Goal: Task Accomplishment & Management: Complete application form

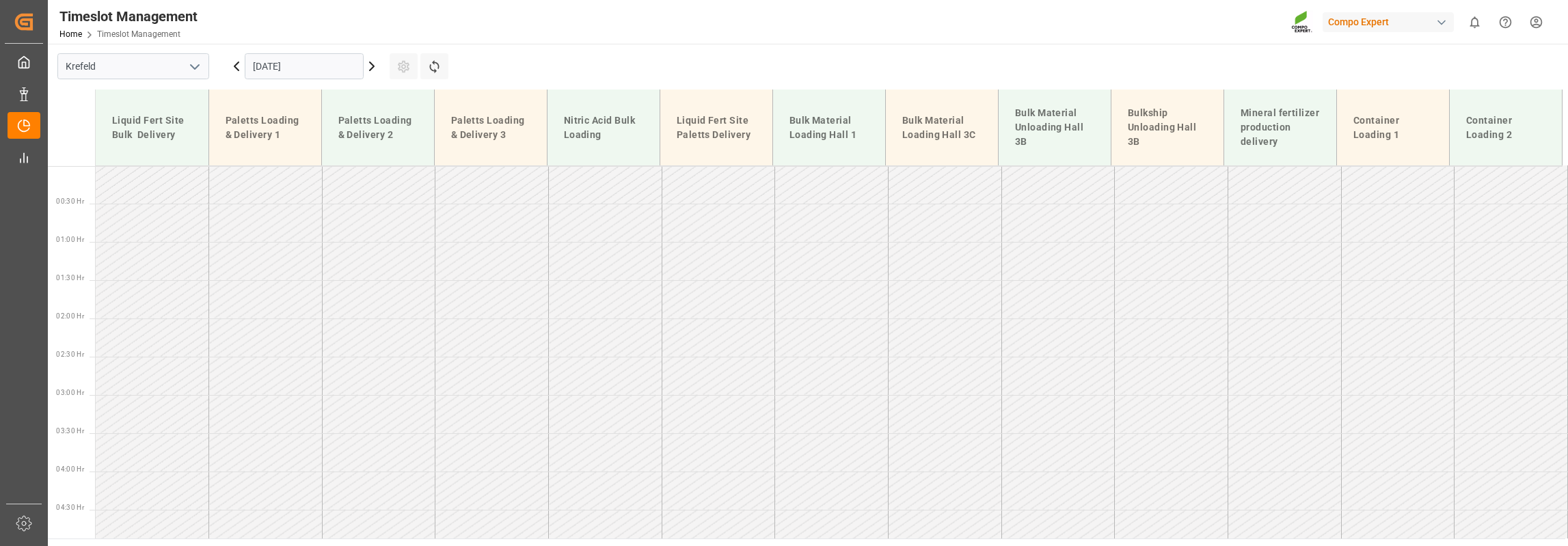
scroll to position [571, 0]
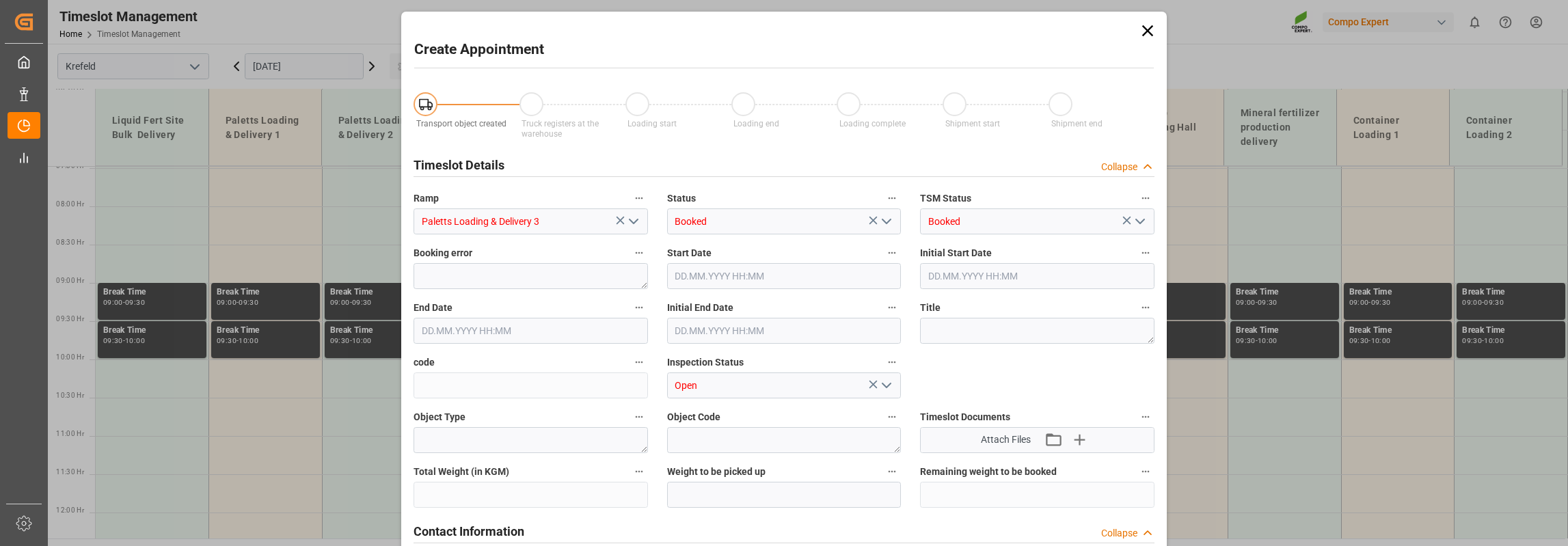
type input "Paletts Loading & Delivery 3"
type input "Booked"
type input "Open"
type input "[DATE] 12:30"
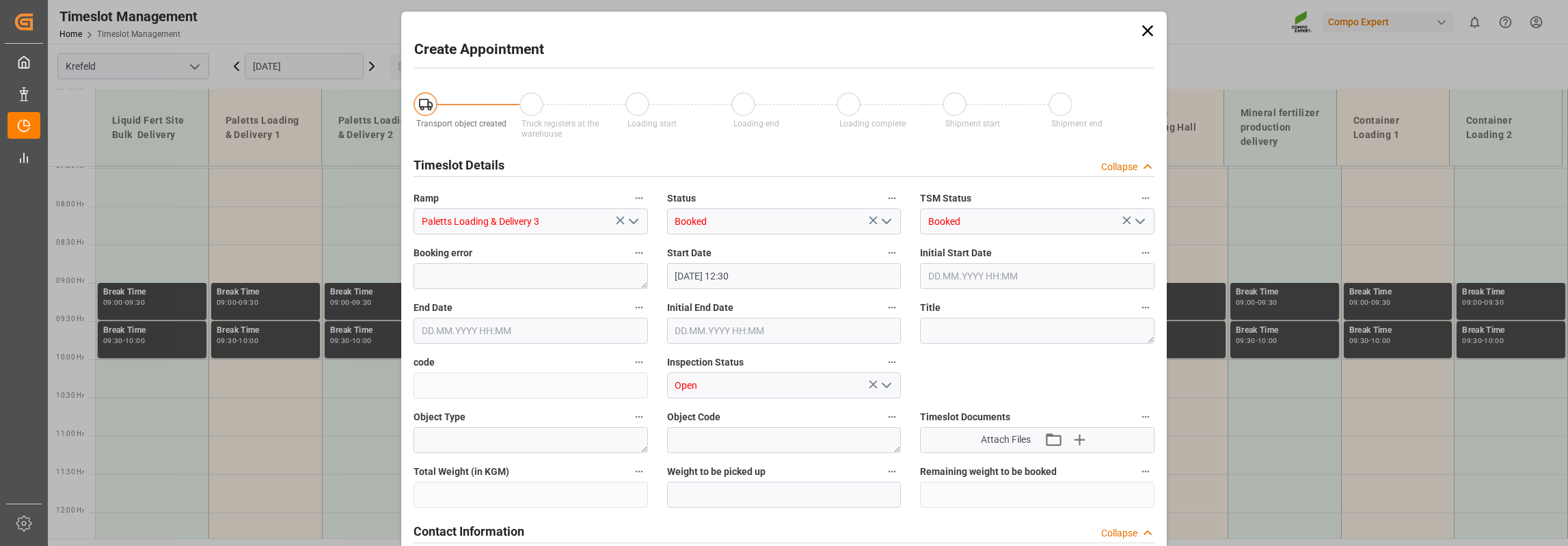
type input "[DATE] 13:00"
click at [1141, 30] on icon at bounding box center [1148, 31] width 20 height 20
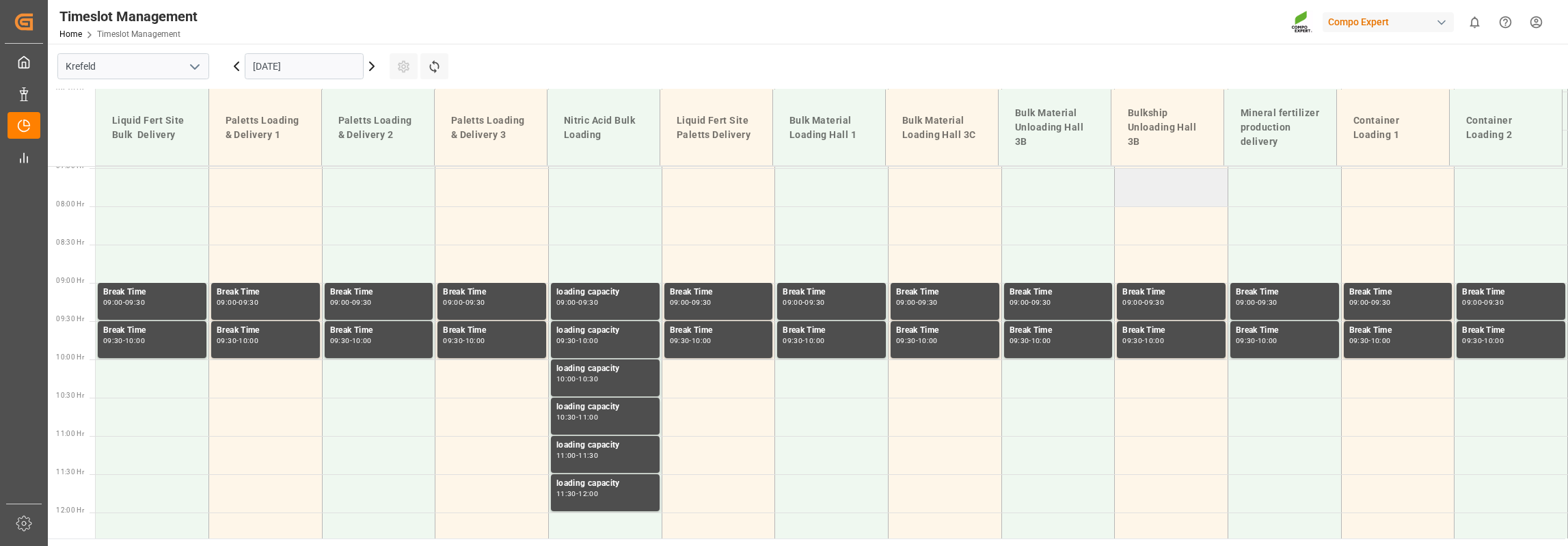
click at [1161, 188] on td at bounding box center [1172, 187] width 114 height 38
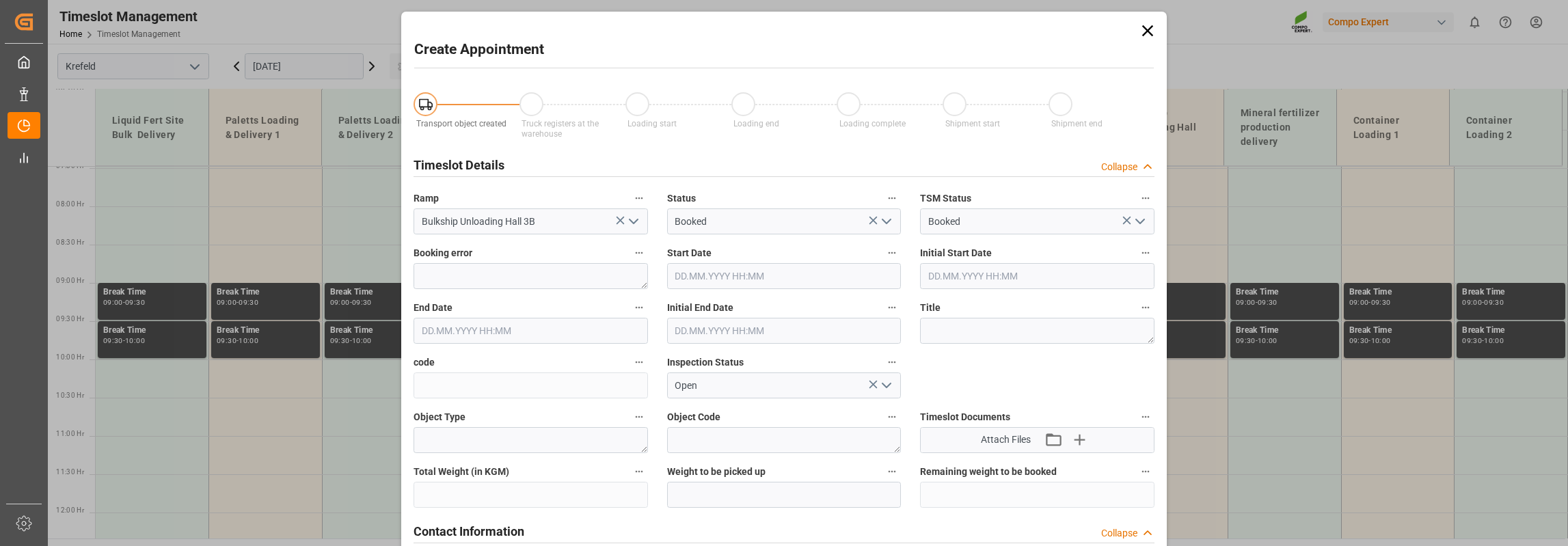
type input "[DATE] 07:30"
type input "[DATE] 08:00"
click at [1144, 26] on icon at bounding box center [1148, 31] width 20 height 20
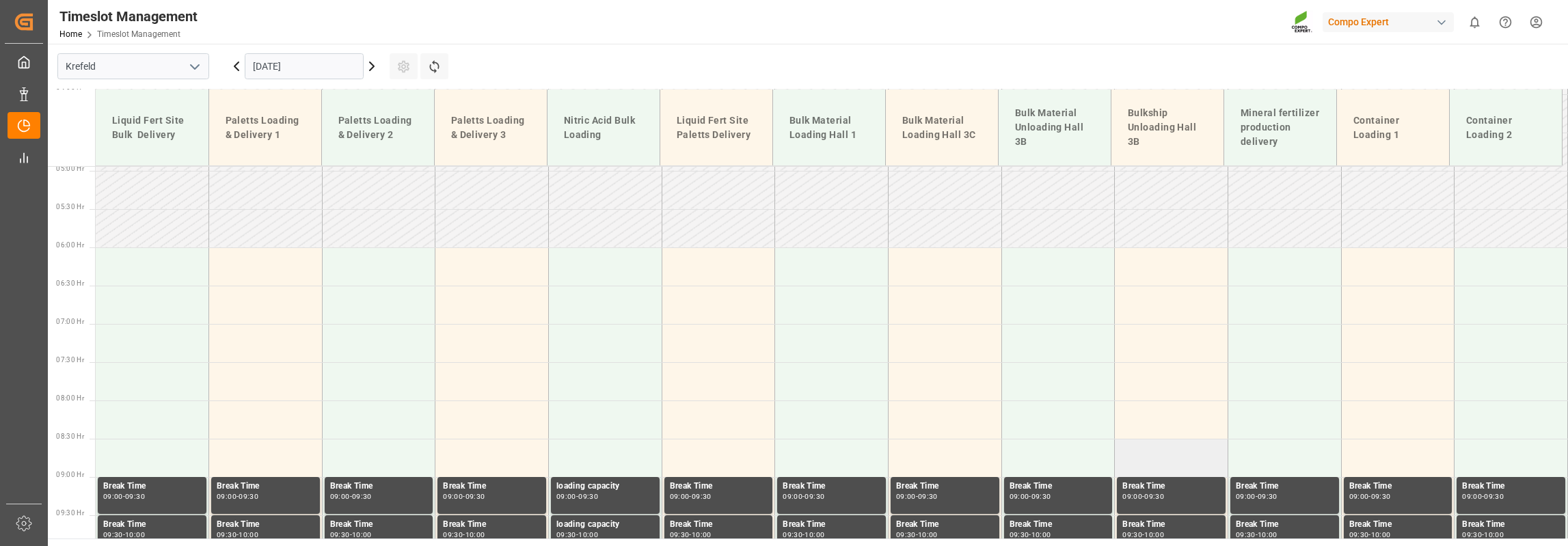
scroll to position [367, 0]
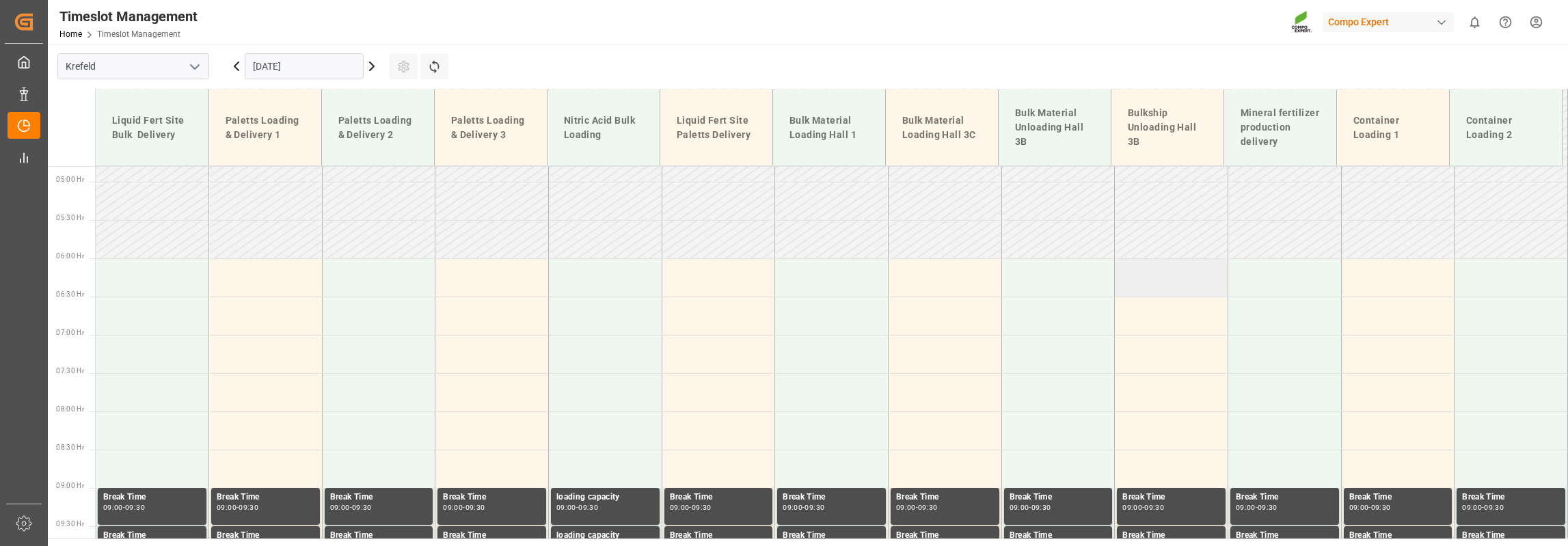
click at [1165, 276] on td at bounding box center [1172, 277] width 114 height 38
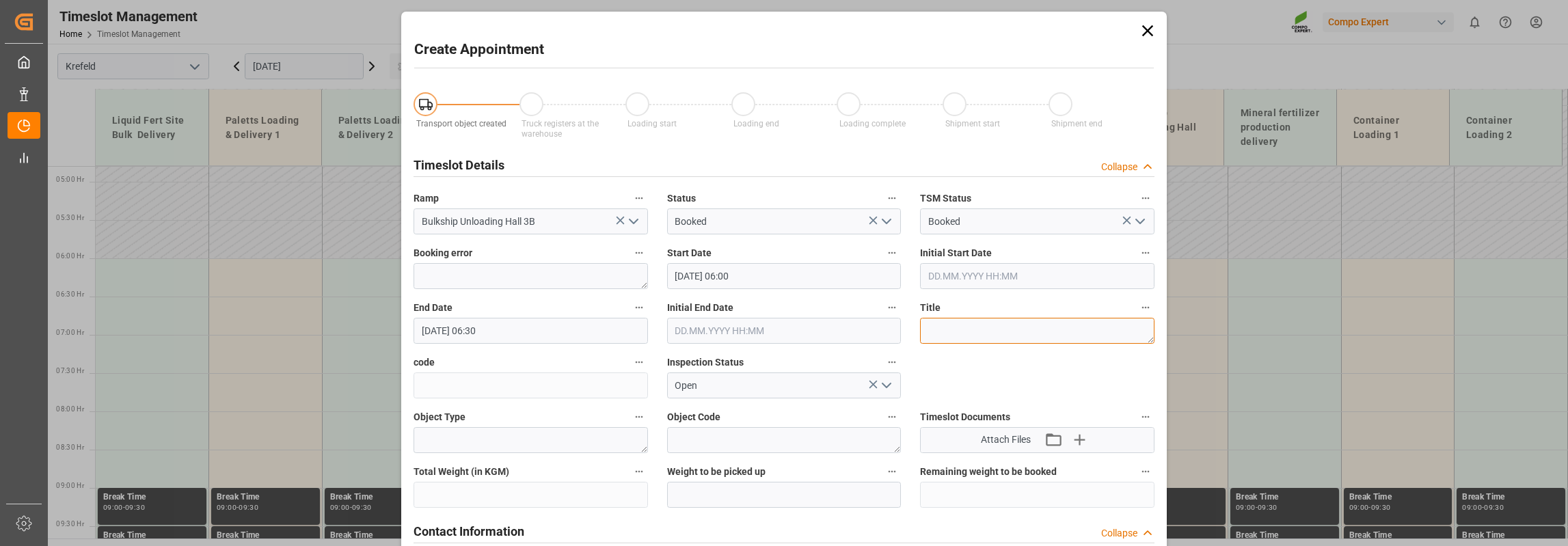
click at [946, 332] on textarea at bounding box center [1037, 330] width 234 height 26
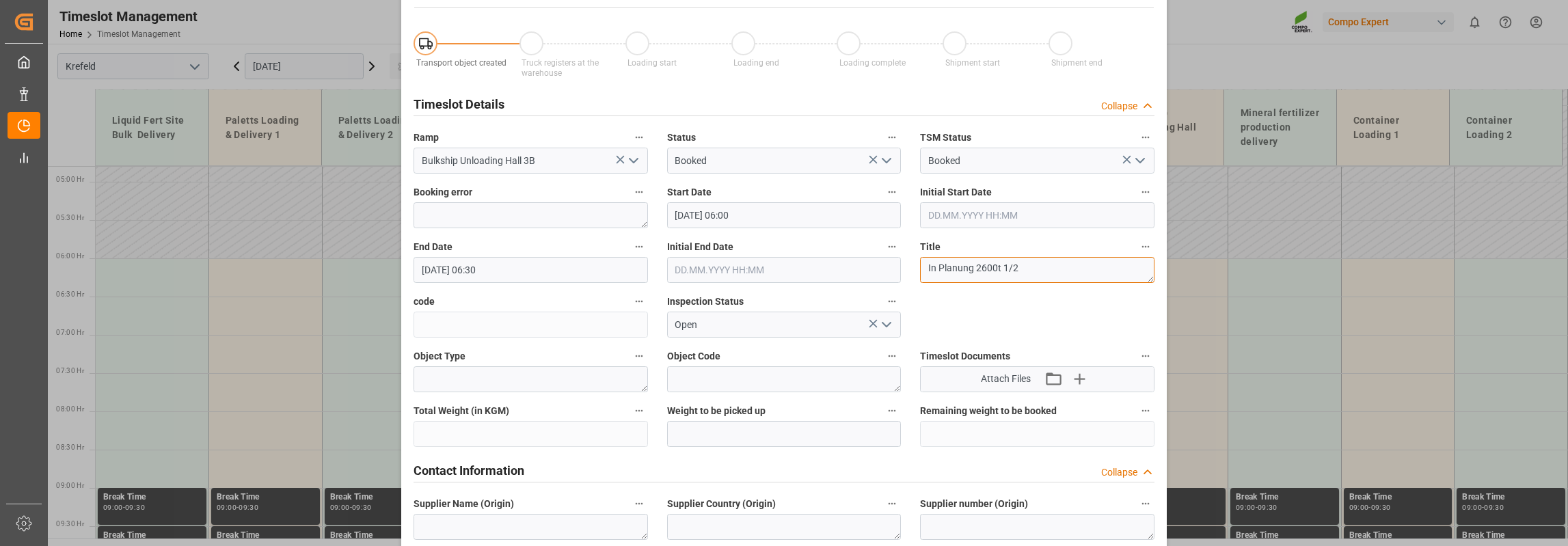
scroll to position [205, 0]
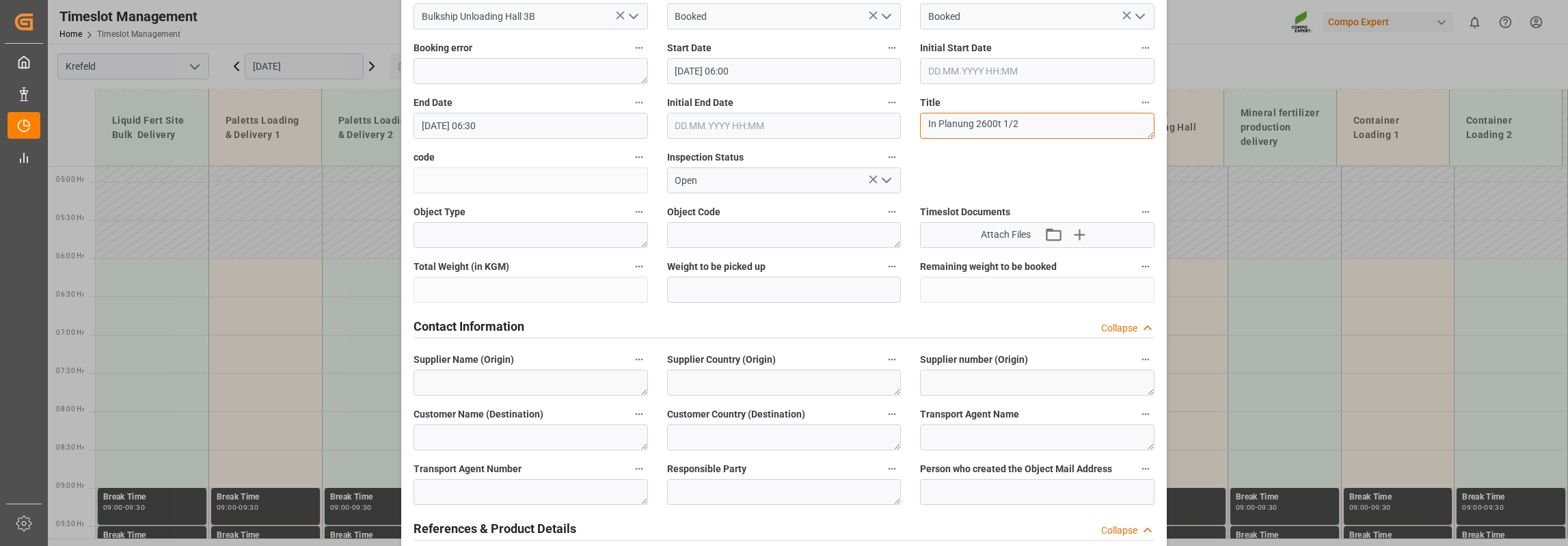
type textarea "In Planung 2600t 1/2"
click at [699, 286] on input "text" at bounding box center [784, 290] width 234 height 26
type input "2"
type input "0"
type input "1"
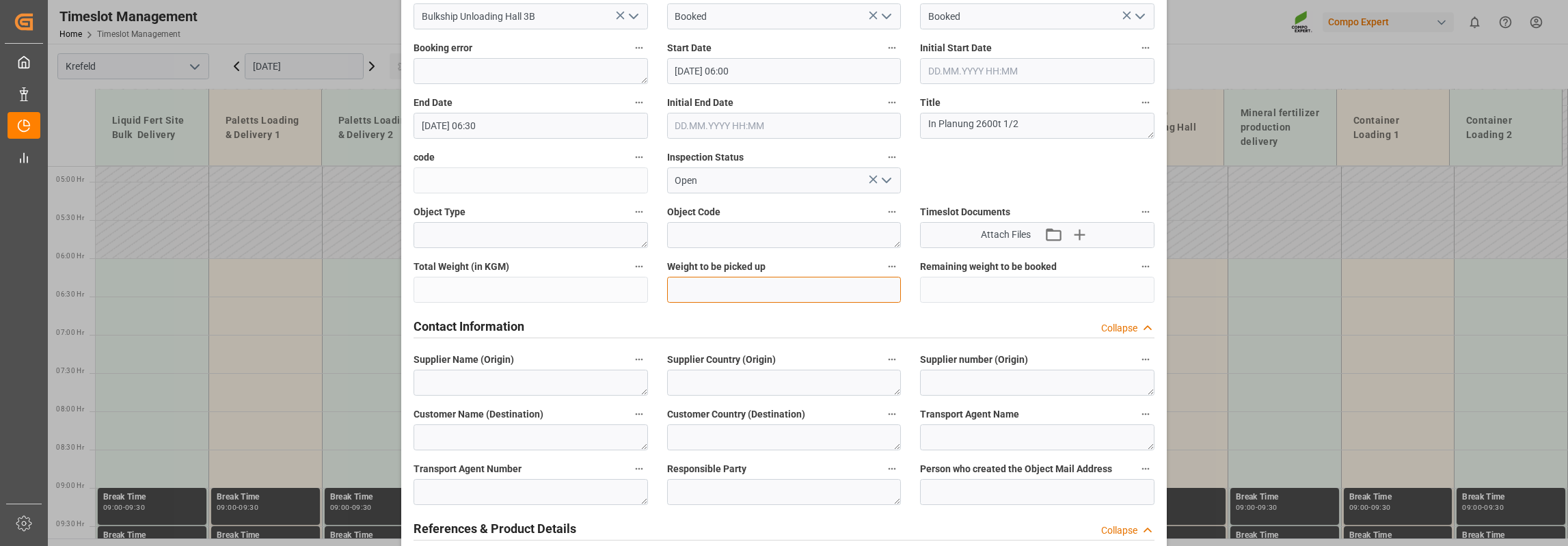
type input "0"
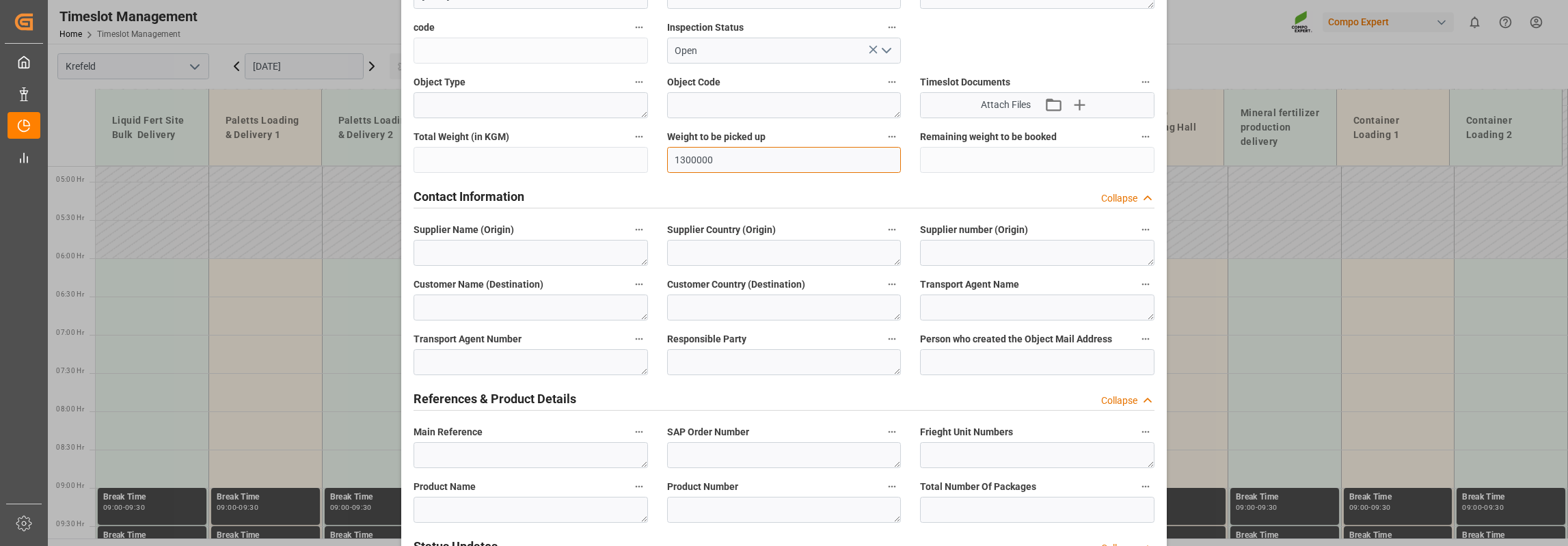
scroll to position [479, 0]
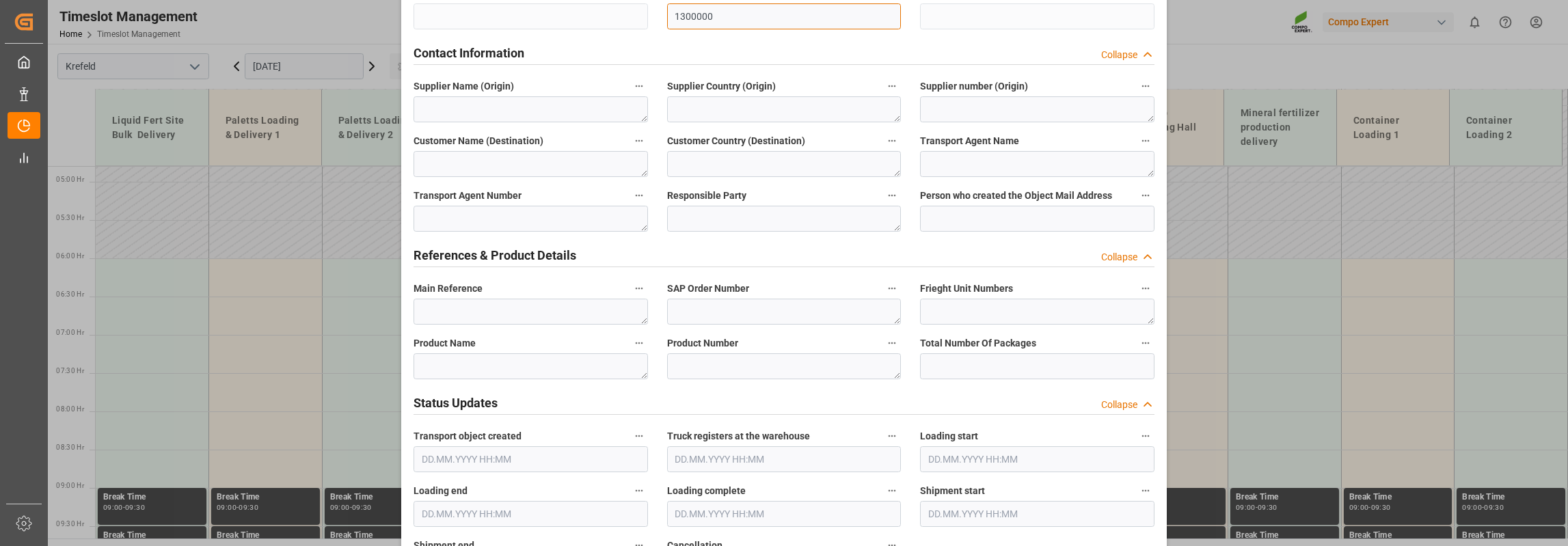
type input "1300000"
click at [497, 369] on textarea at bounding box center [531, 366] width 234 height 26
type textarea "k"
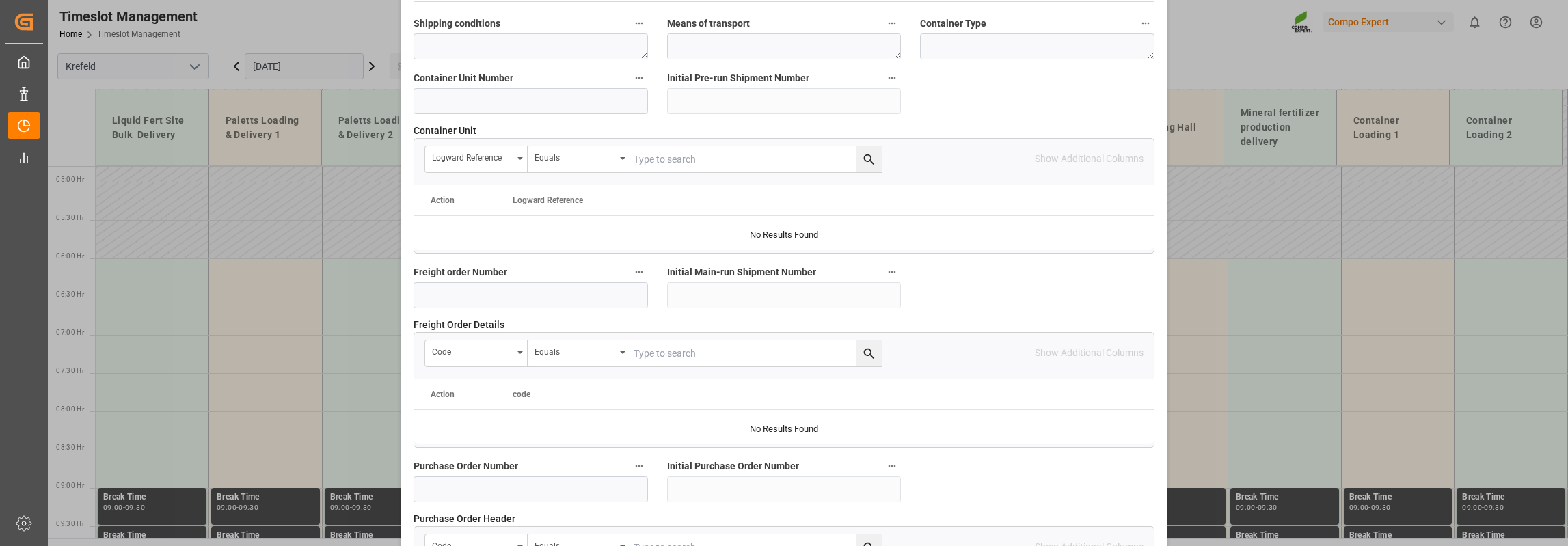
scroll to position [1299, 0]
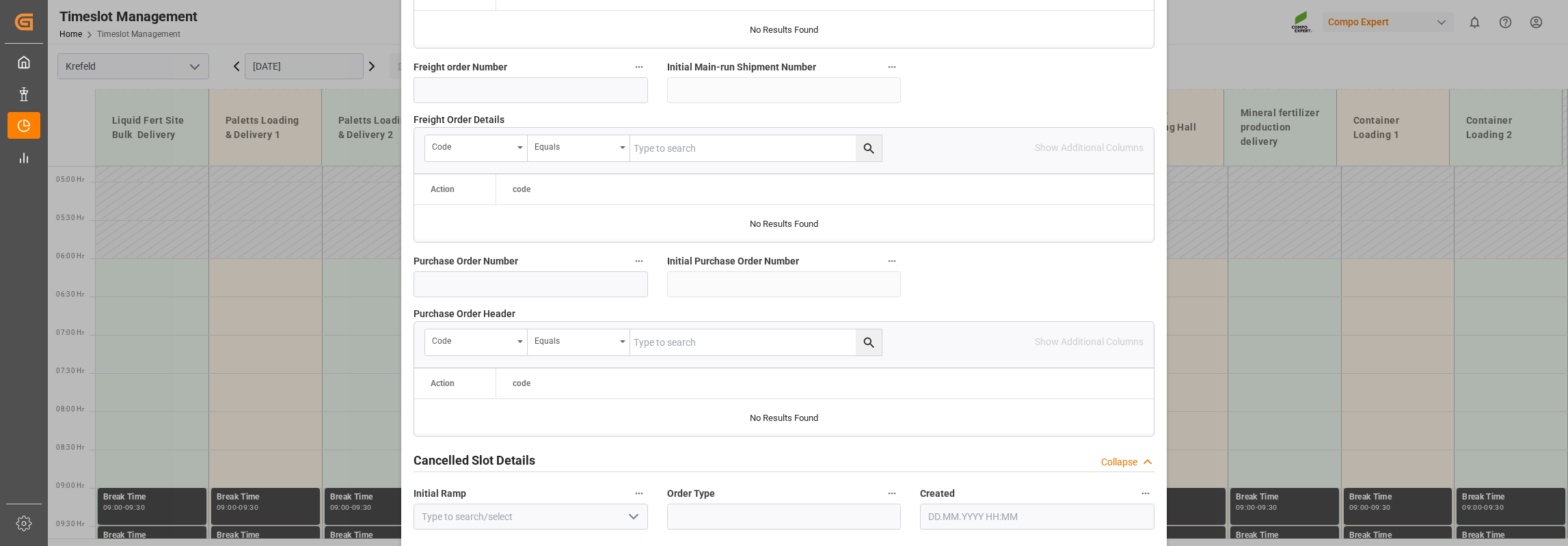
type textarea "Kalisulfat"
click at [505, 282] on input at bounding box center [531, 284] width 234 height 26
type input "4500004526"
click at [951, 302] on div "Purchase Order Header   code Equals Show Additional Columns Drag here to set ro…" at bounding box center [784, 372] width 760 height 139
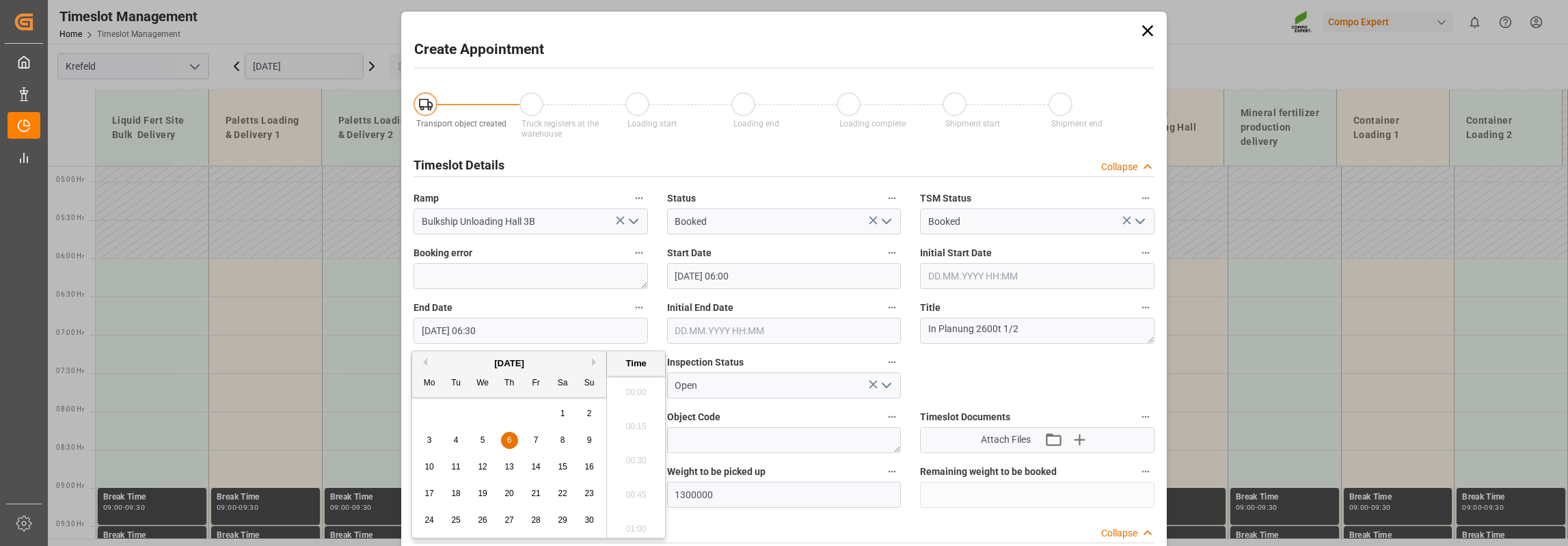
scroll to position [825, 0]
drag, startPoint x: 469, startPoint y: 335, endPoint x: 479, endPoint y: 339, distance: 10.8
click at [479, 339] on input "[DATE] 06:30" at bounding box center [531, 330] width 234 height 26
type input "[DATE] 21:00"
click at [1147, 114] on div "Shipment end" at bounding box center [1101, 117] width 106 height 49
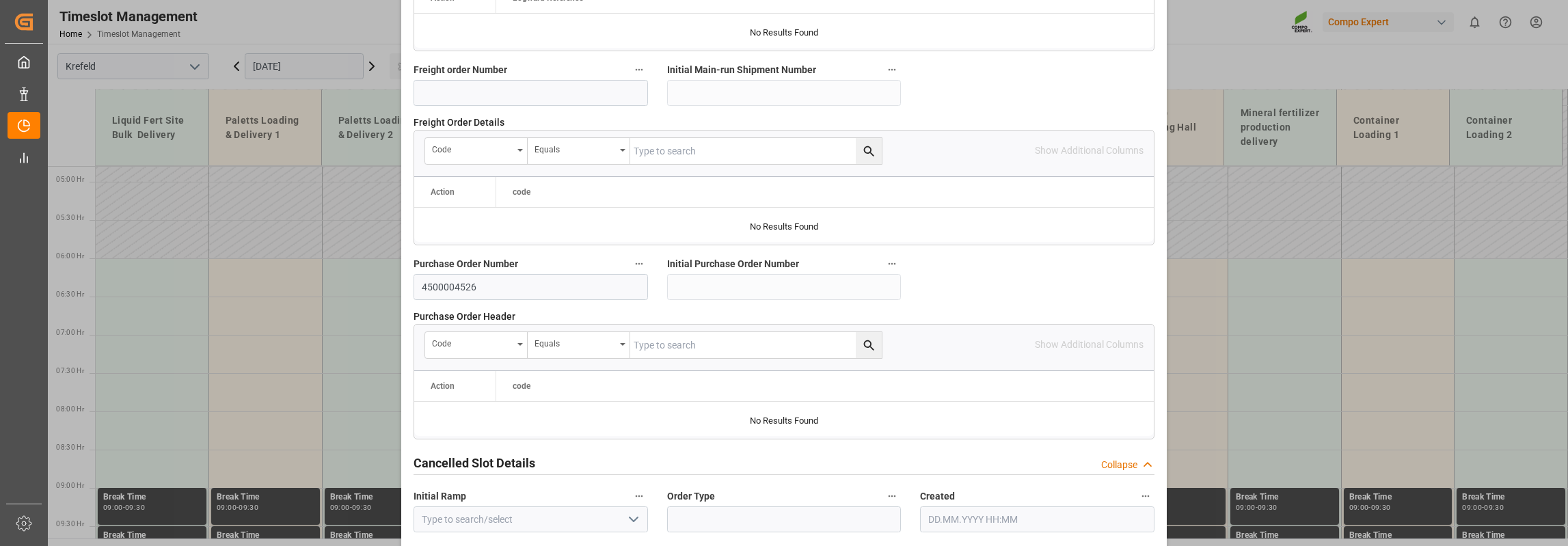
scroll to position [1348, 0]
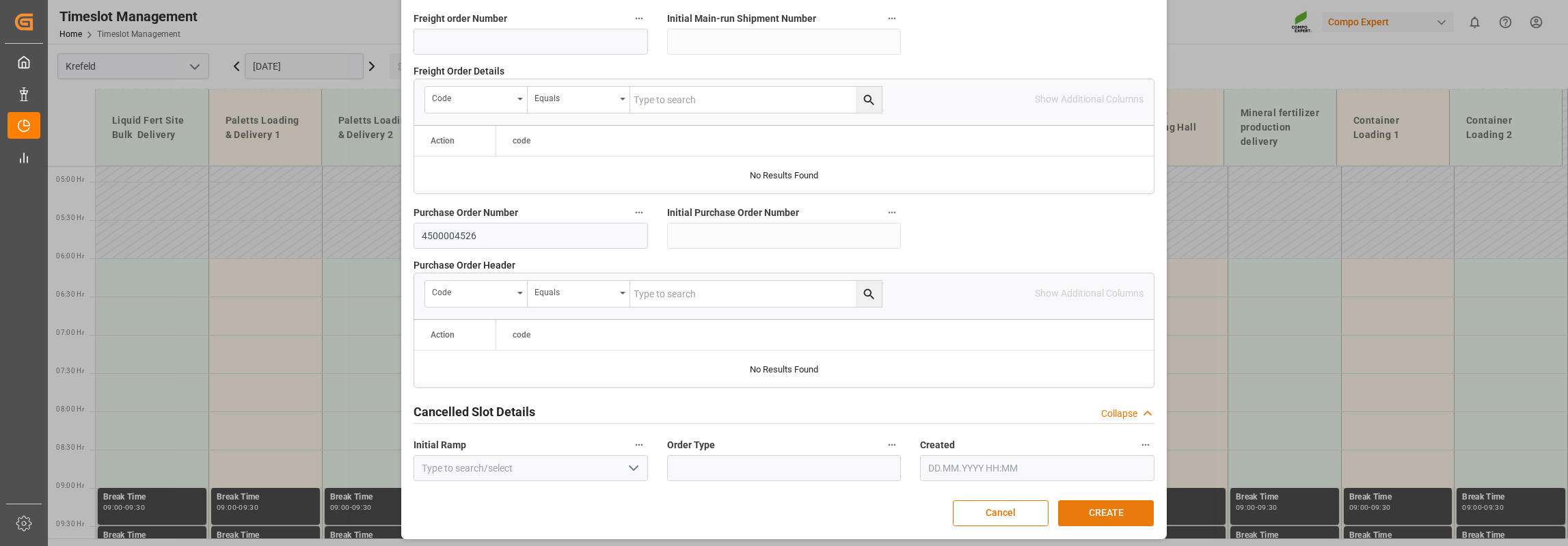
click at [1134, 507] on button "CREATE" at bounding box center [1105, 513] width 96 height 26
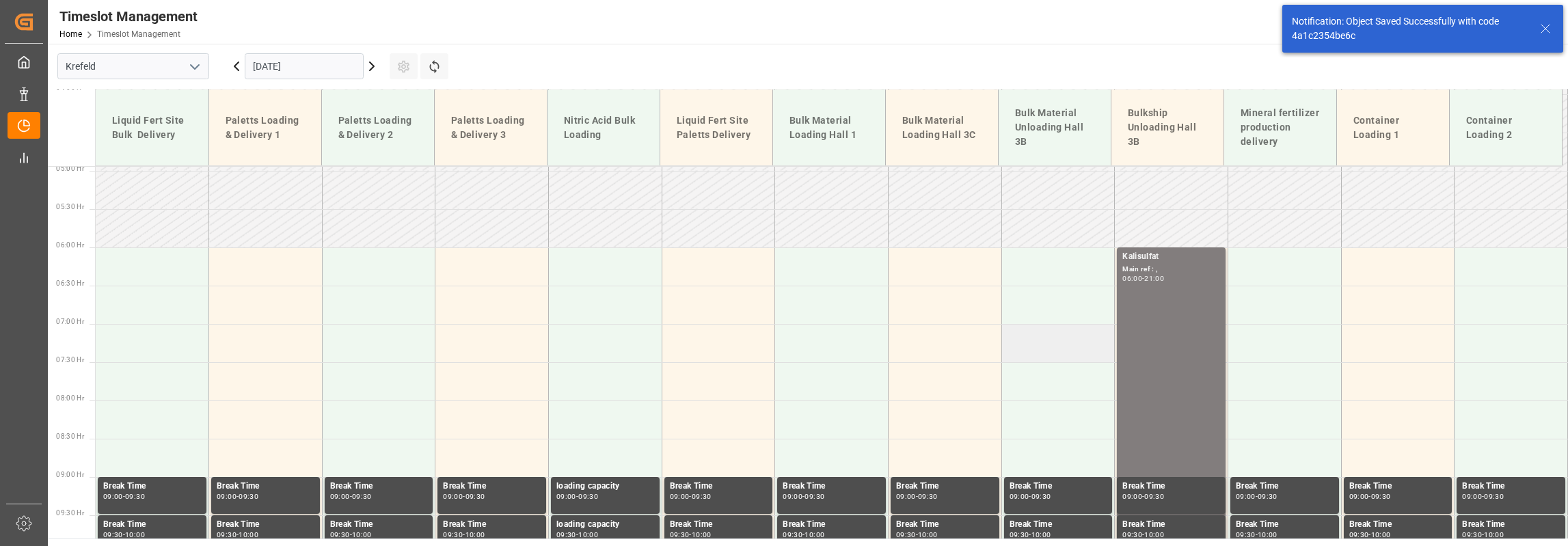
scroll to position [402, 0]
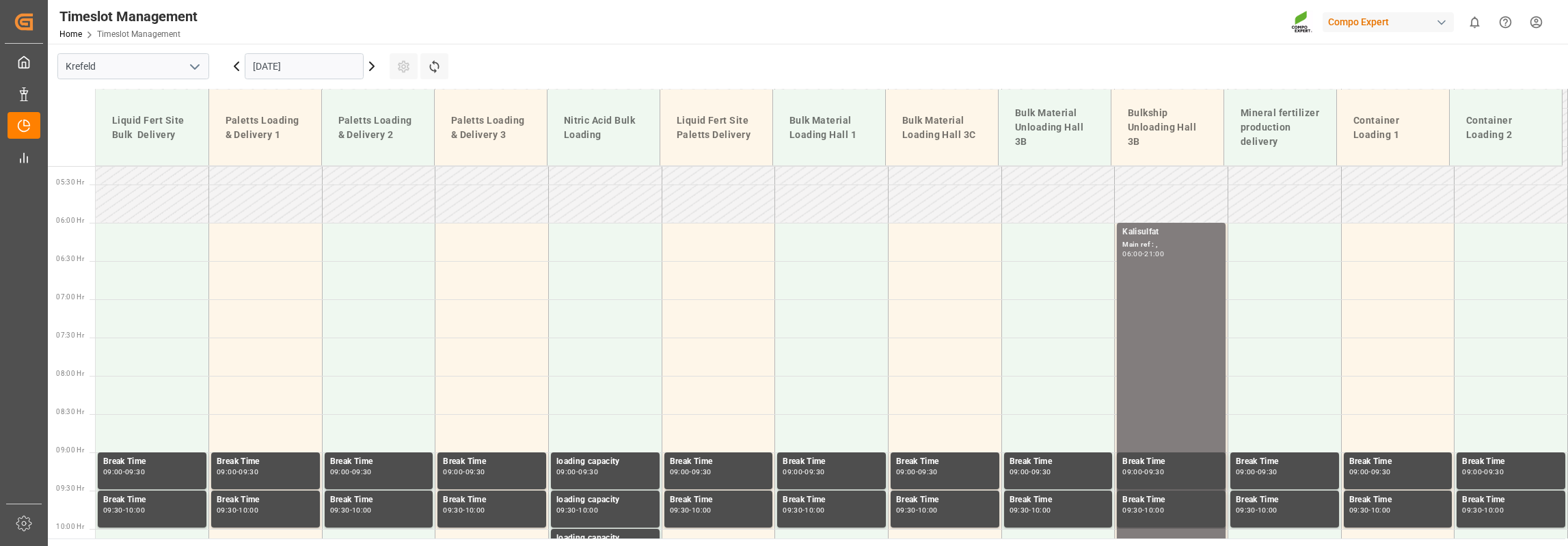
click at [370, 68] on icon at bounding box center [371, 65] width 16 height 16
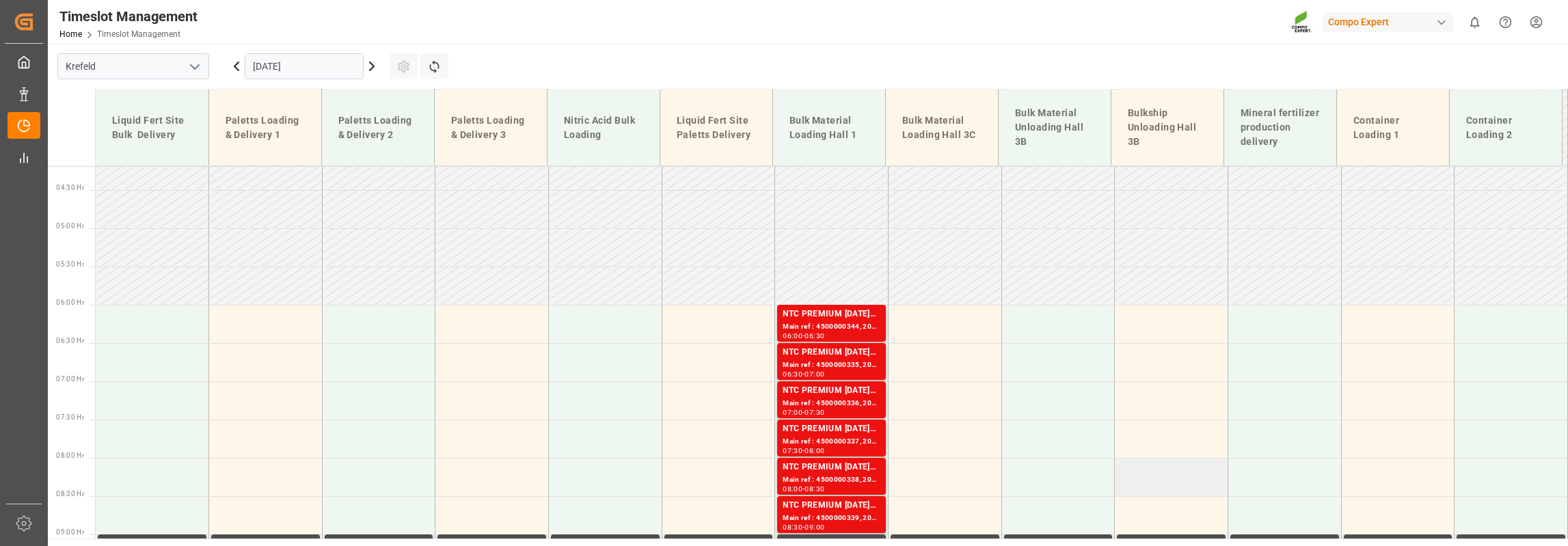
scroll to position [307, 0]
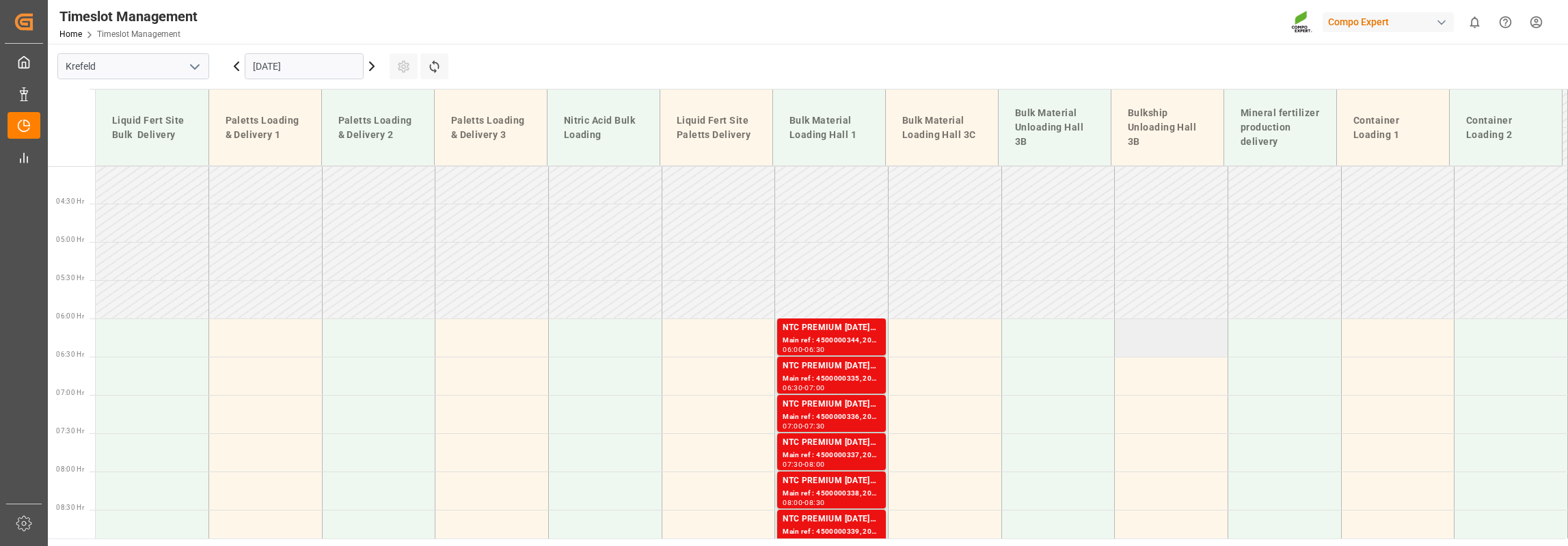
click at [1159, 335] on td at bounding box center [1172, 337] width 114 height 38
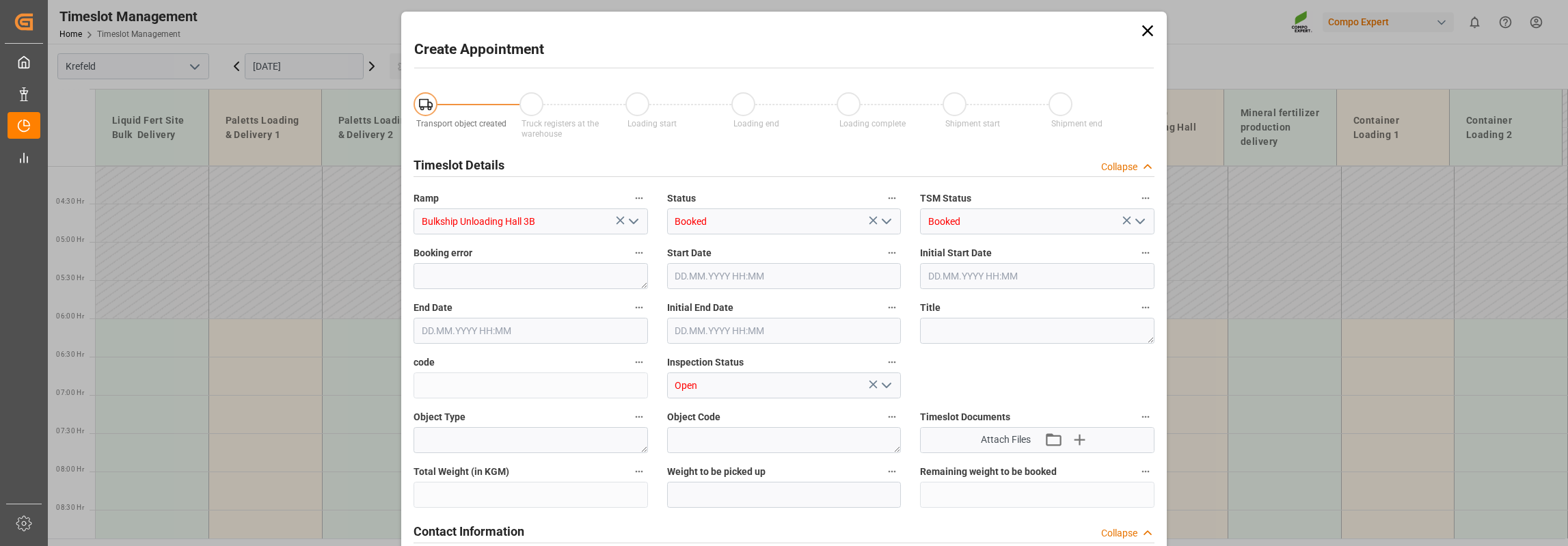
type input "[DATE] 06:00"
type input "[DATE] 06:30"
click at [965, 333] on textarea at bounding box center [1037, 330] width 234 height 26
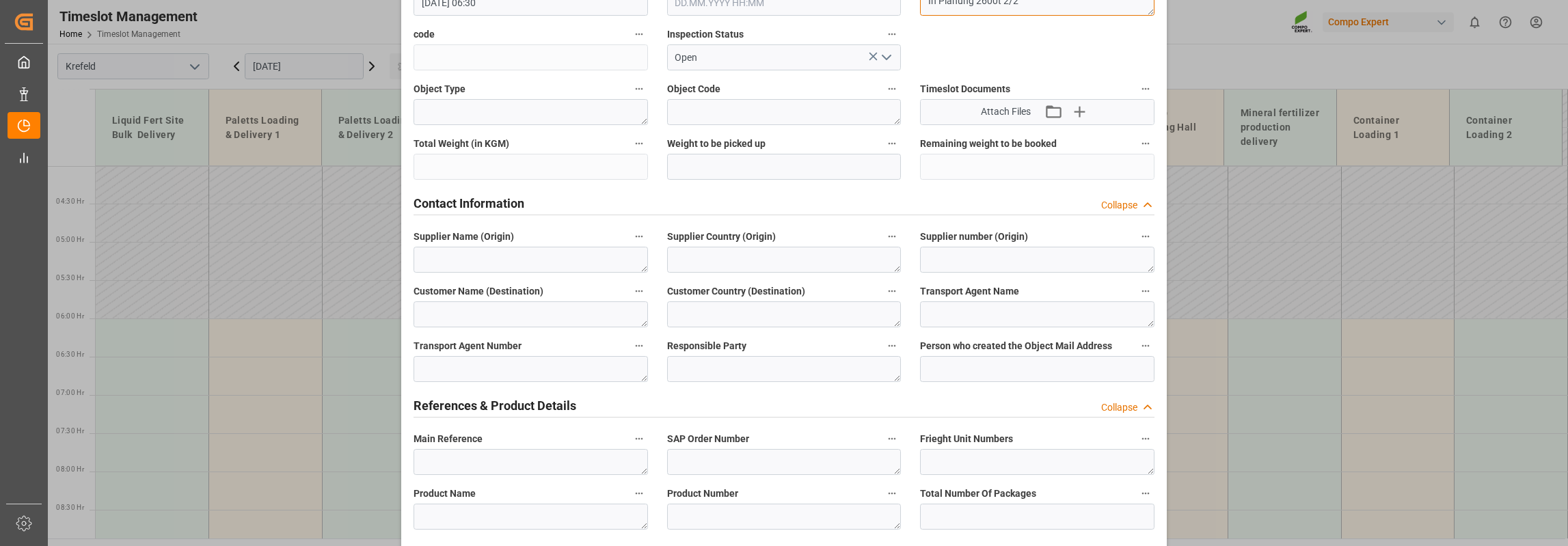
scroll to position [410, 0]
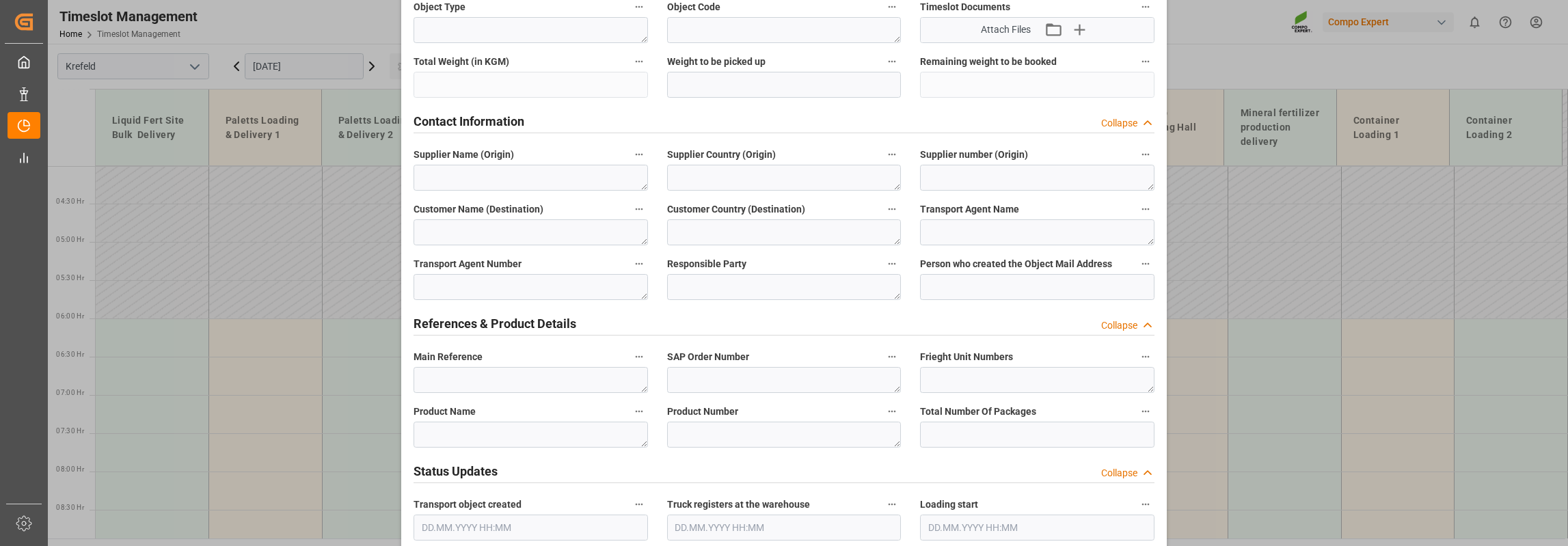
type textarea "In Planung 2600t 2/2"
click at [507, 431] on textarea at bounding box center [531, 435] width 234 height 26
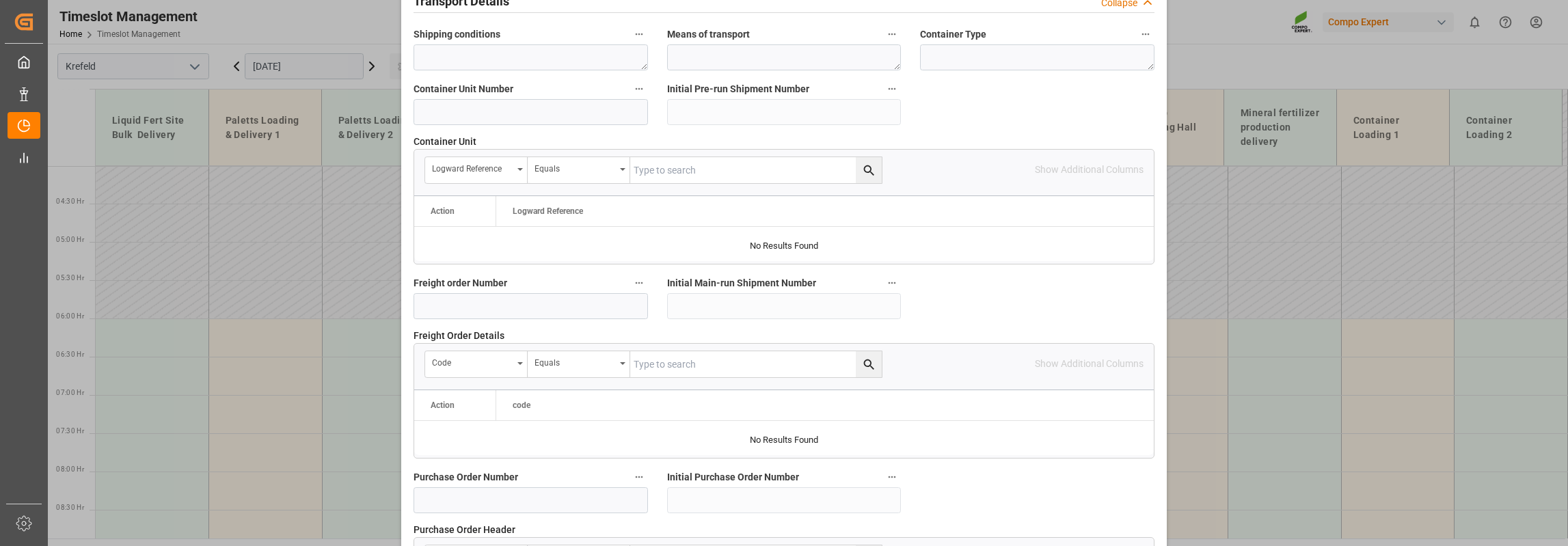
scroll to position [1162, 0]
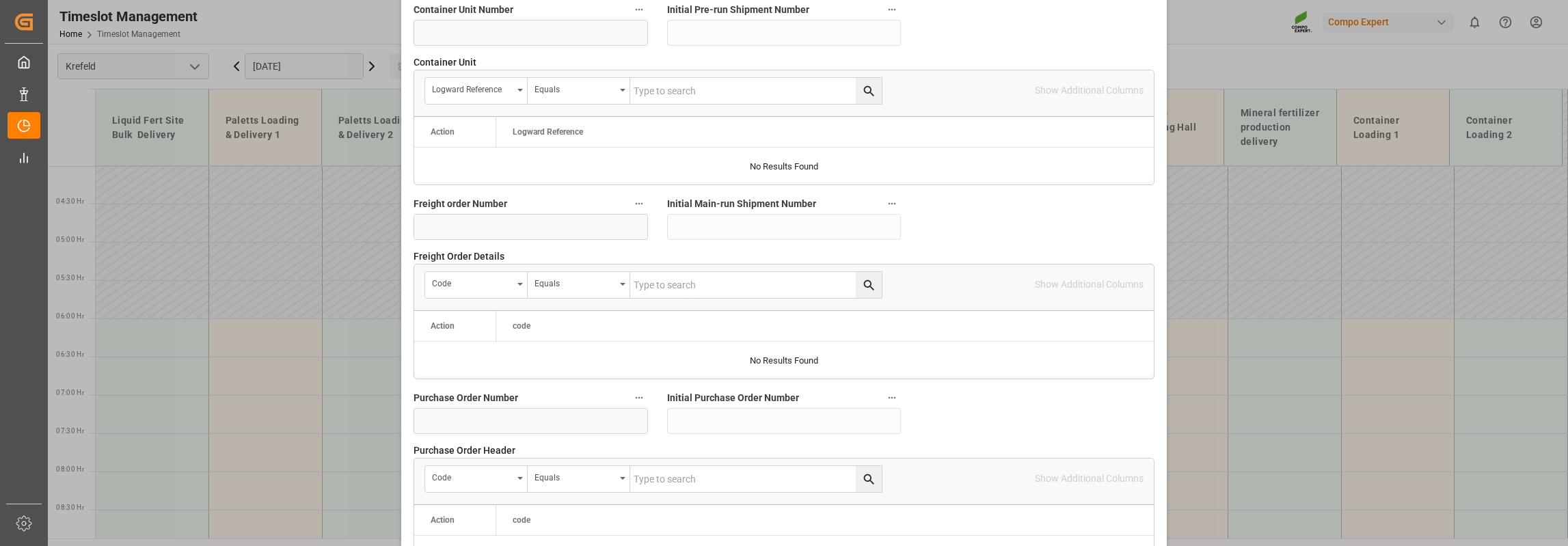
type textarea "Kalisulfat"
click at [469, 413] on input at bounding box center [531, 421] width 234 height 26
type input "4500004526"
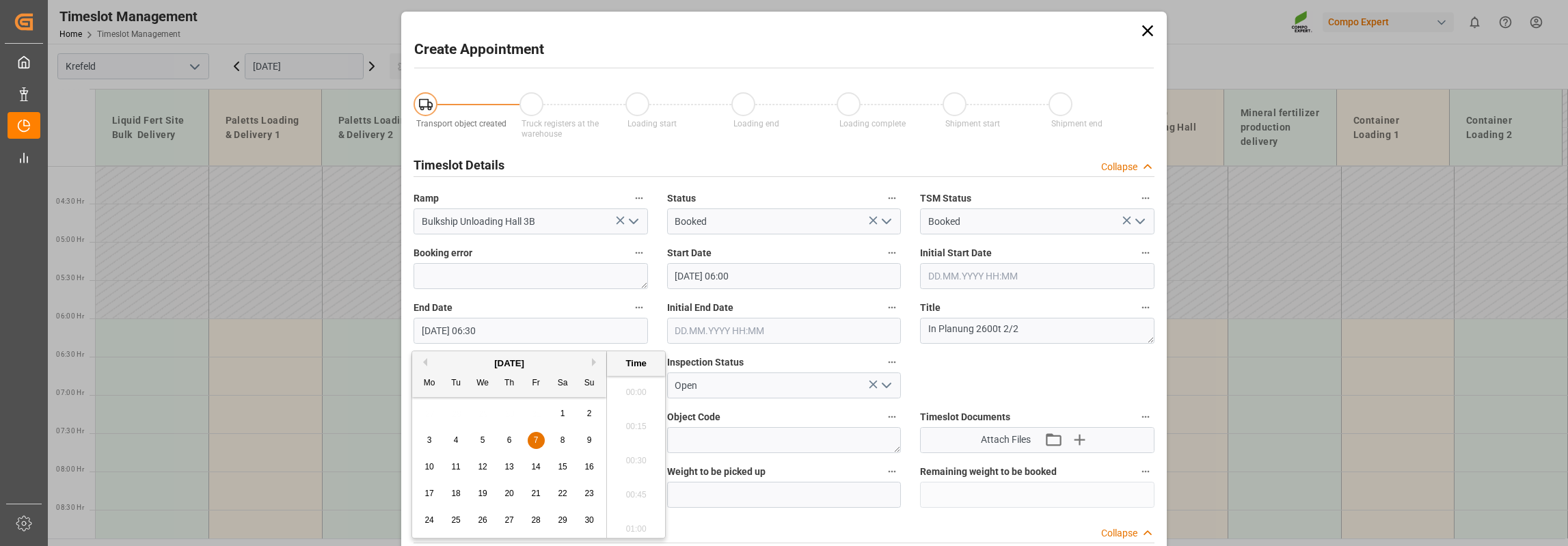
scroll to position [825, 0]
drag, startPoint x: 470, startPoint y: 330, endPoint x: 479, endPoint y: 334, distance: 9.8
click at [479, 334] on input "[DATE] 06:30" at bounding box center [531, 330] width 234 height 26
type input "[DATE] 21:00"
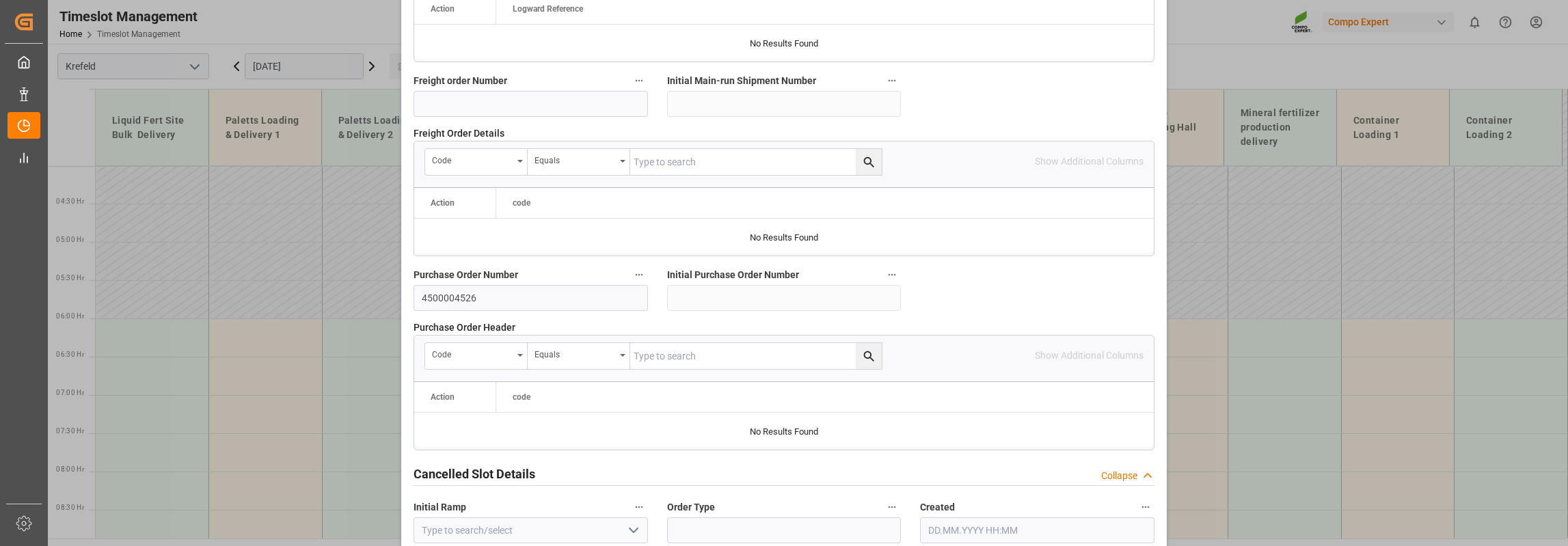
scroll to position [1348, 0]
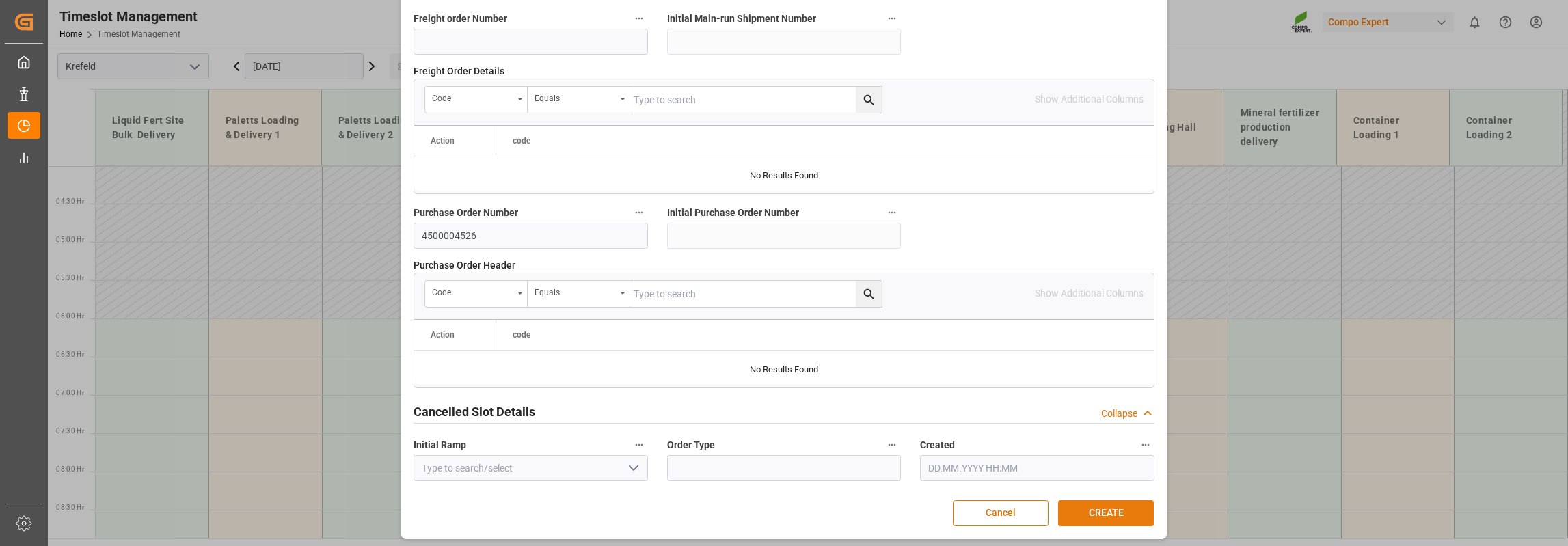
click at [1115, 503] on button "CREATE" at bounding box center [1105, 513] width 96 height 26
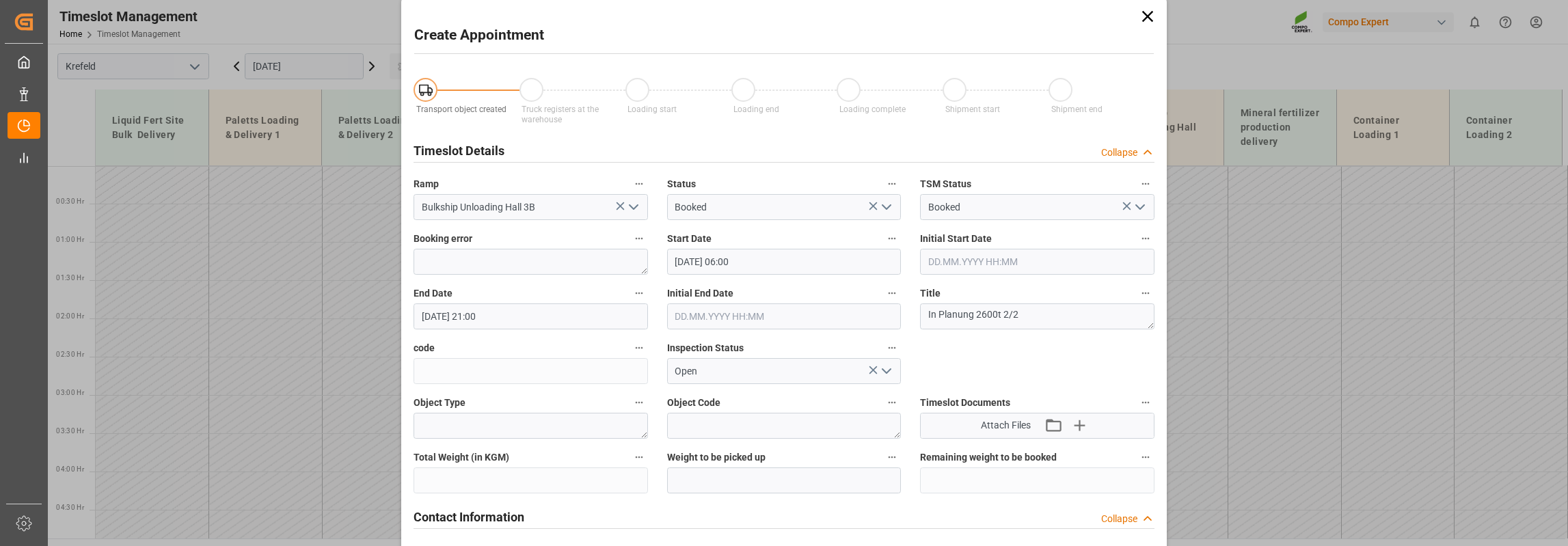
scroll to position [0, 0]
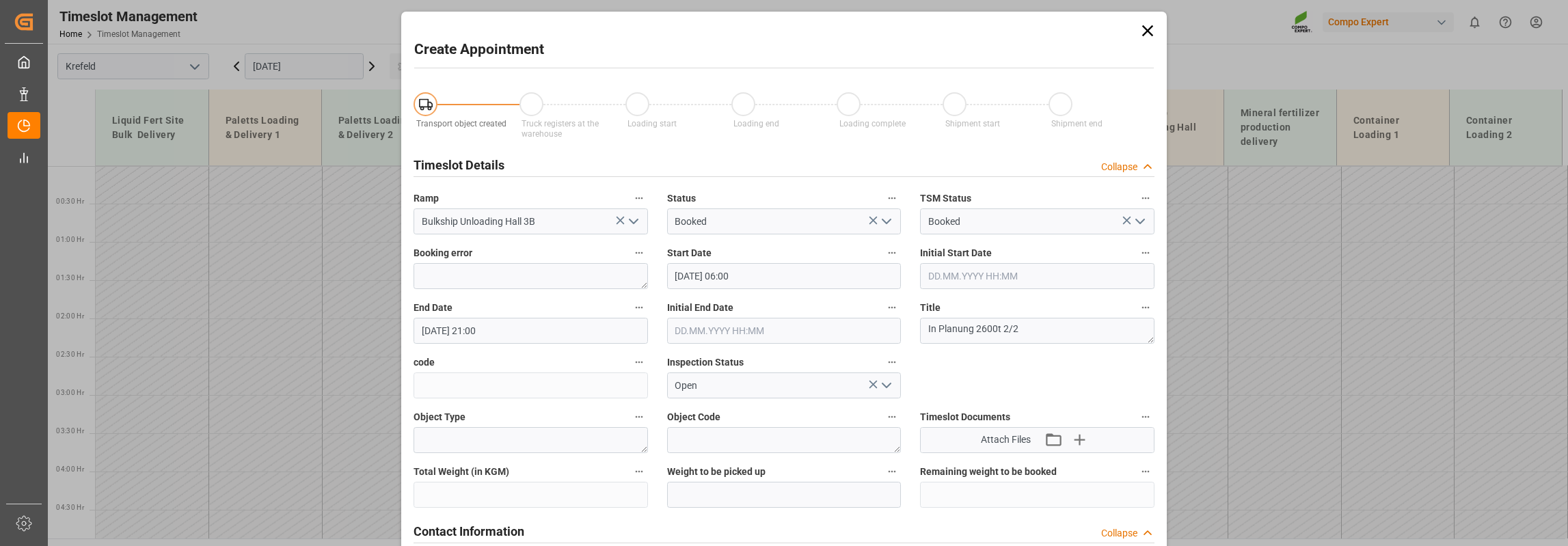
click at [1147, 28] on icon at bounding box center [1148, 31] width 11 height 11
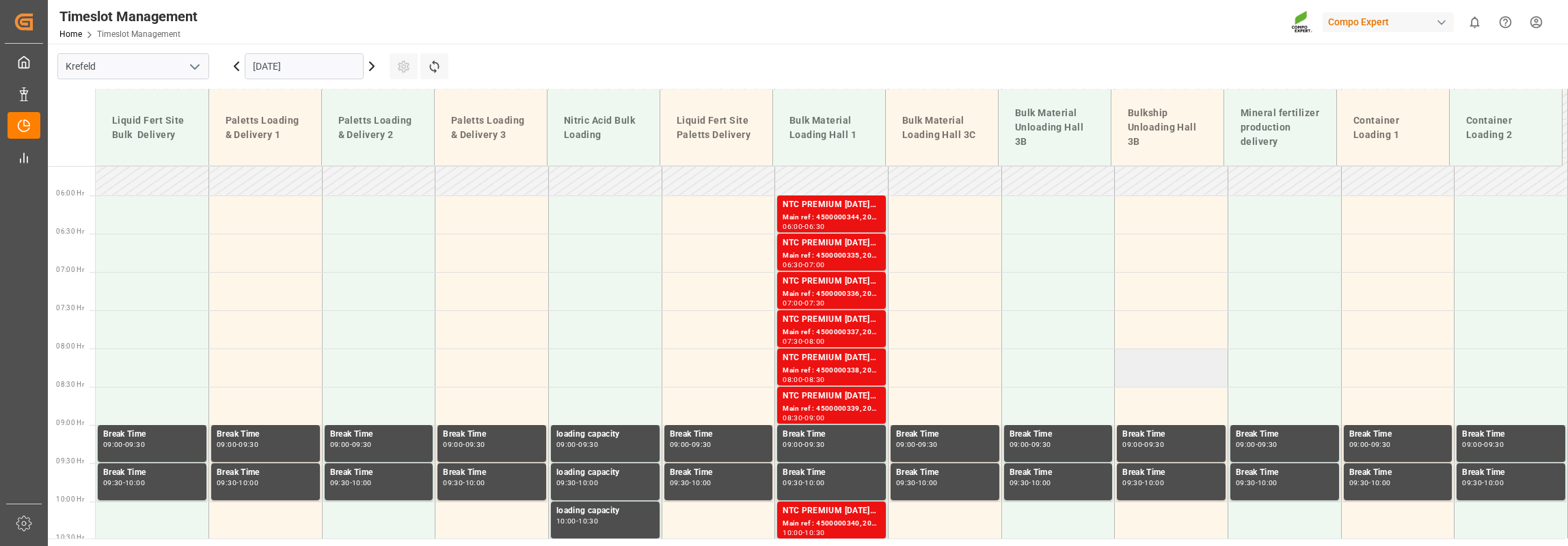
scroll to position [342, 0]
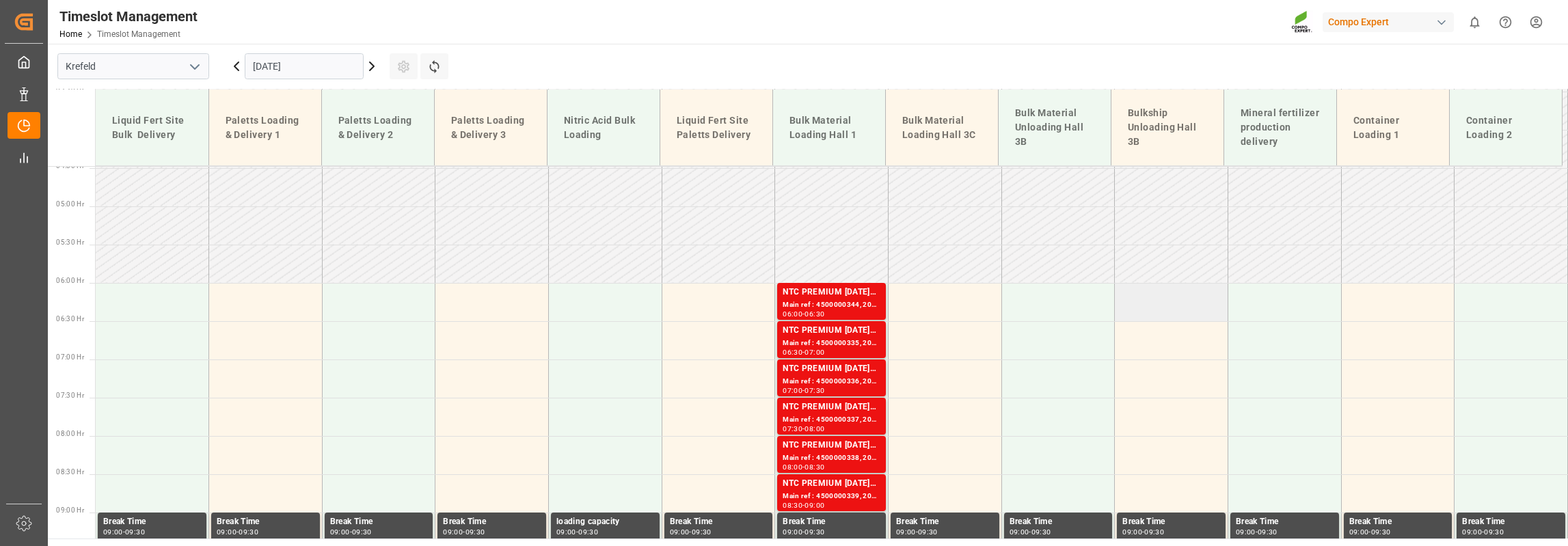
click at [1157, 307] on td at bounding box center [1172, 301] width 114 height 38
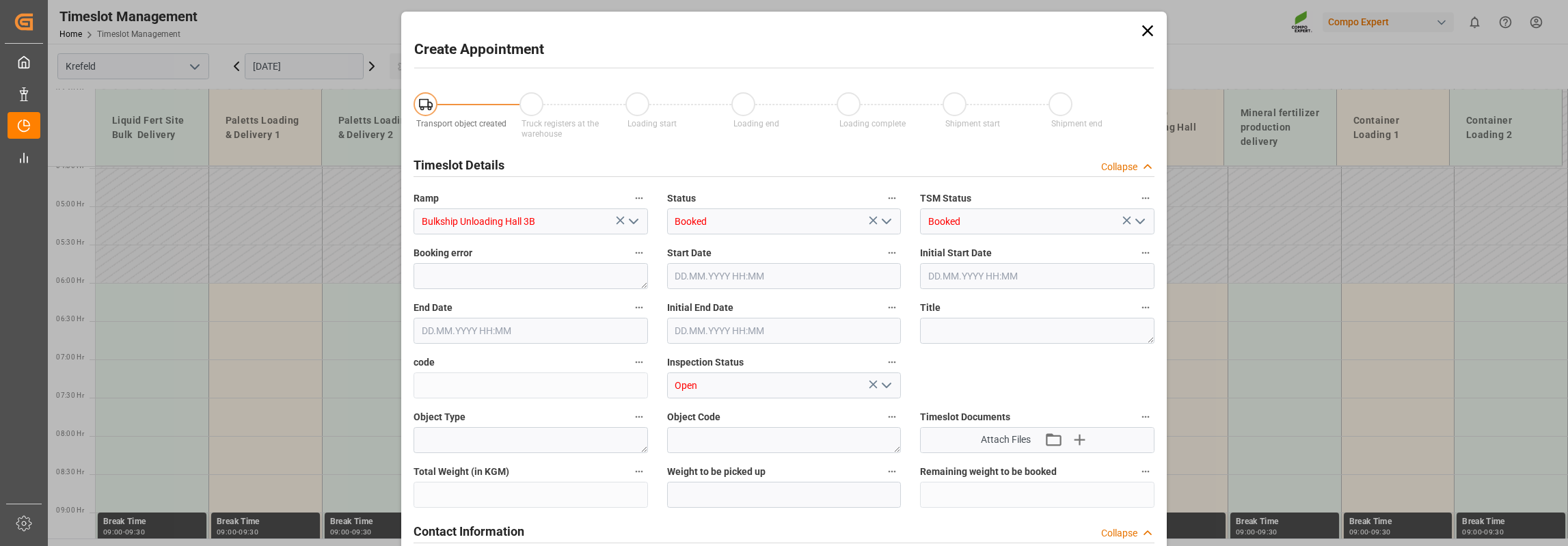
type input "[DATE] 06:00"
type input "[DATE] 06:30"
click at [949, 325] on textarea at bounding box center [1037, 330] width 234 height 26
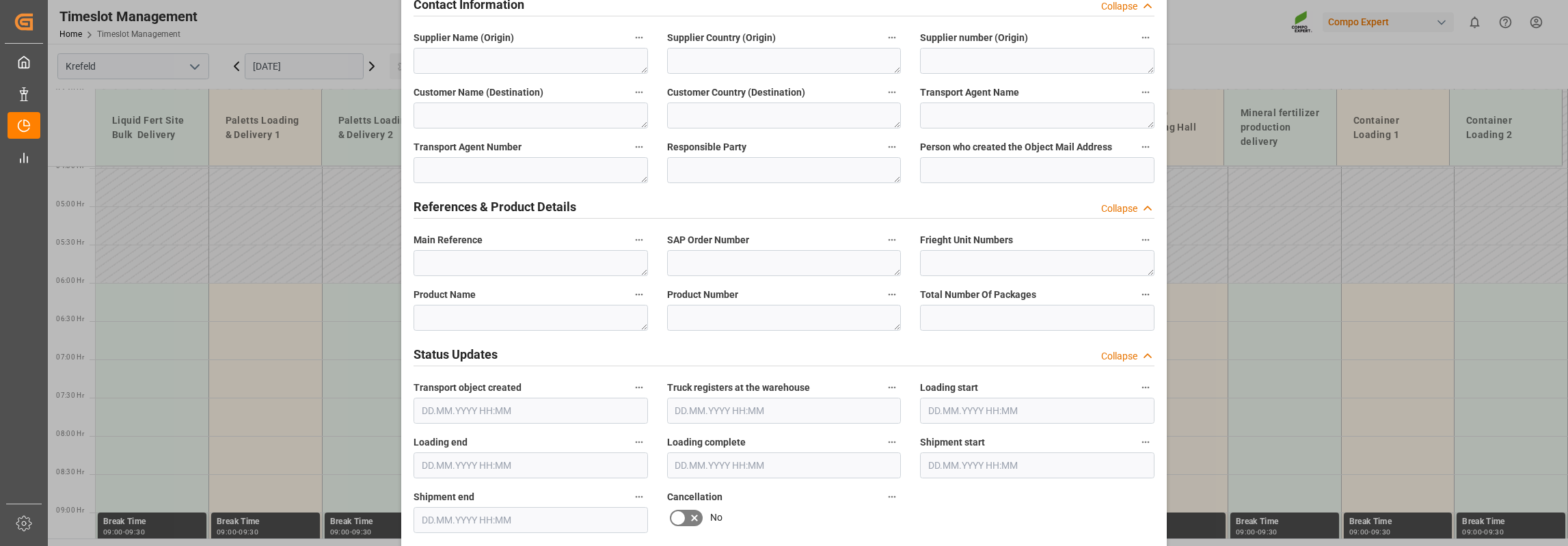
scroll to position [547, 0]
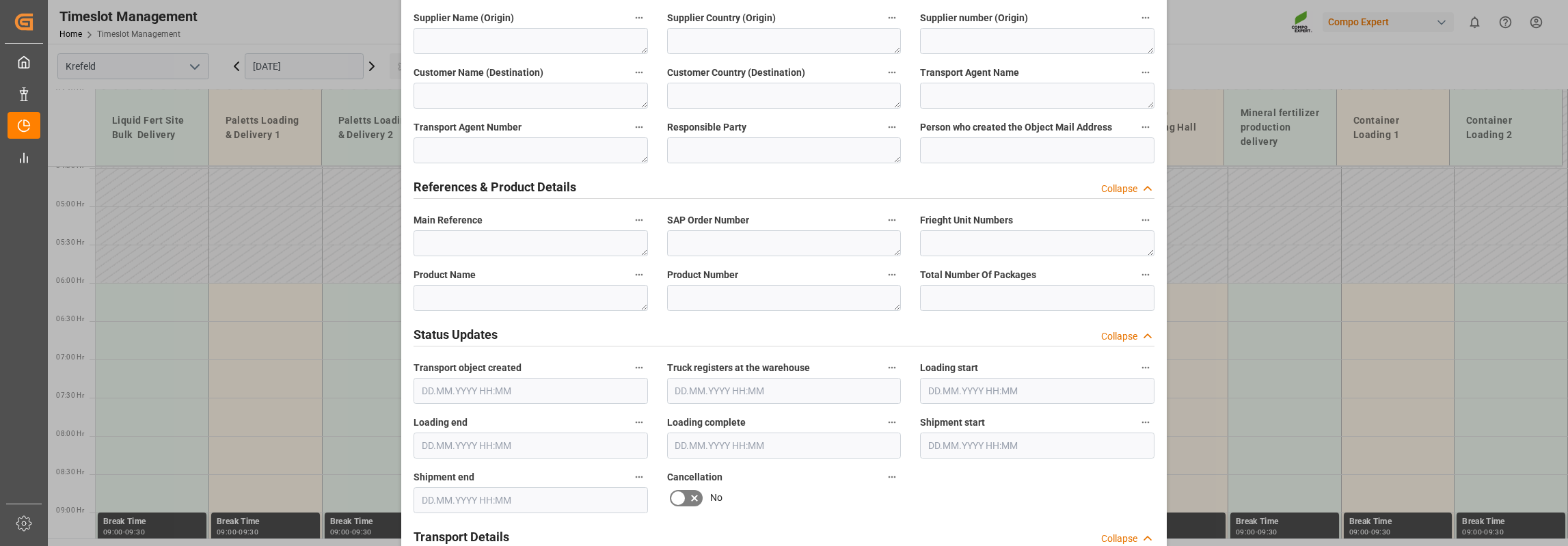
type textarea "In Planung 2600t 2/2"
click at [475, 285] on textarea at bounding box center [531, 298] width 234 height 26
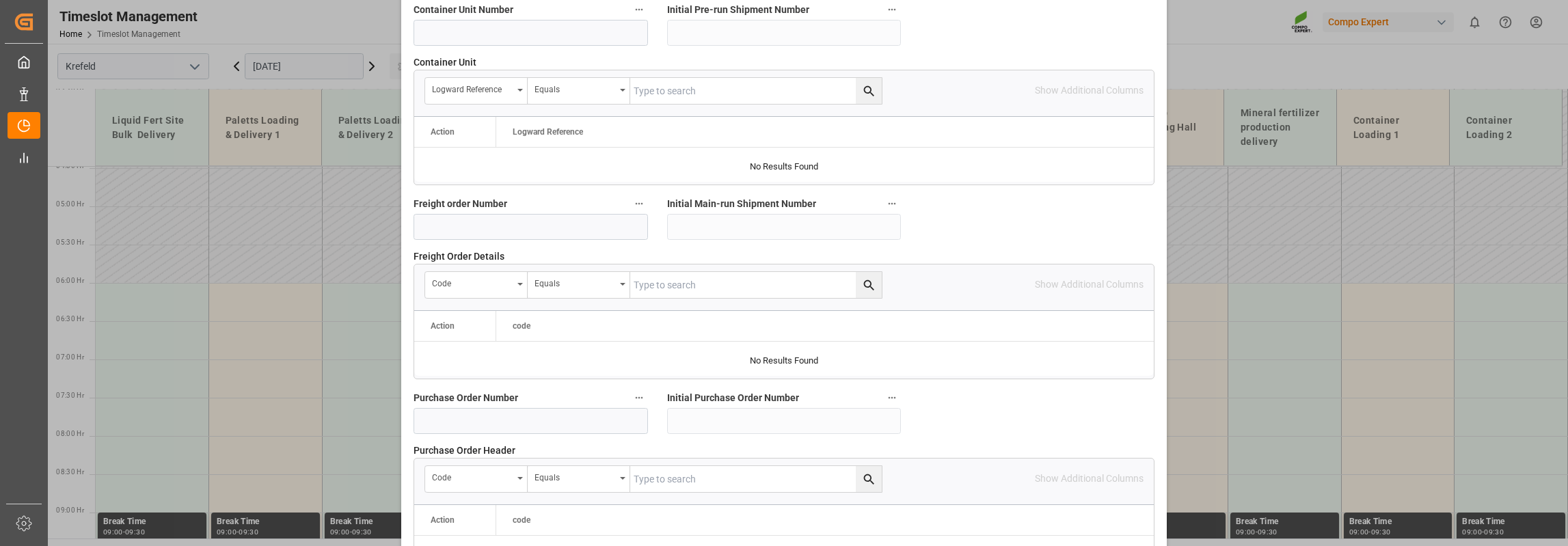
scroll to position [1299, 0]
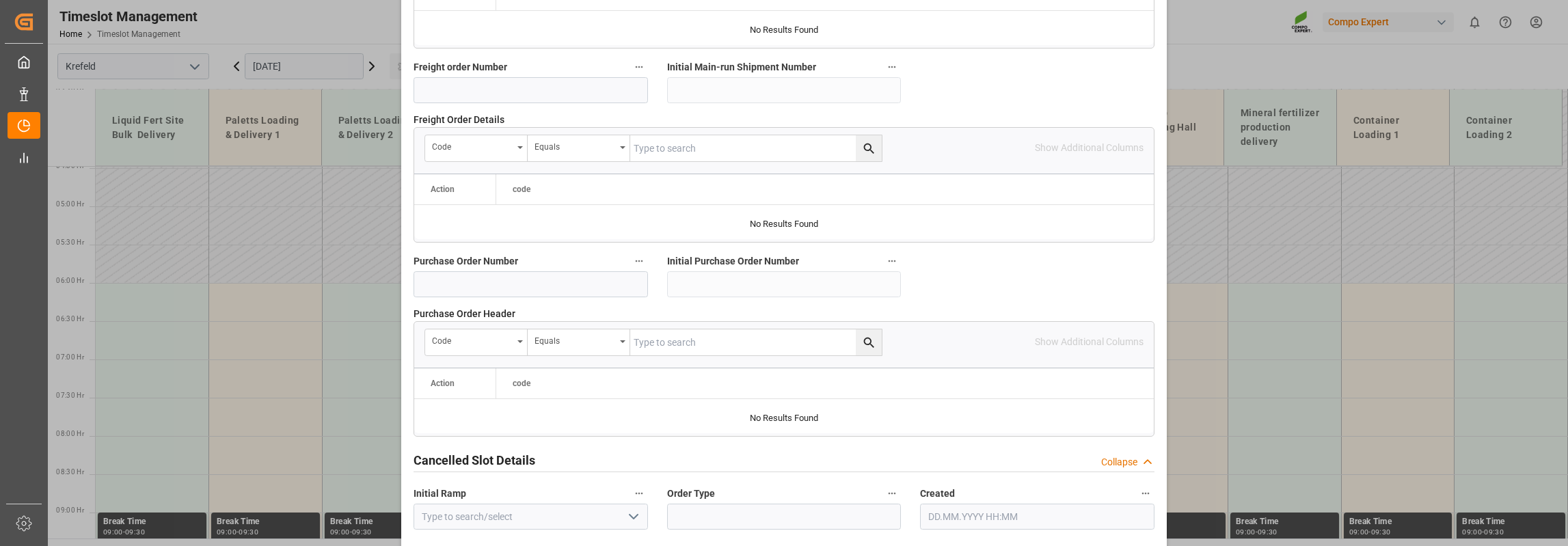
type textarea "Kalisulfat"
click at [518, 288] on input at bounding box center [531, 284] width 234 height 26
type input "4500004526"
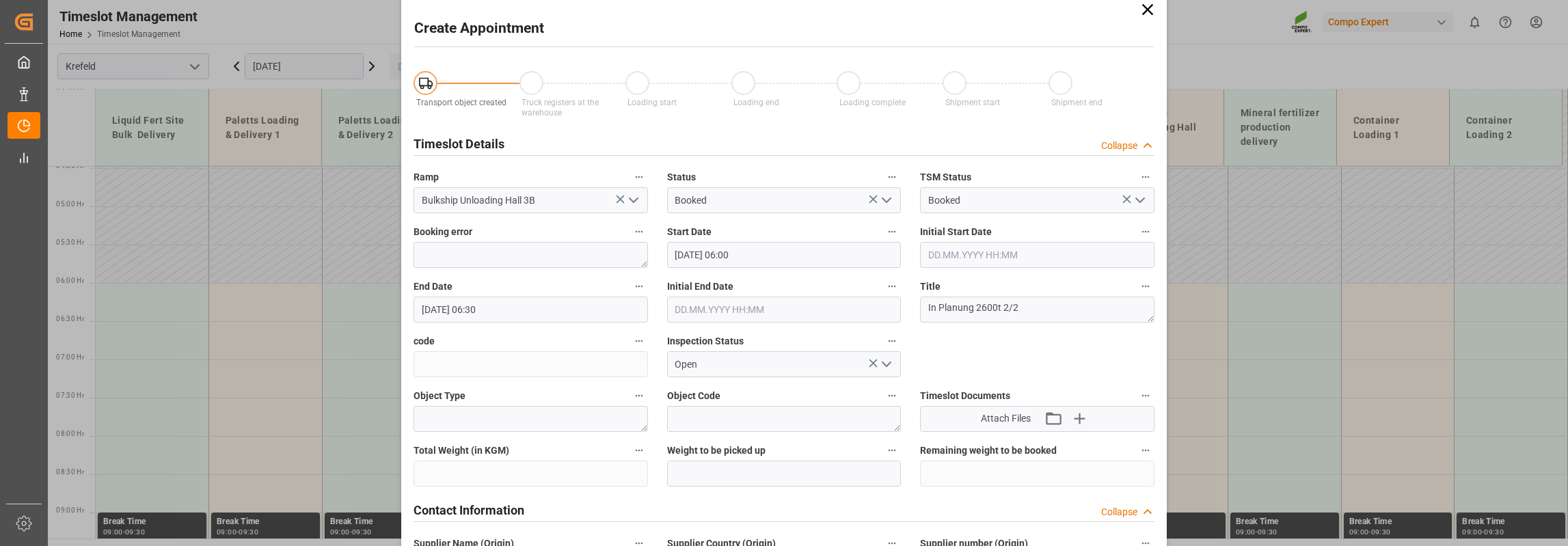
scroll to position [0, 0]
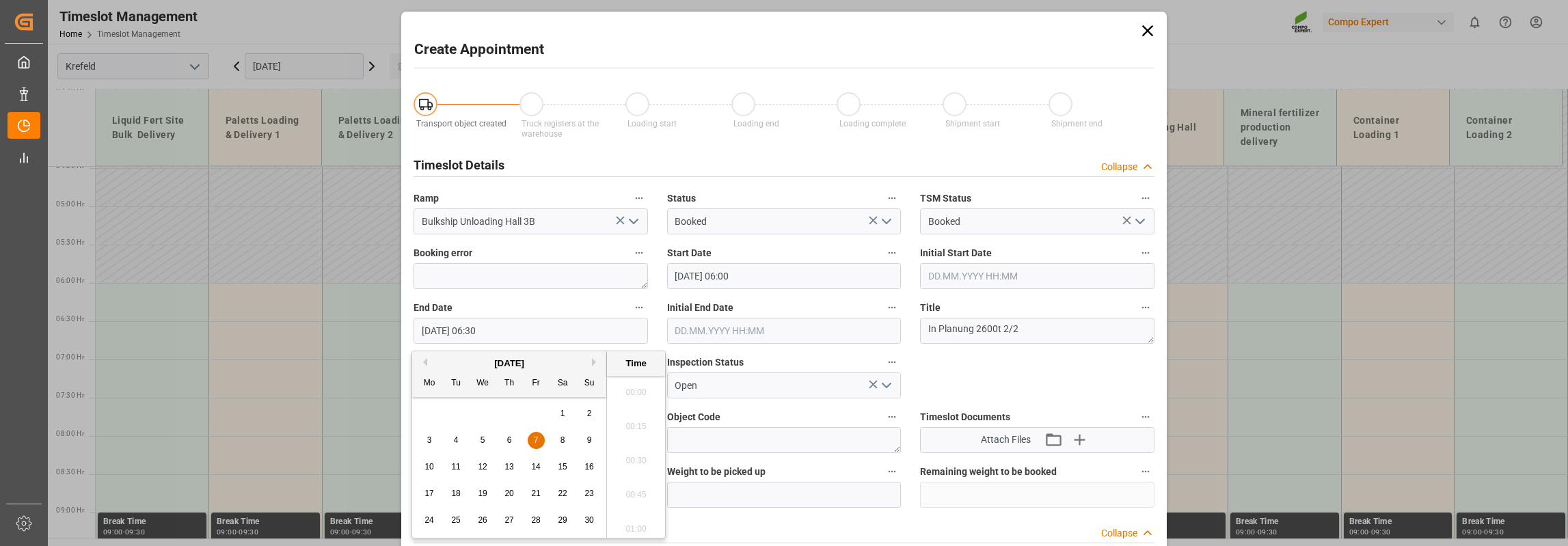
click at [470, 335] on input "[DATE] 06:30" at bounding box center [531, 330] width 234 height 26
drag, startPoint x: 471, startPoint y: 333, endPoint x: 479, endPoint y: 335, distance: 8.2
click at [479, 335] on input "[DATE] 06:30" at bounding box center [531, 330] width 234 height 26
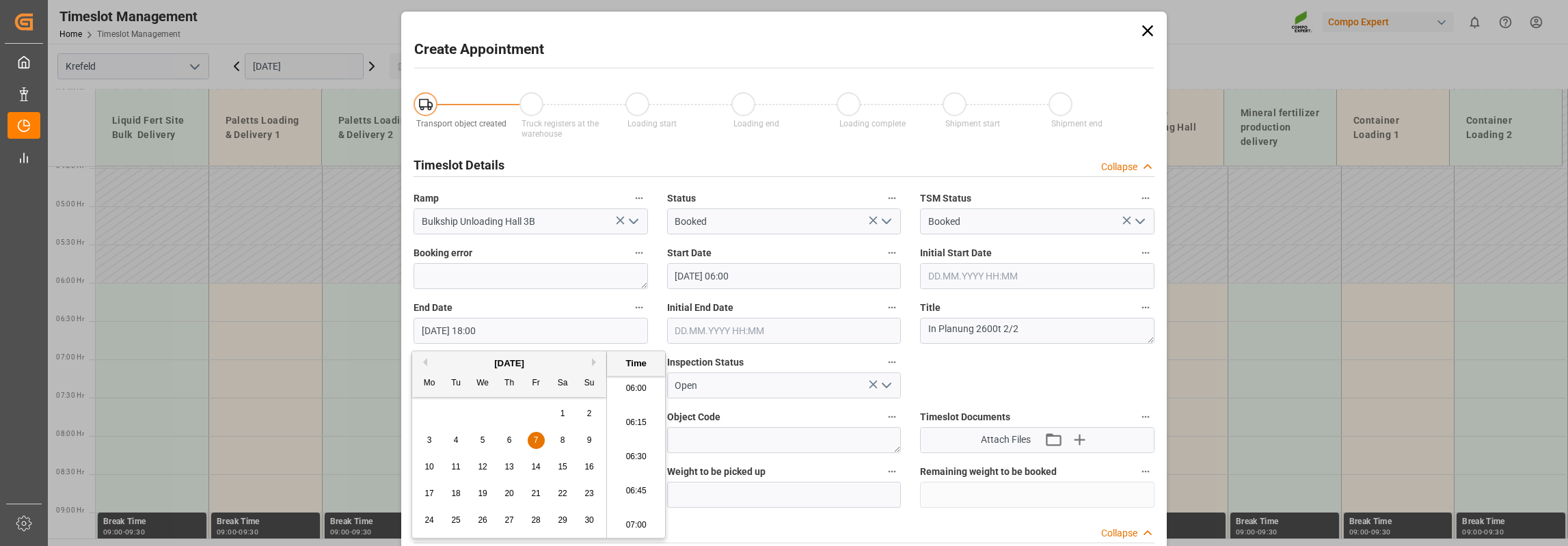
type input "[DATE] 18:00"
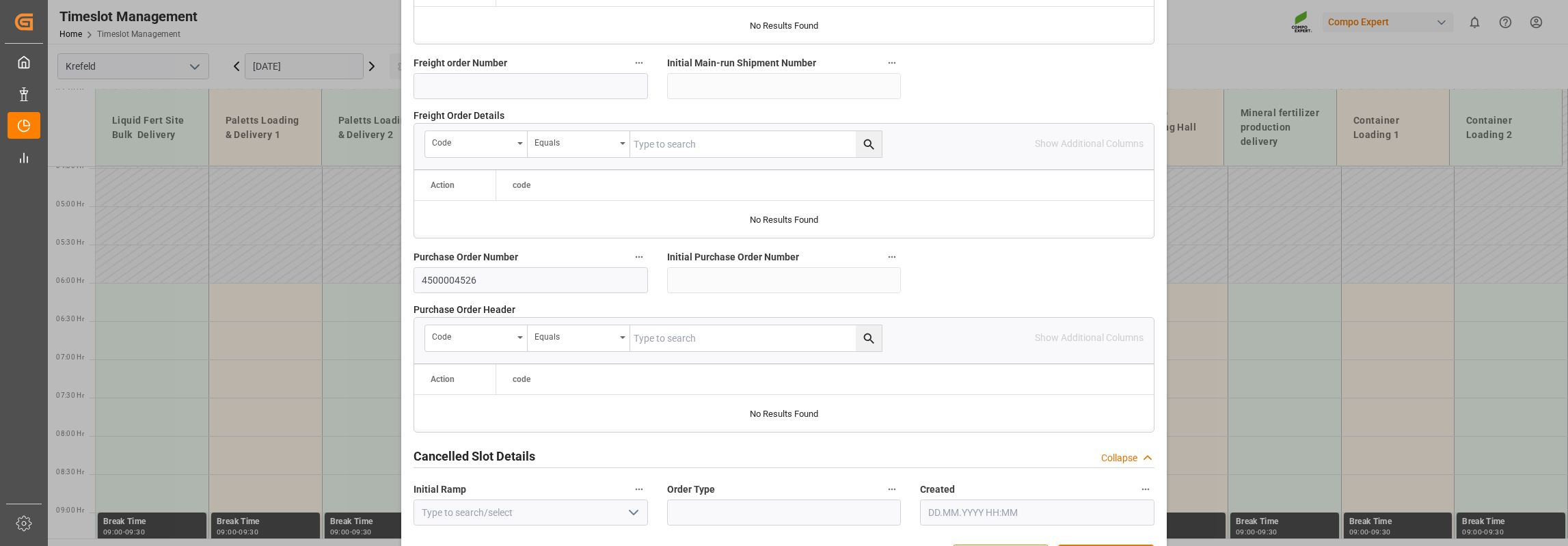
scroll to position [1348, 0]
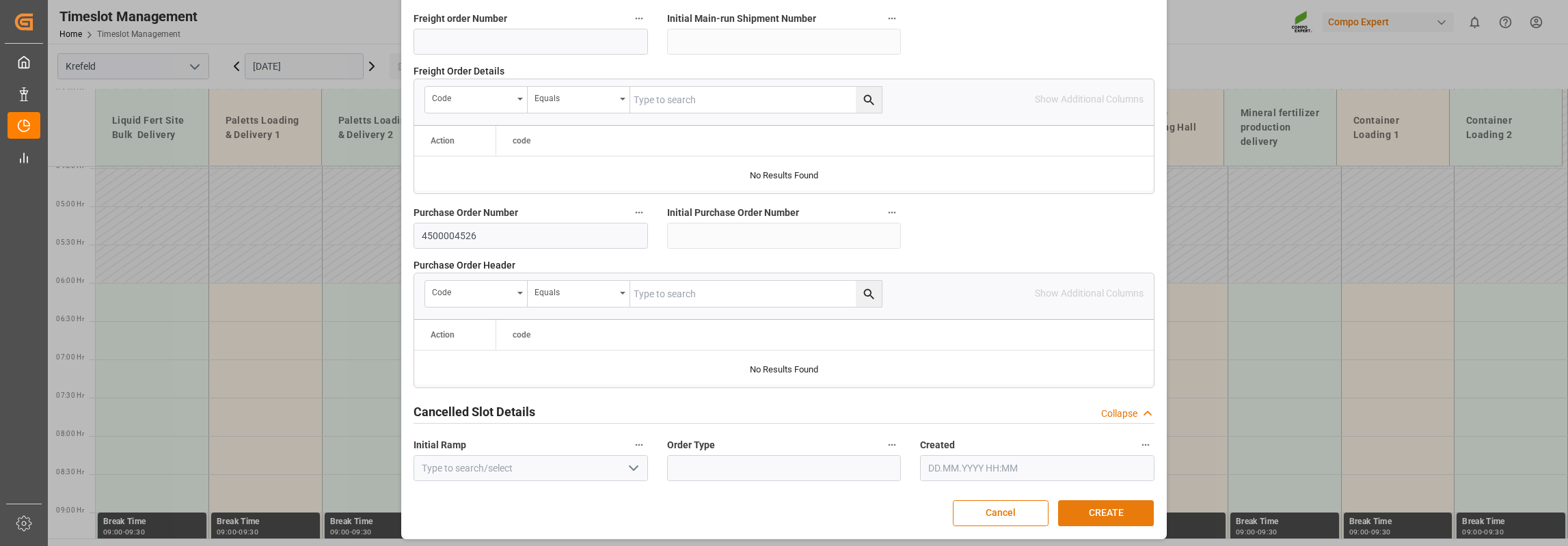
click at [1104, 500] on button "CREATE" at bounding box center [1105, 513] width 96 height 26
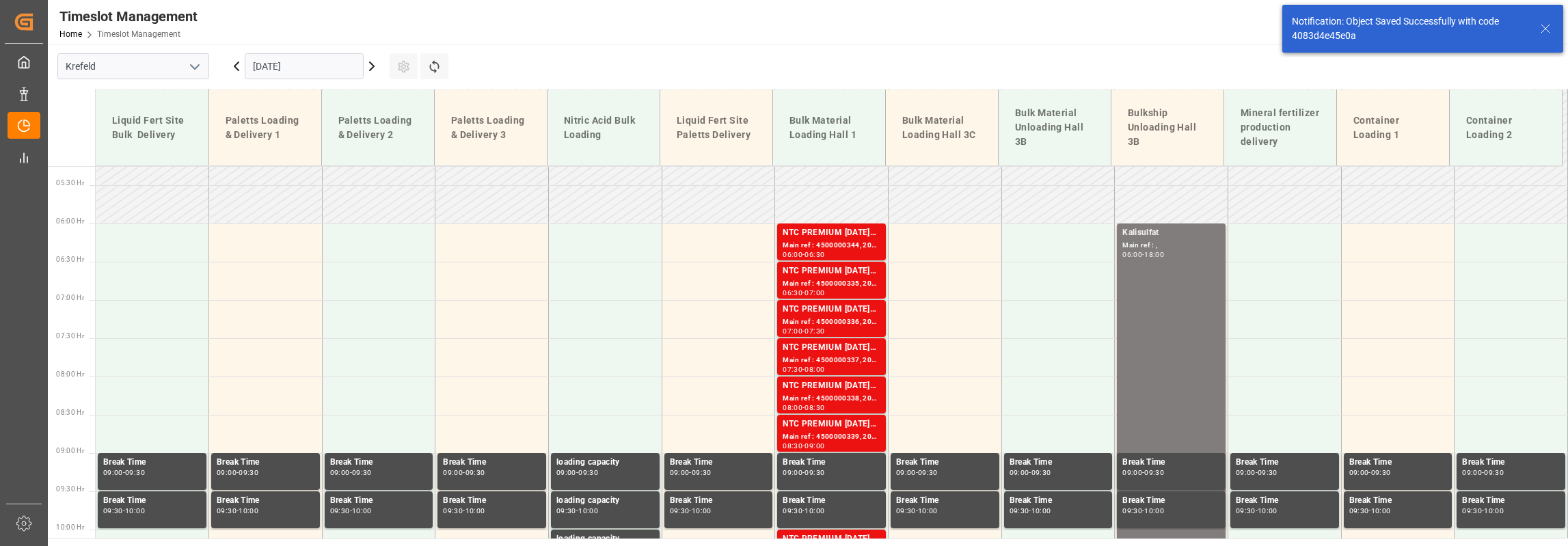
scroll to position [402, 0]
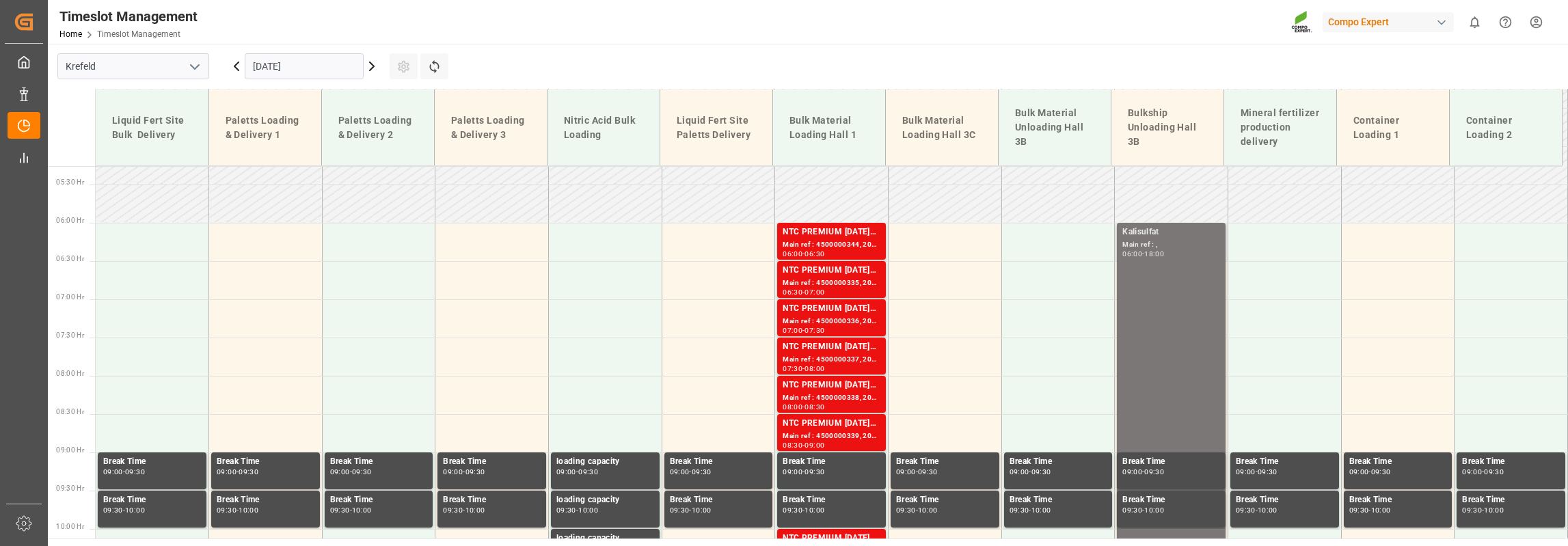
click at [273, 68] on input "[DATE]" at bounding box center [304, 66] width 119 height 26
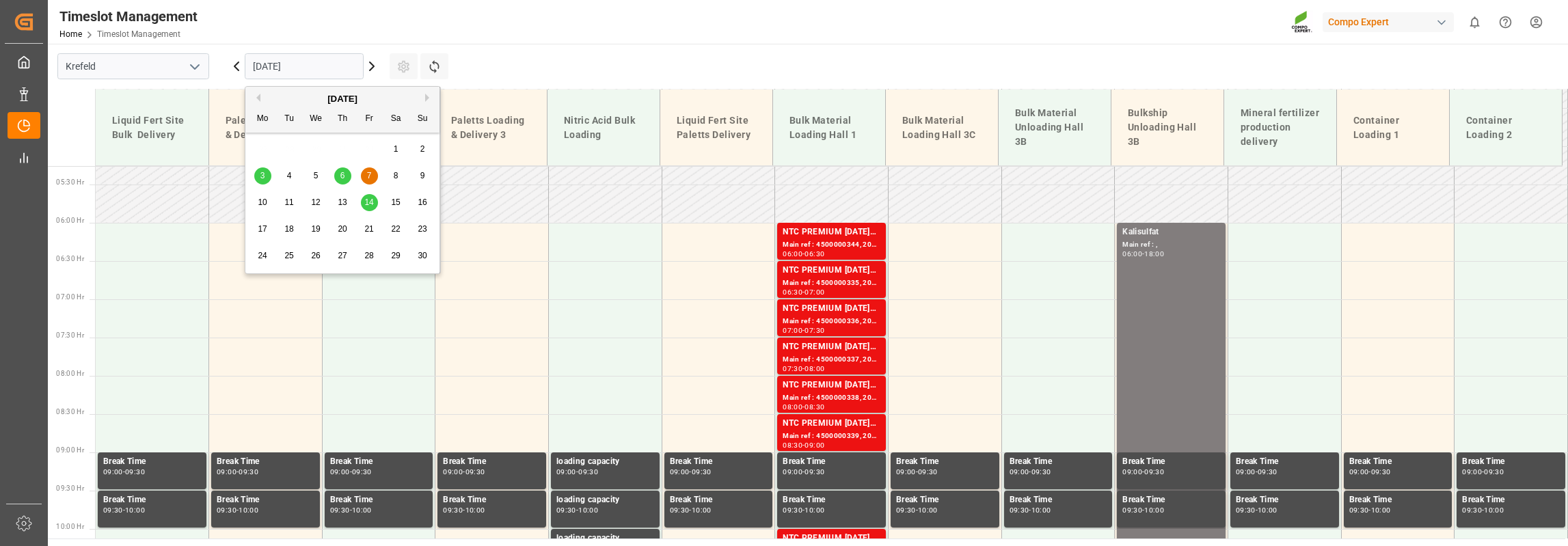
click at [374, 200] on div "14" at bounding box center [369, 202] width 17 height 16
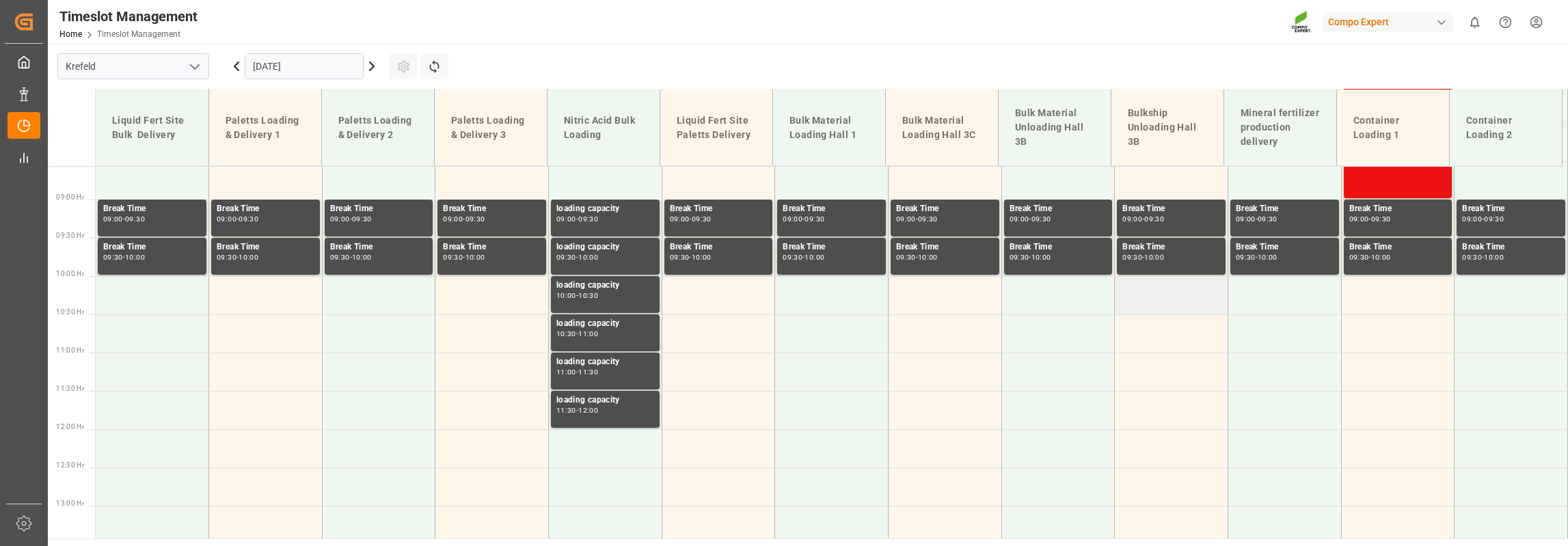
scroll to position [580, 0]
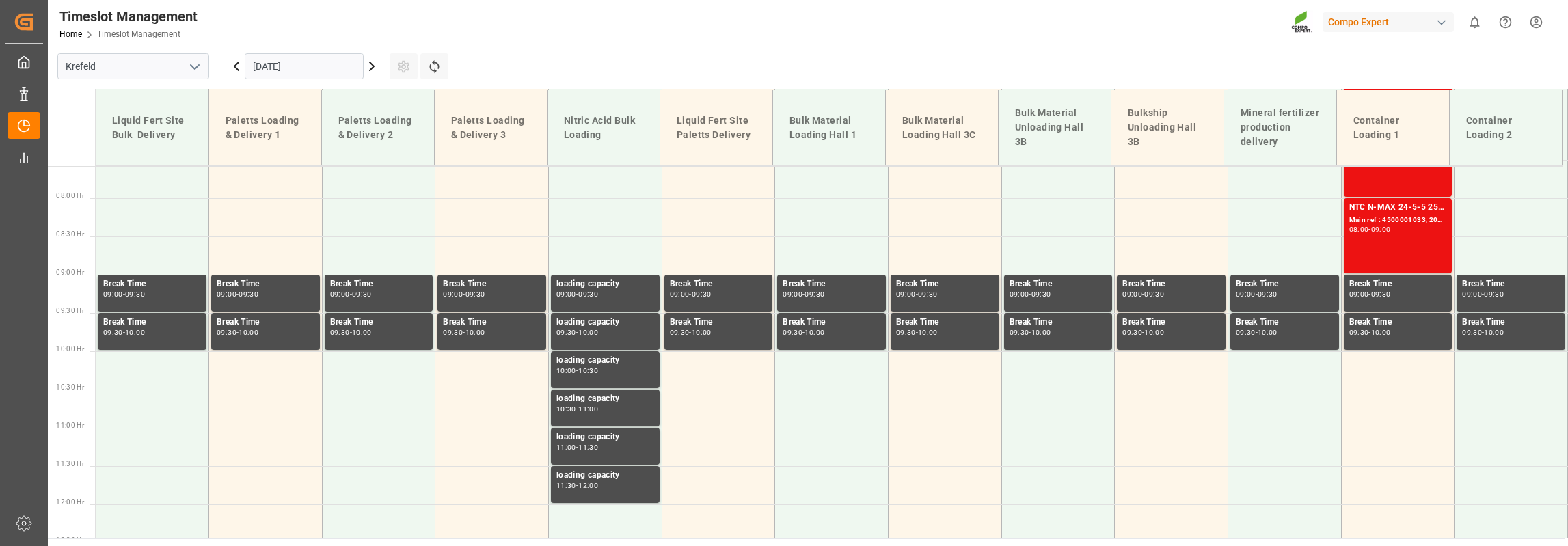
click at [284, 56] on input "[DATE]" at bounding box center [304, 66] width 119 height 26
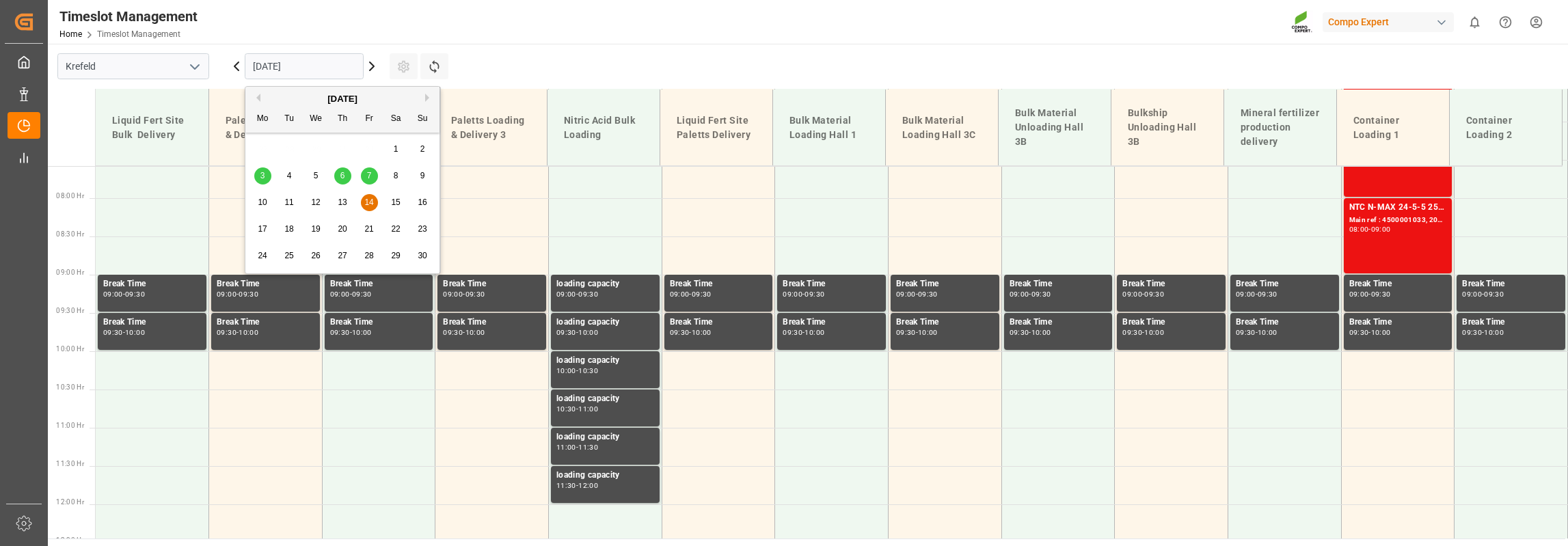
click at [346, 205] on span "13" at bounding box center [342, 202] width 8 height 9
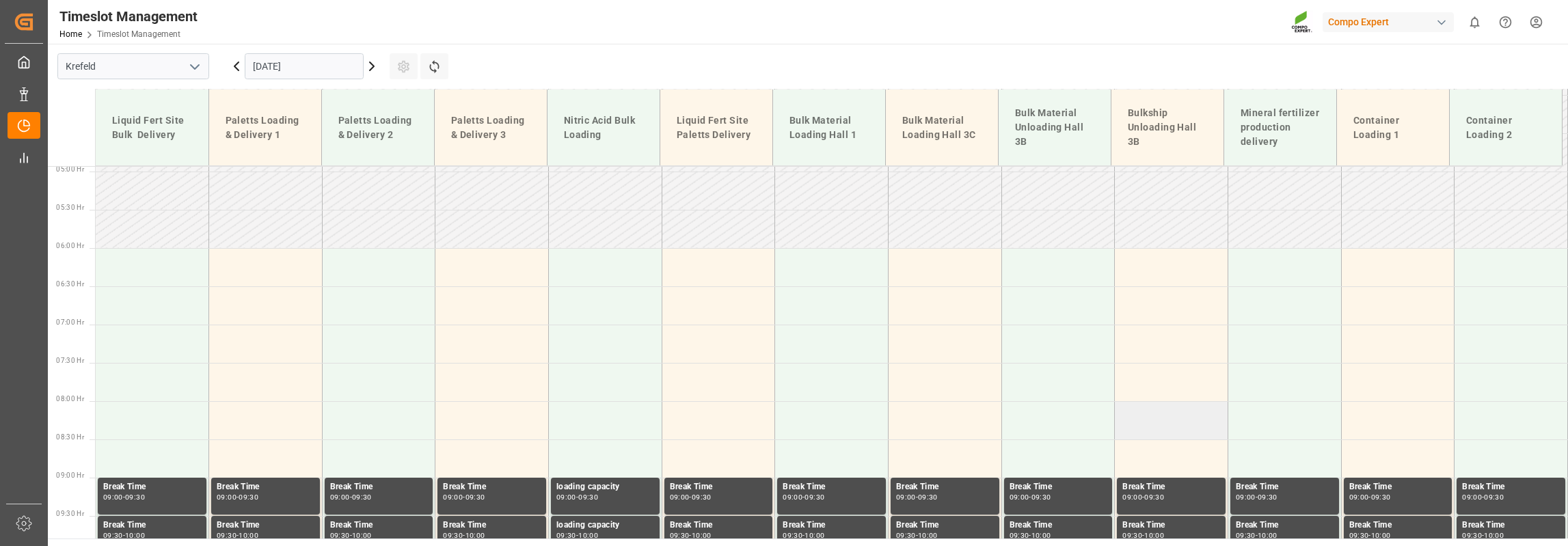
scroll to position [374, 0]
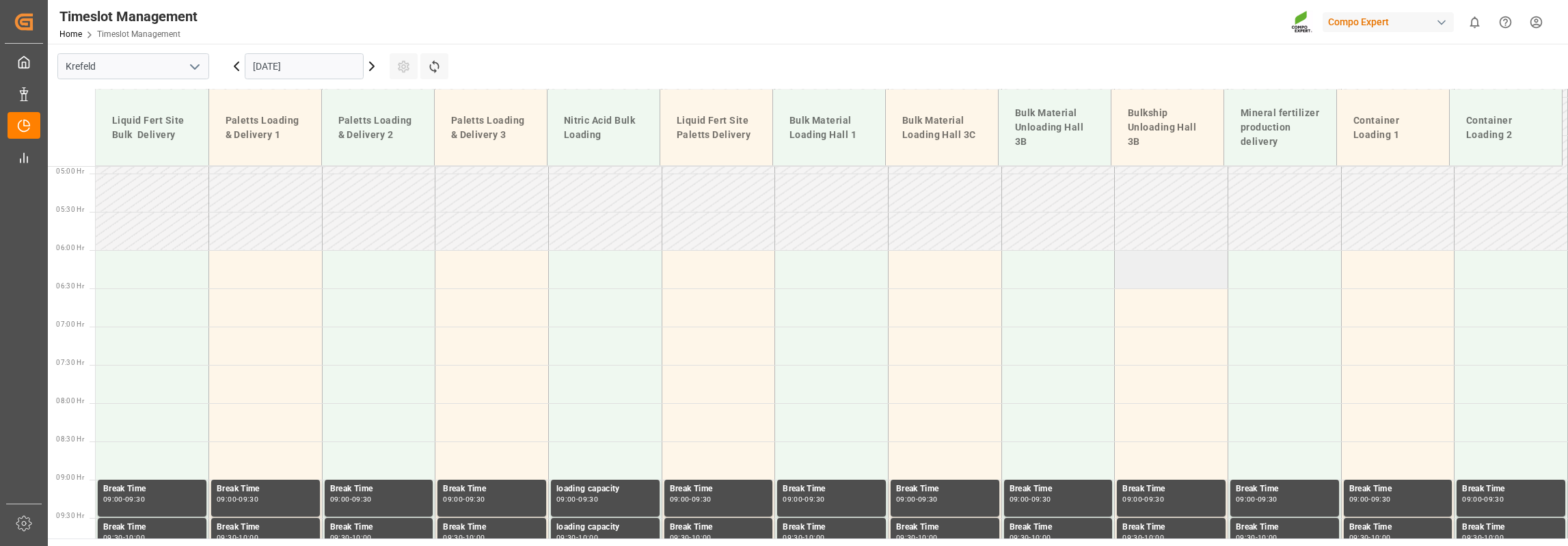
click at [1166, 267] on td at bounding box center [1172, 269] width 114 height 38
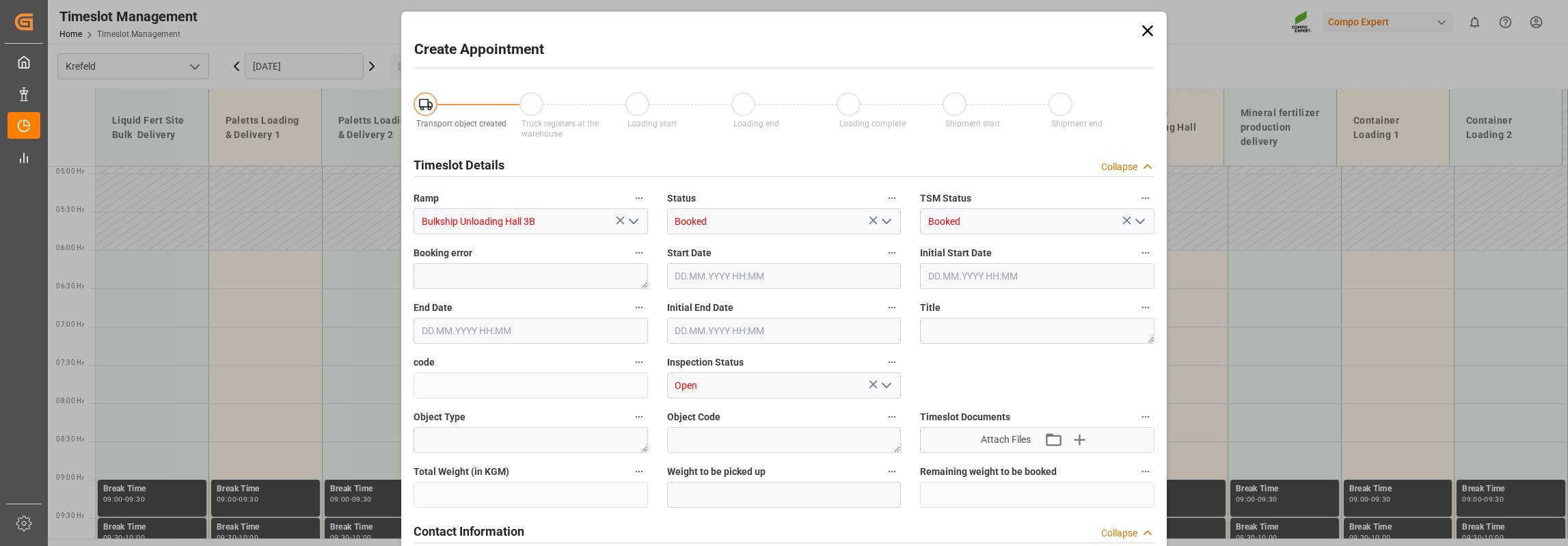
type input "[DATE] 06:00"
type input "[DATE] 06:30"
click at [957, 341] on textarea at bounding box center [1037, 330] width 234 height 26
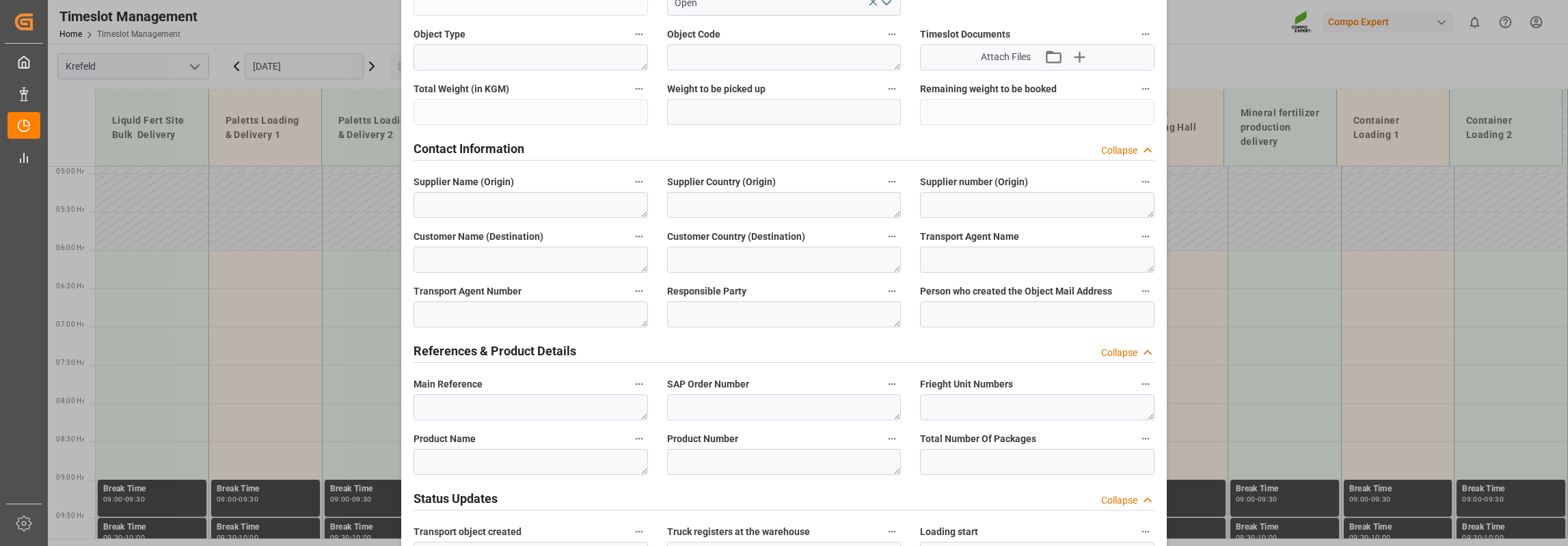
scroll to position [479, 0]
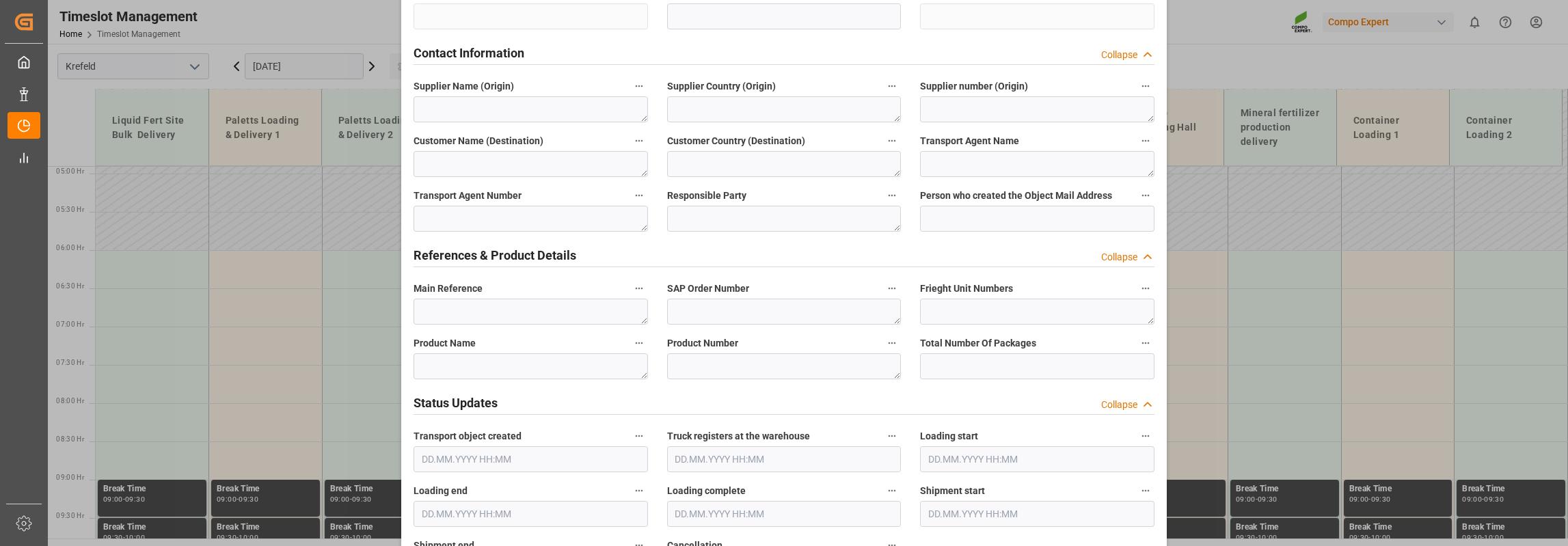
type textarea "In Planung 2600t 1/2"
click at [534, 373] on textarea at bounding box center [531, 366] width 234 height 26
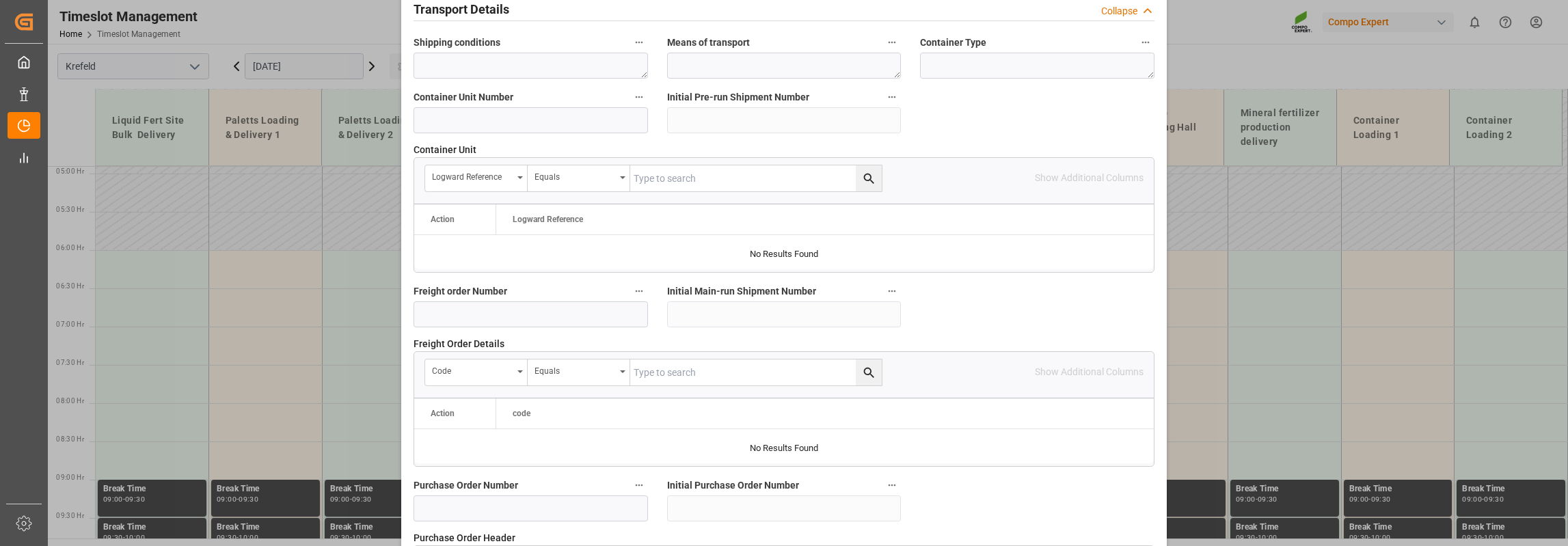
scroll to position [1094, 0]
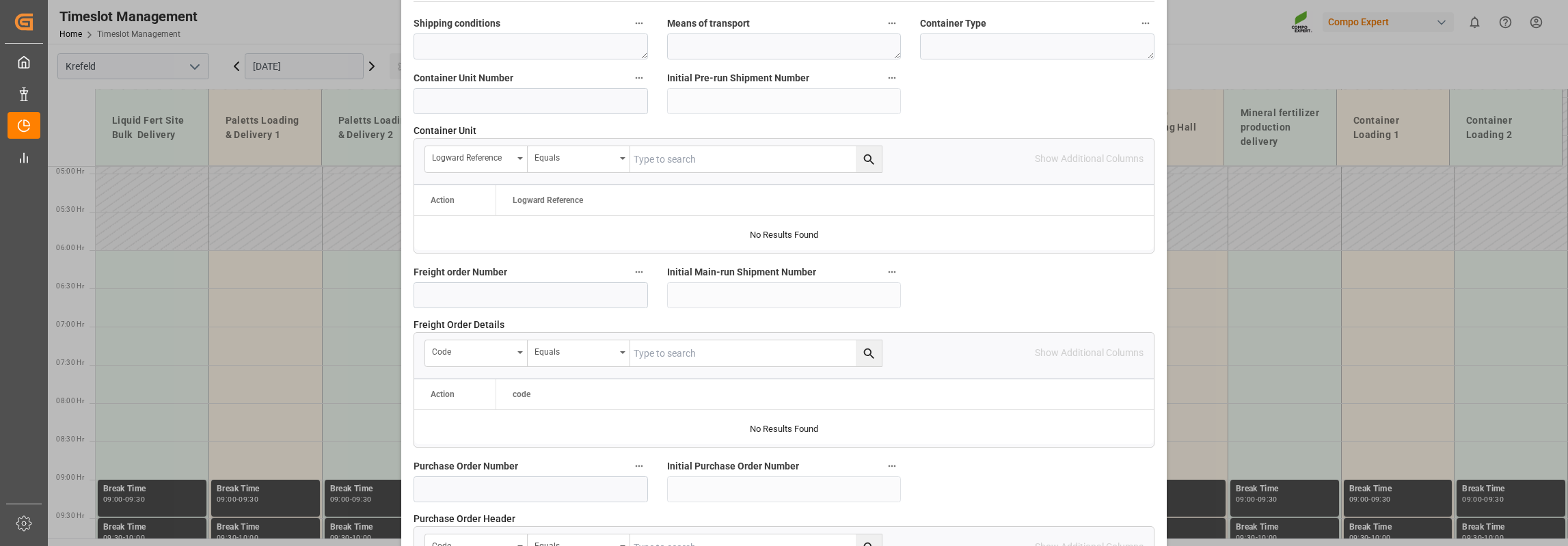
type textarea "Kalisulfat"
click at [520, 486] on input at bounding box center [531, 489] width 234 height 26
type input "4500004526"
click at [1006, 441] on div at bounding box center [784, 427] width 739 height 34
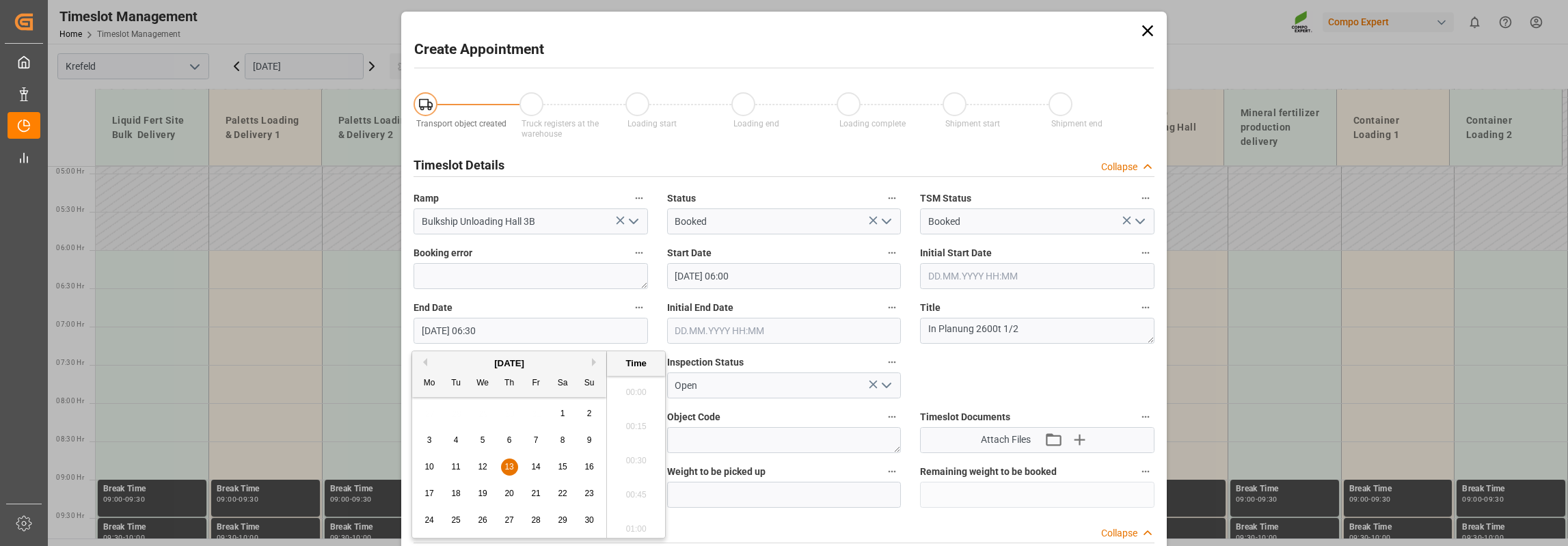
scroll to position [825, 0]
drag, startPoint x: 469, startPoint y: 335, endPoint x: 479, endPoint y: 335, distance: 10.0
click at [479, 335] on input "[DATE] 06:30" at bounding box center [531, 330] width 234 height 26
click at [486, 339] on input "[DATE] 21:30" at bounding box center [531, 330] width 234 height 26
type input "[DATE] 21:00"
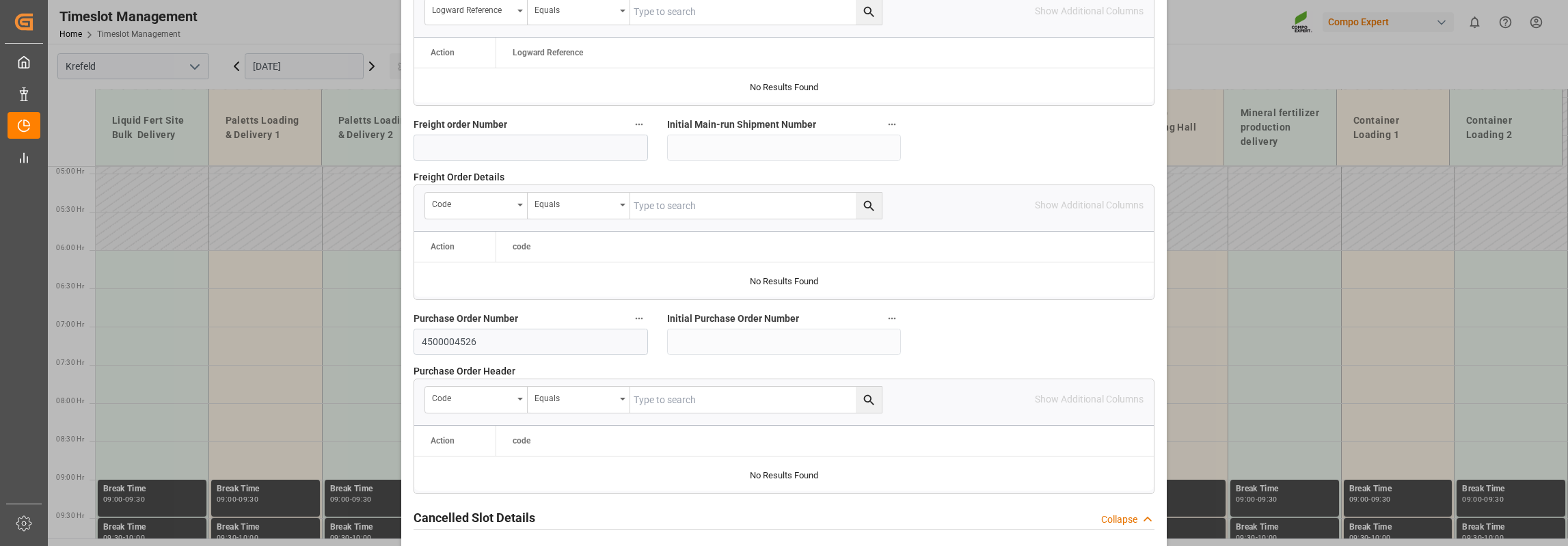
scroll to position [1348, 0]
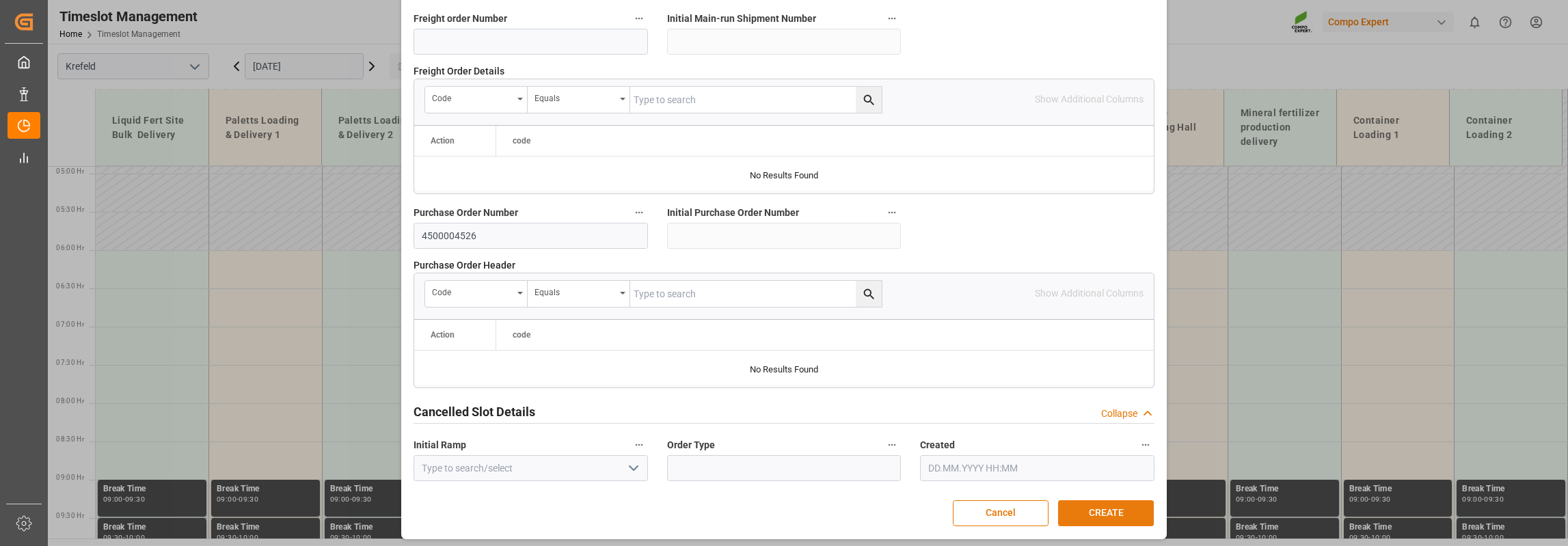
click at [1117, 515] on button "CREATE" at bounding box center [1105, 513] width 96 height 26
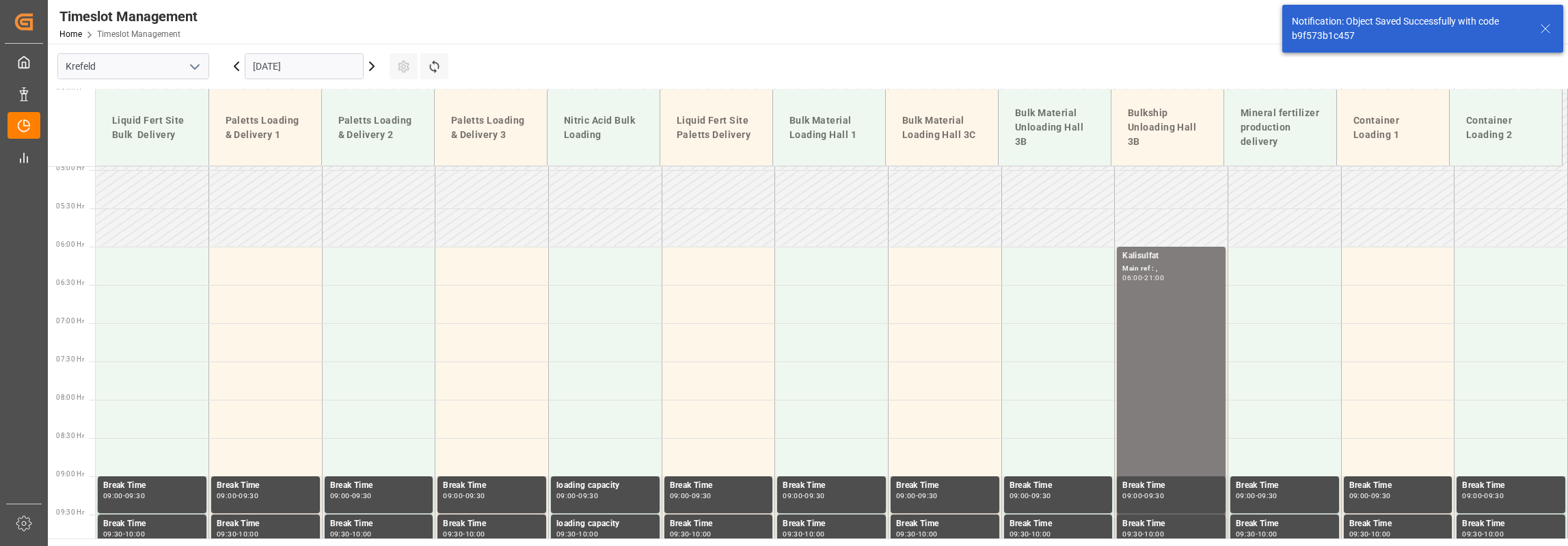
scroll to position [402, 0]
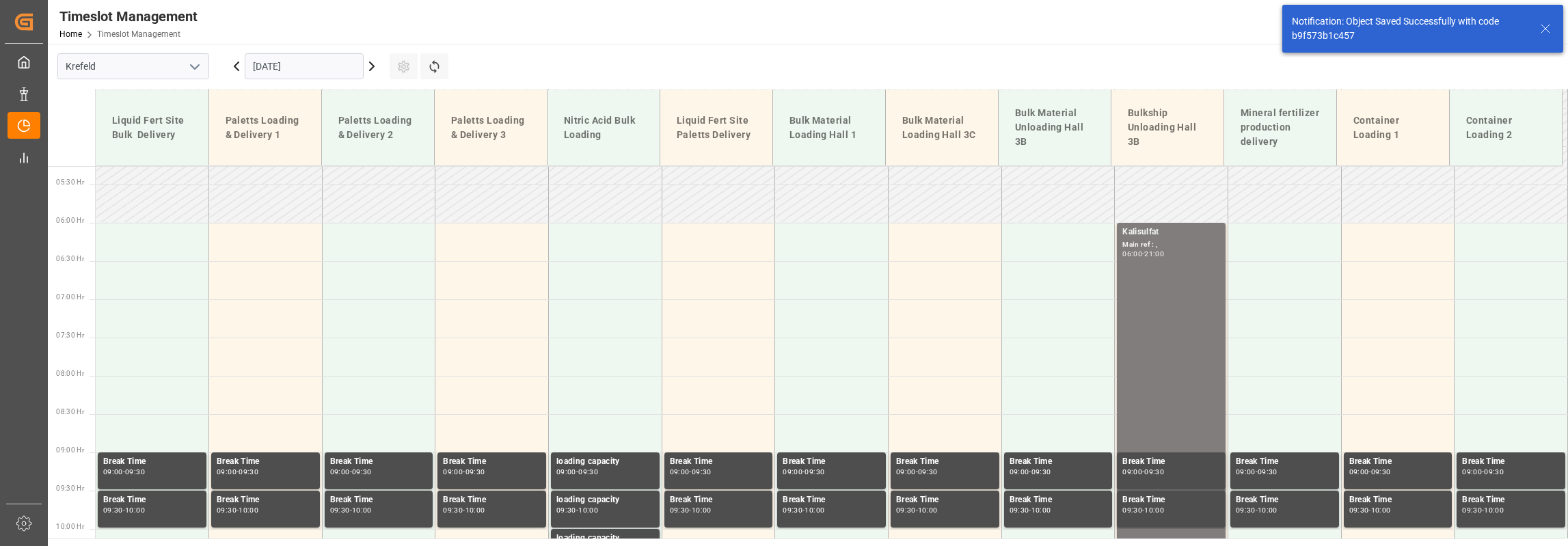
click at [314, 65] on input "[DATE]" at bounding box center [304, 66] width 119 height 26
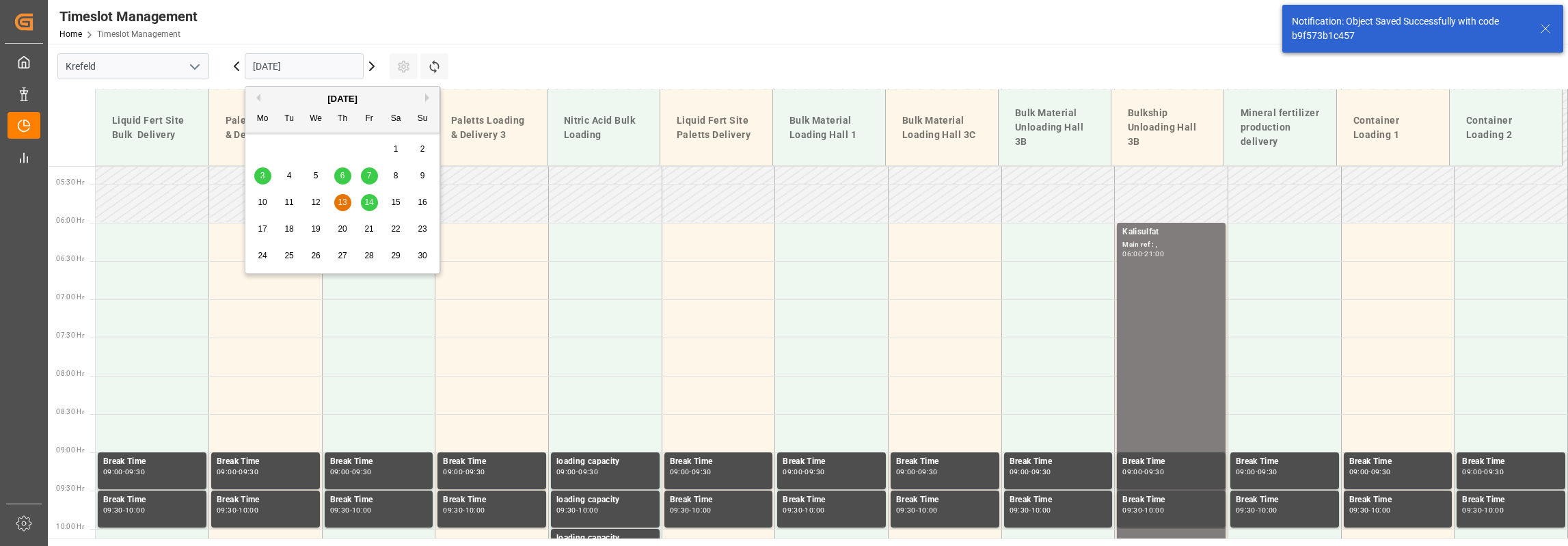
click at [365, 205] on span "14" at bounding box center [368, 202] width 8 height 9
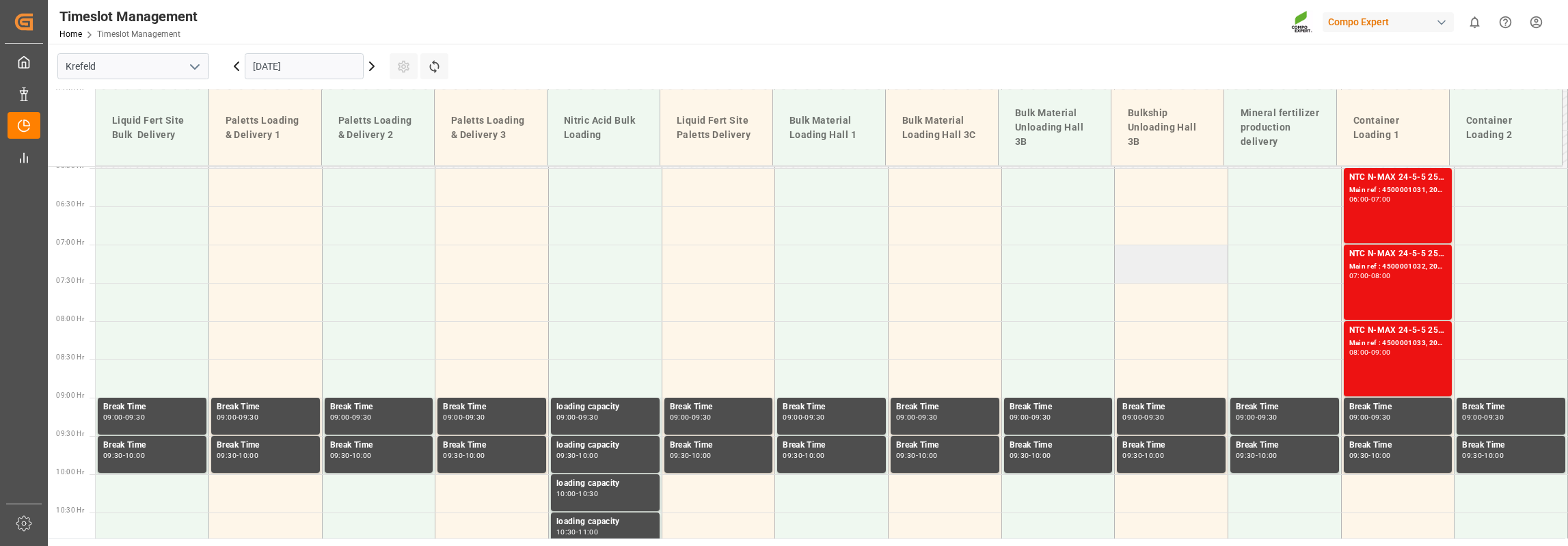
scroll to position [436, 0]
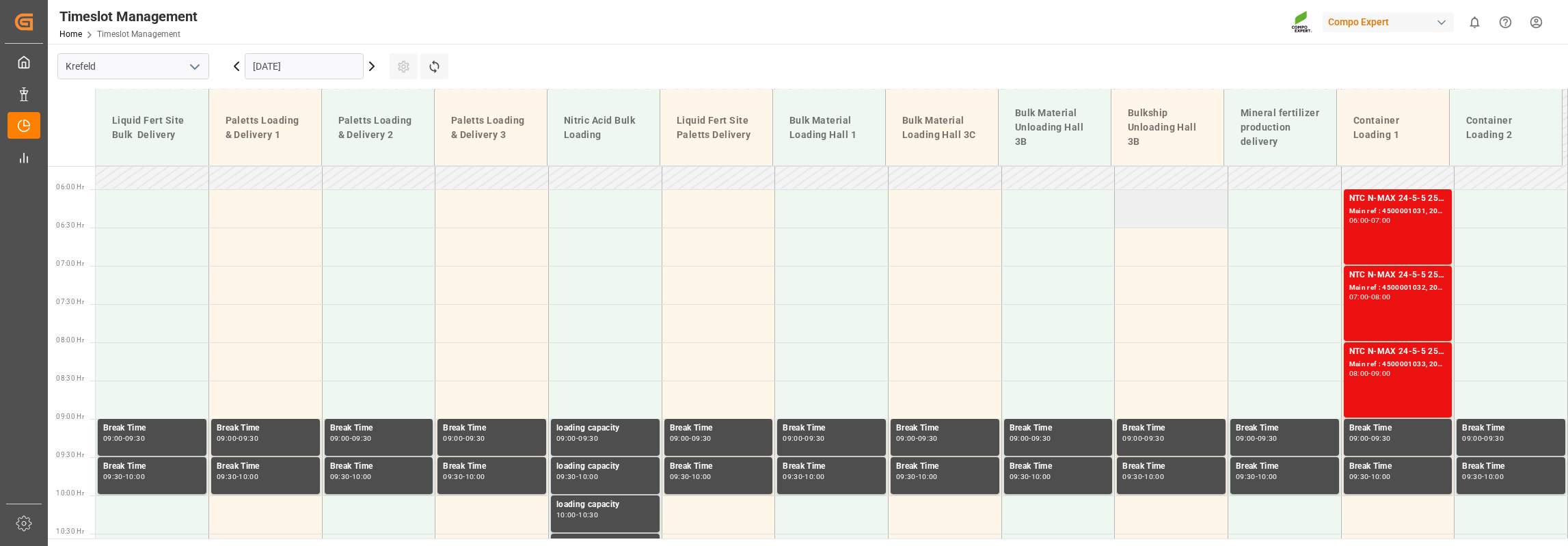
click at [1155, 221] on td at bounding box center [1172, 208] width 114 height 38
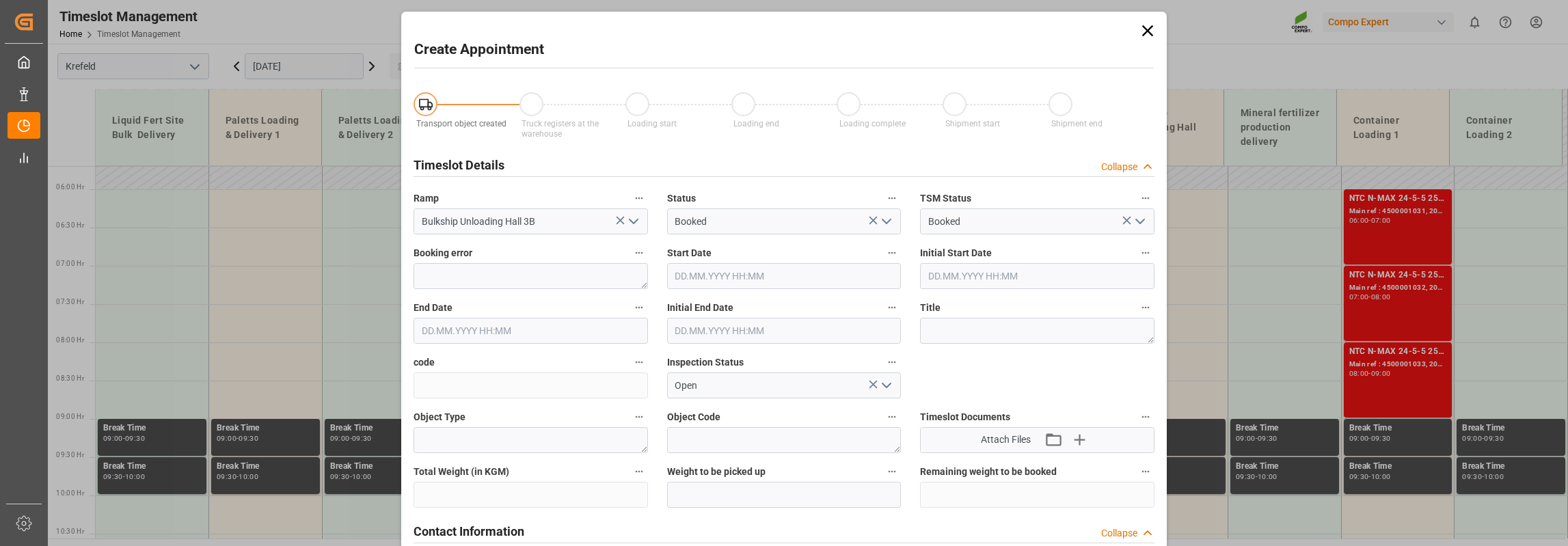
type input "[DATE] 06:00"
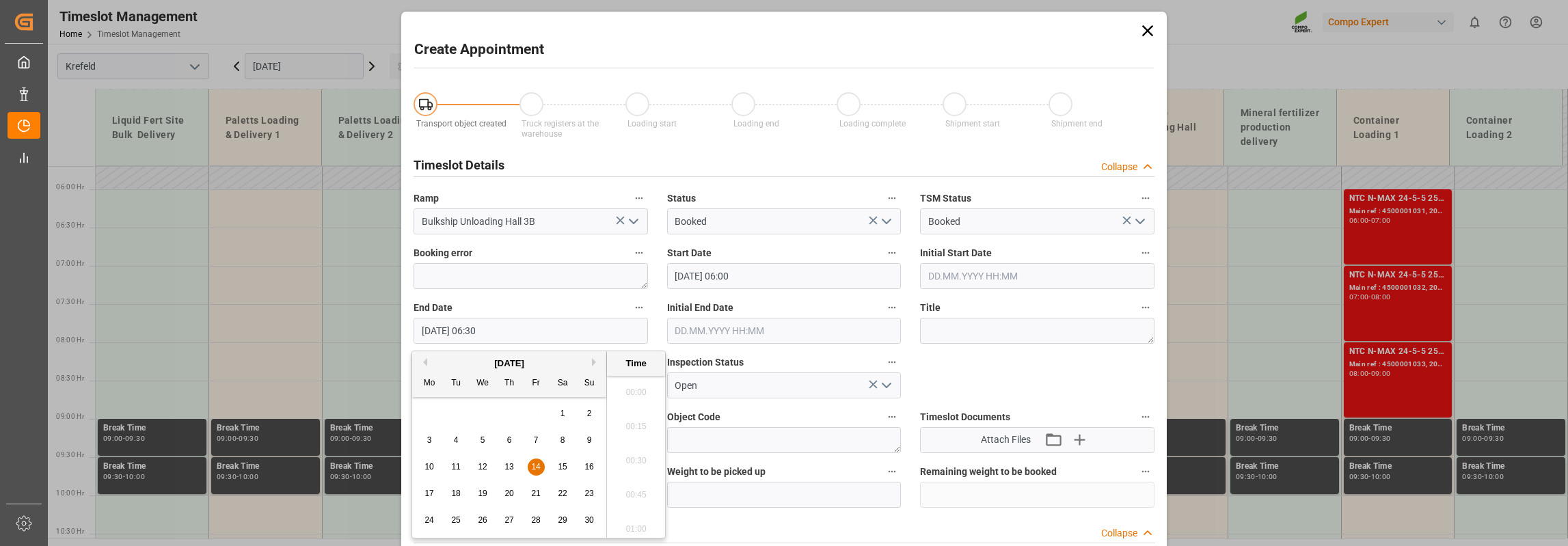
scroll to position [825, 0]
drag, startPoint x: 469, startPoint y: 333, endPoint x: 481, endPoint y: 336, distance: 12.4
click at [481, 336] on input "[DATE] 06:30" at bounding box center [531, 330] width 234 height 26
click at [486, 333] on input "[DATE] 18:30" at bounding box center [531, 330] width 234 height 26
type input "[DATE] 18:00"
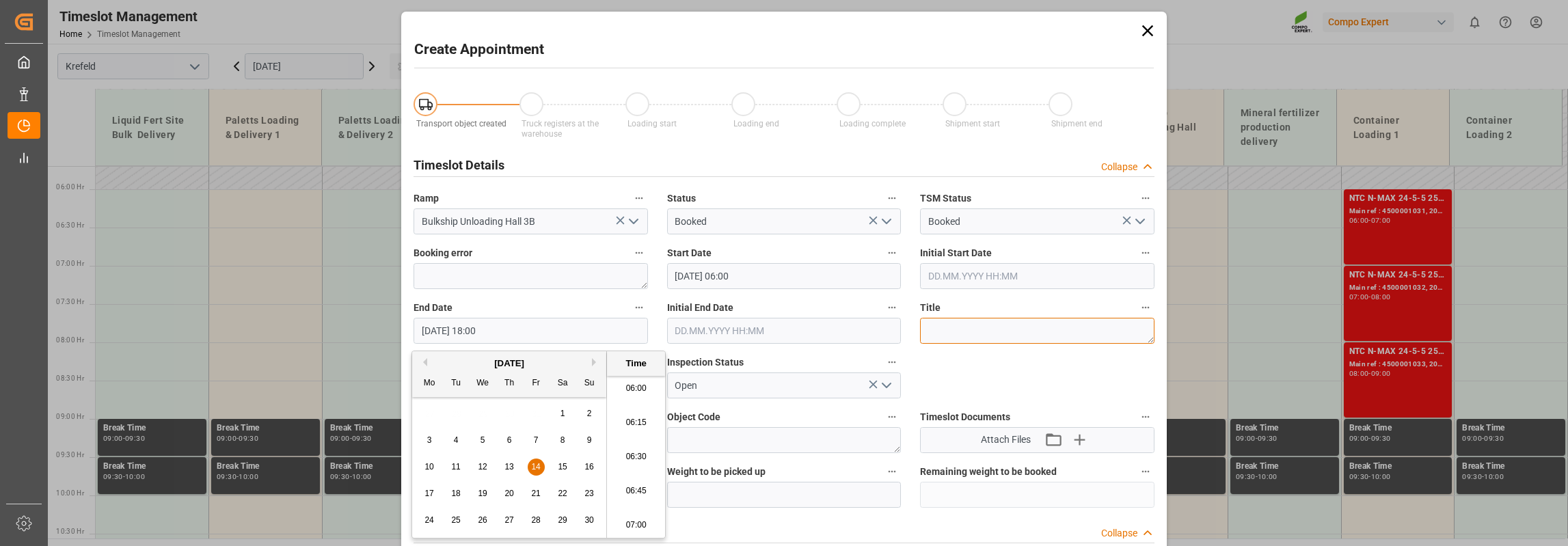
click at [946, 337] on textarea at bounding box center [1037, 330] width 234 height 26
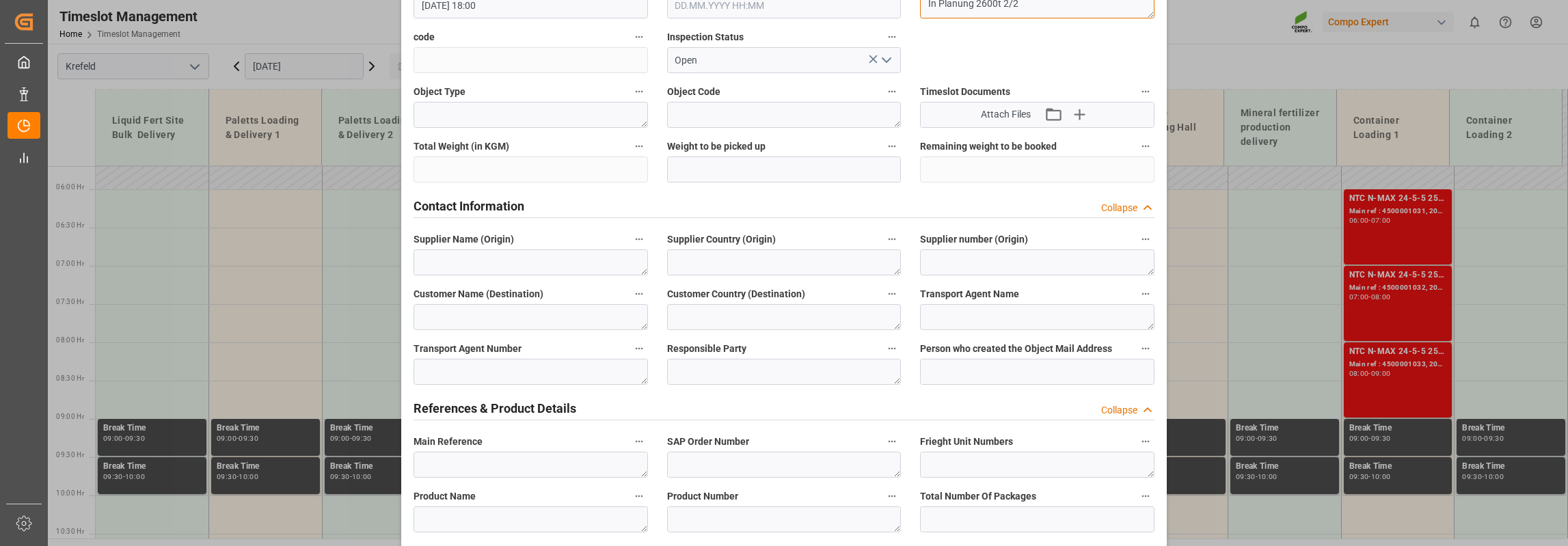
scroll to position [410, 0]
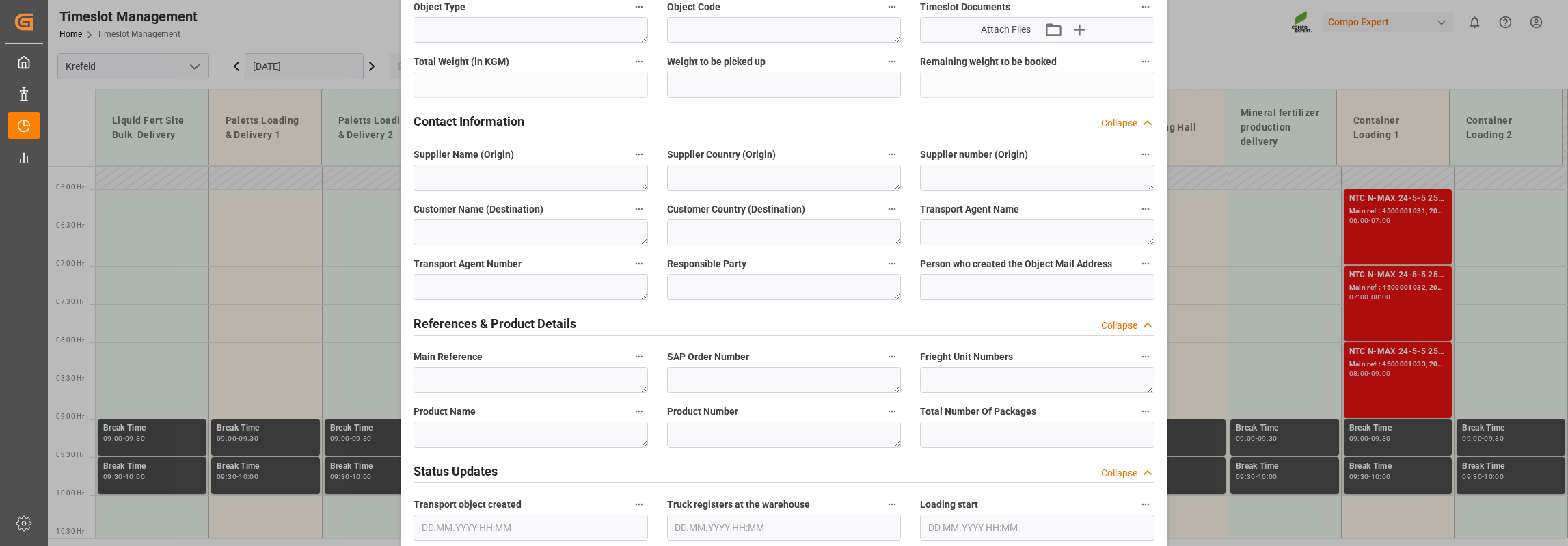
type textarea "In Planung 2600t 2/2"
click at [490, 434] on textarea at bounding box center [531, 435] width 234 height 26
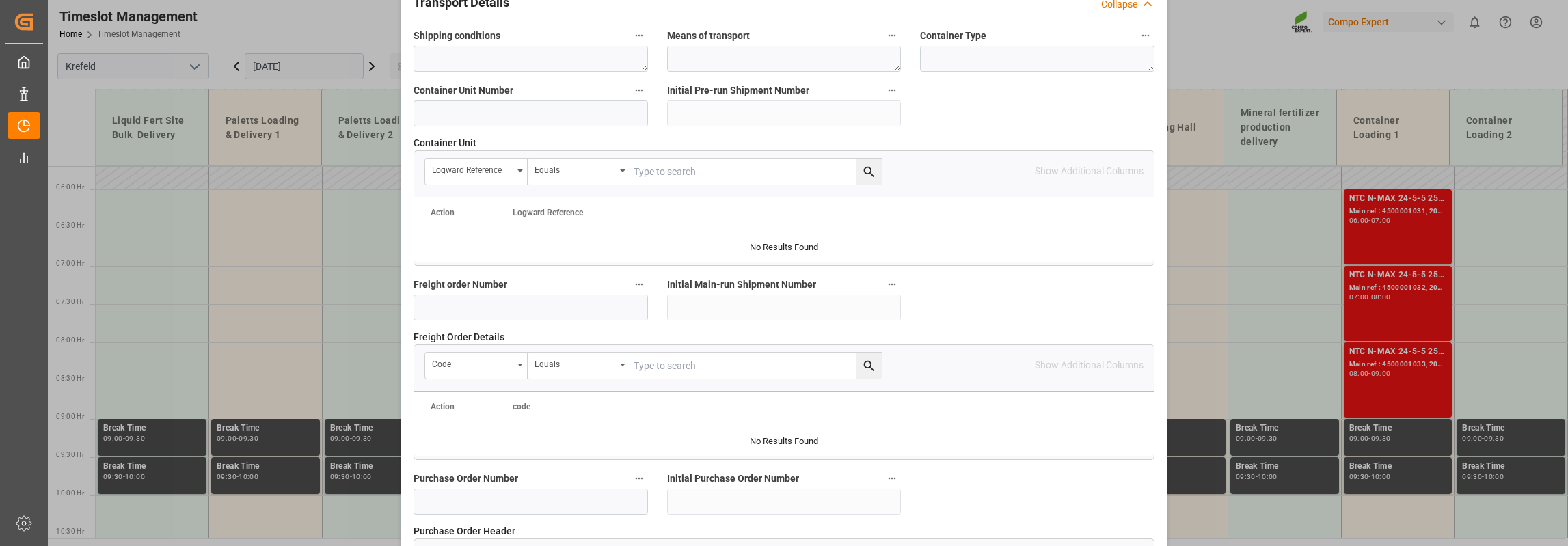
scroll to position [1230, 0]
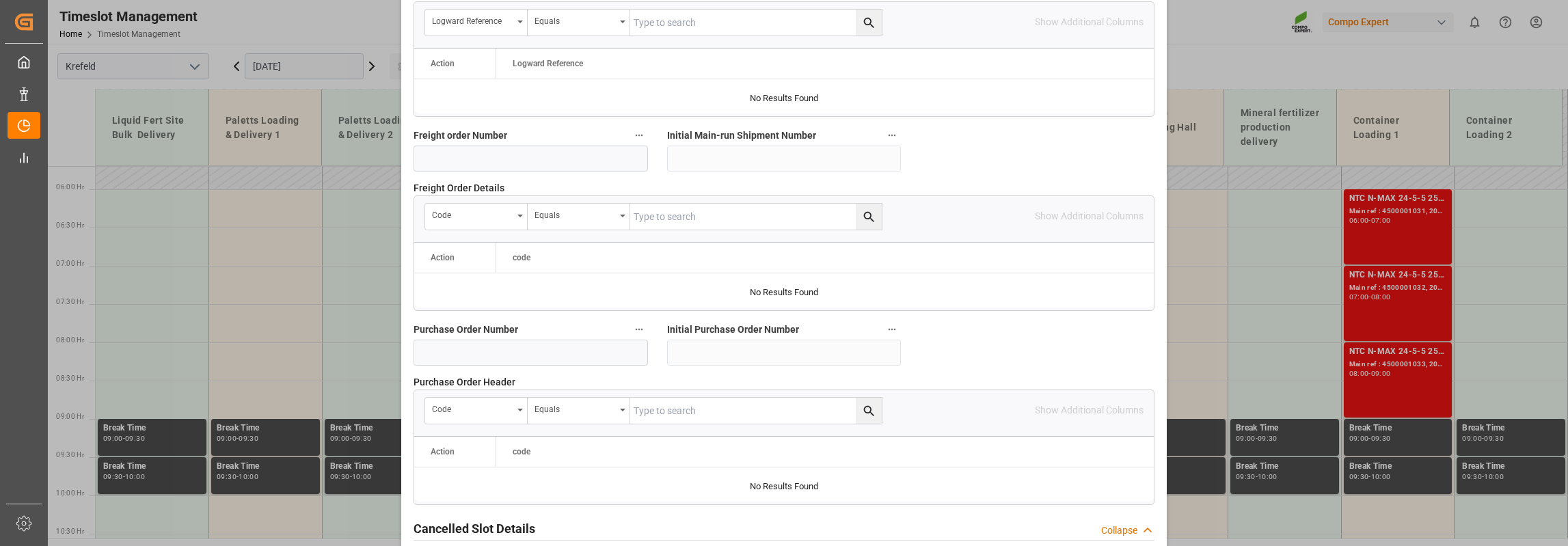
type textarea "Kalisulfat"
click at [547, 351] on input at bounding box center [531, 352] width 234 height 26
type input "4500004526"
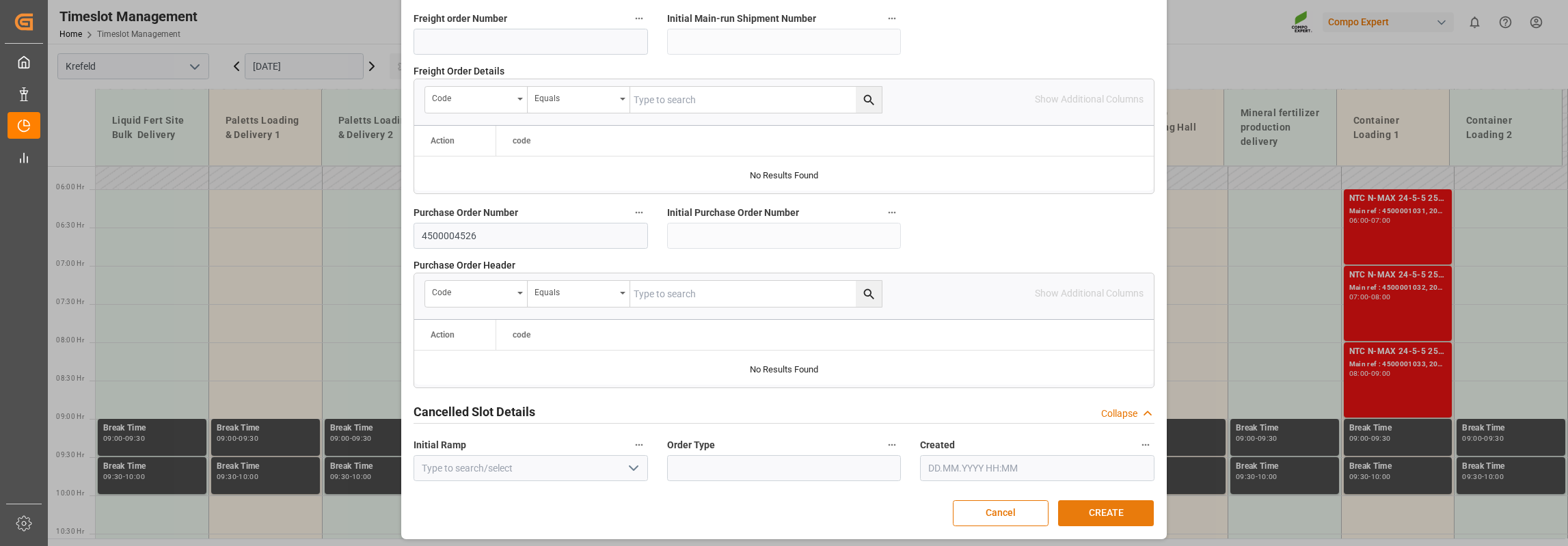
click at [1107, 509] on button "CREATE" at bounding box center [1105, 513] width 96 height 26
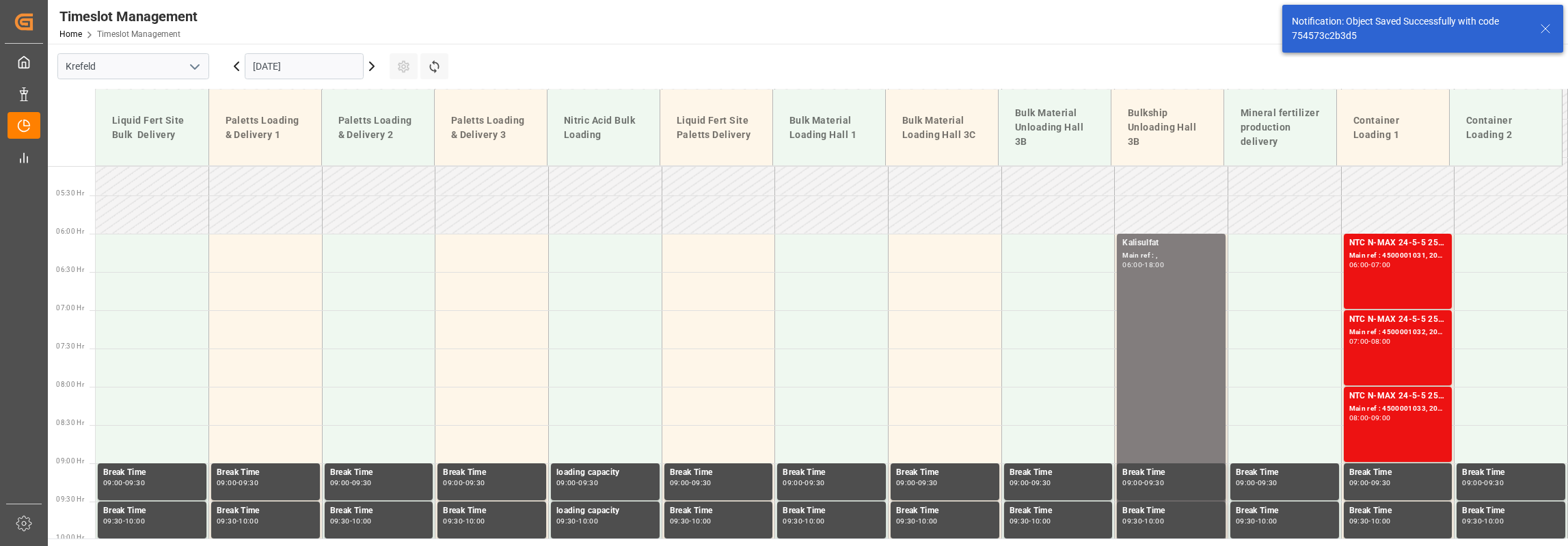
scroll to position [402, 0]
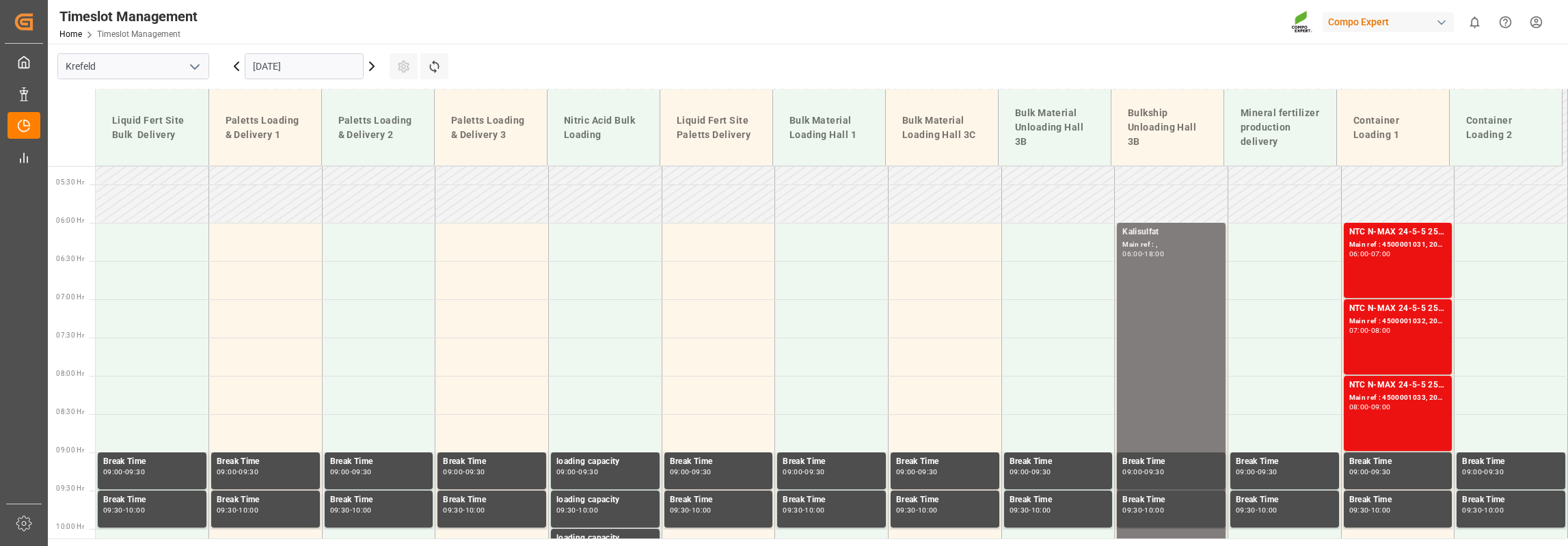
click at [299, 73] on input "[DATE]" at bounding box center [304, 66] width 119 height 26
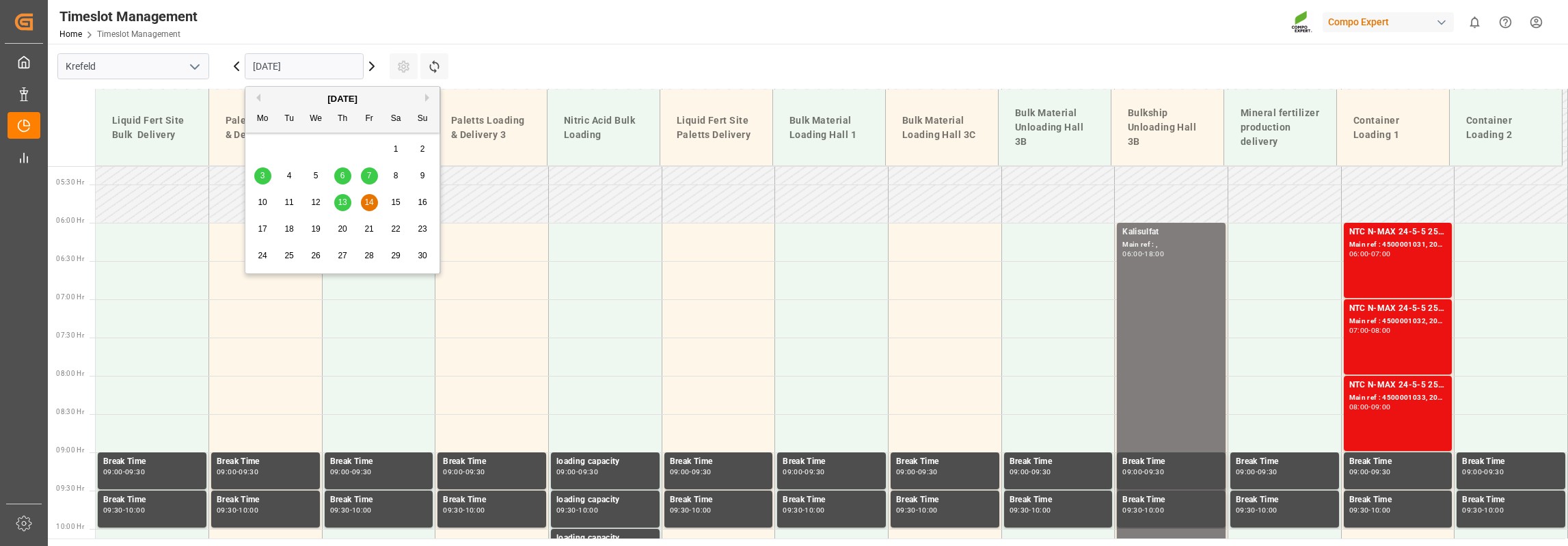
click at [254, 98] on button "Previous Month" at bounding box center [256, 98] width 8 height 8
click at [291, 258] on span "28" at bounding box center [289, 256] width 8 height 9
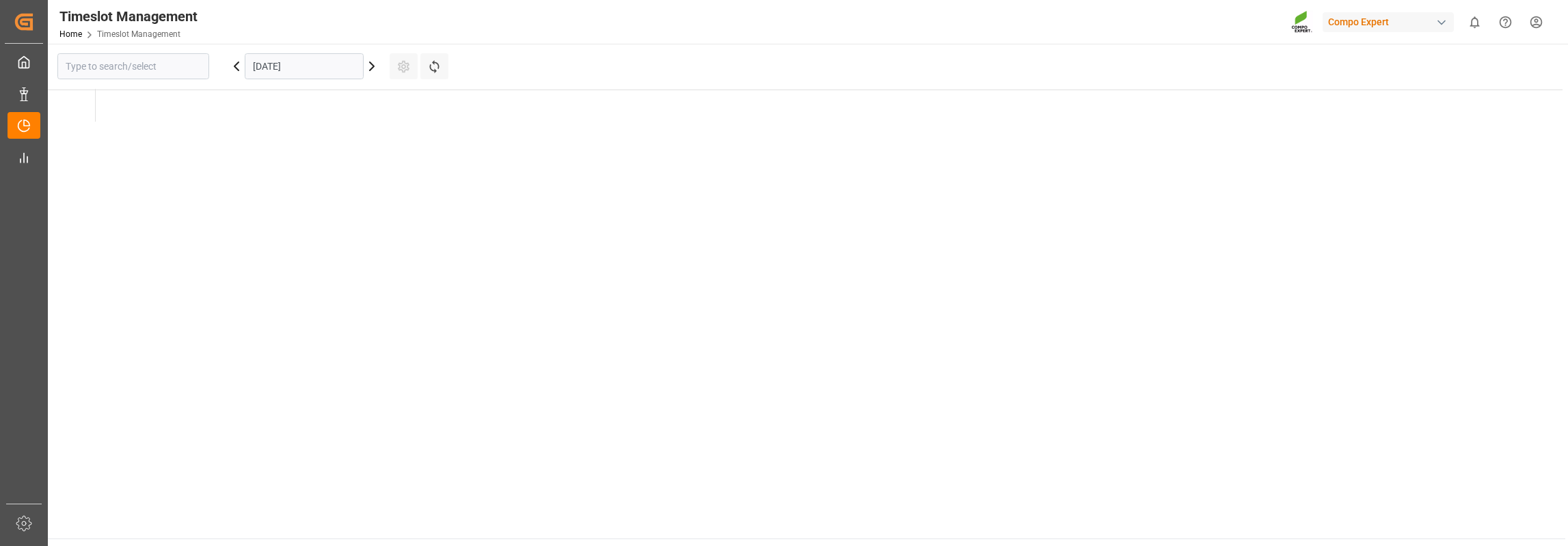
type input "Krefeld"
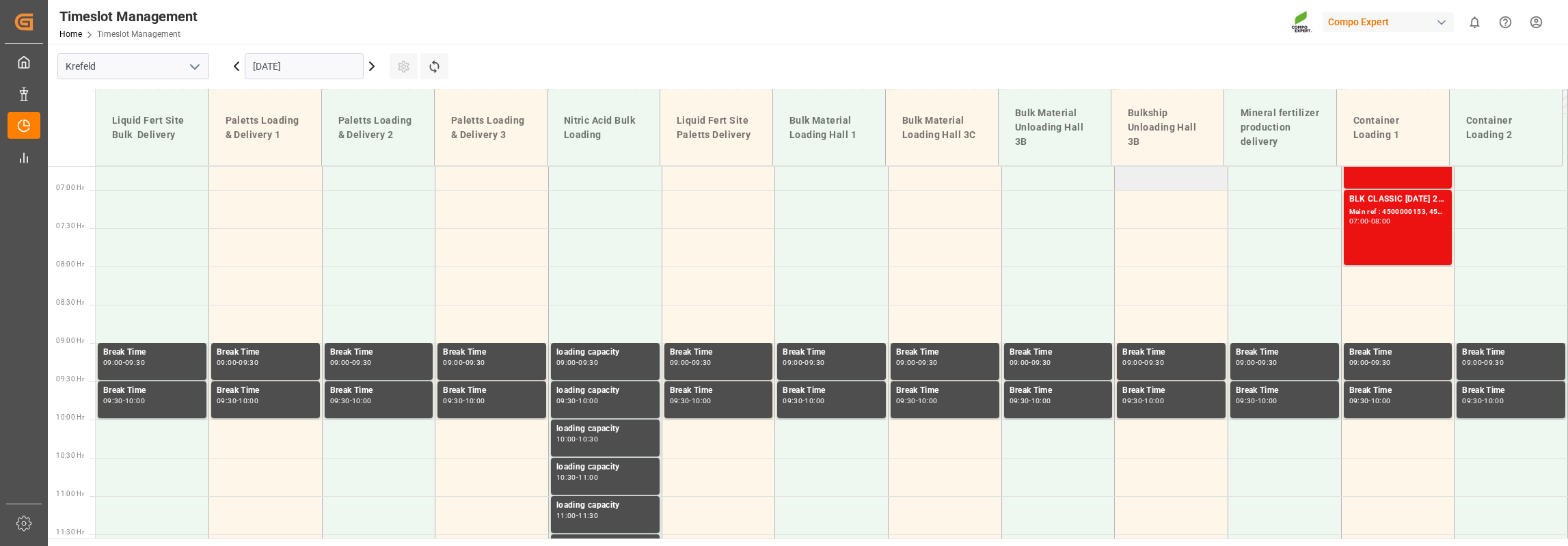
scroll to position [374, 0]
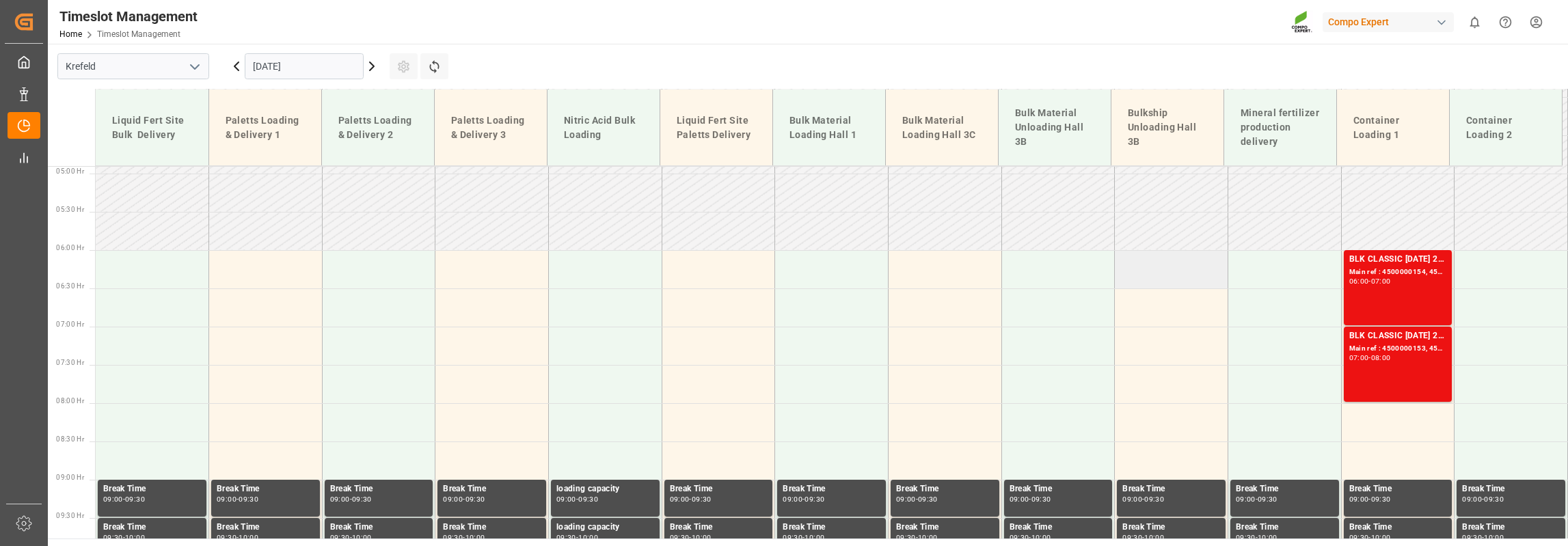
click at [1132, 267] on td at bounding box center [1172, 269] width 114 height 38
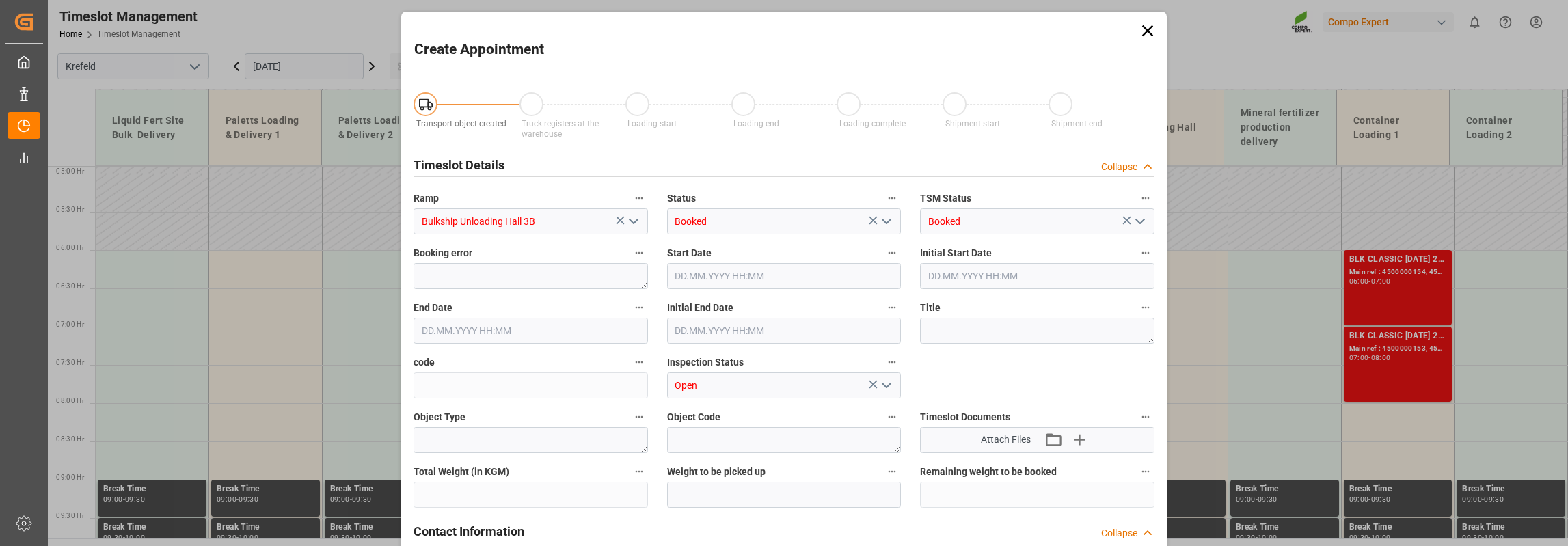
type input "[DATE] 06:00"
type input "[DATE] 06:30"
click at [968, 329] on textarea at bounding box center [1037, 330] width 234 height 26
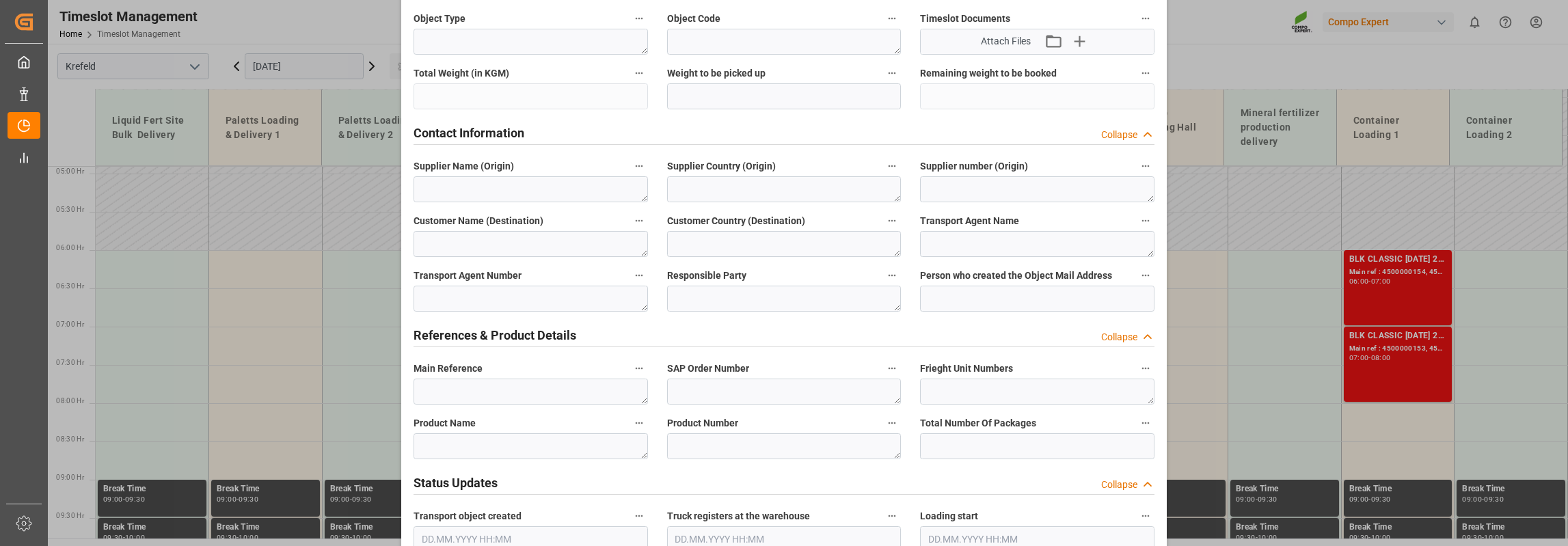
scroll to position [410, 0]
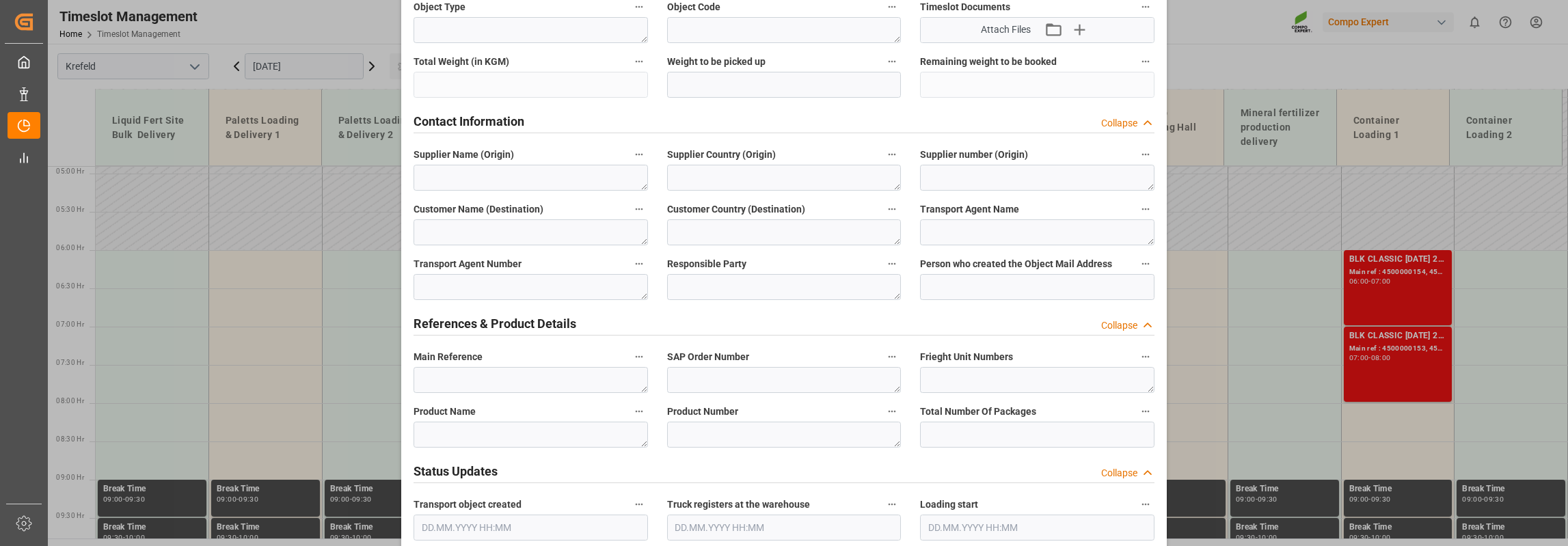
type textarea "In Planung 1000t"
click at [475, 434] on textarea at bounding box center [531, 435] width 234 height 26
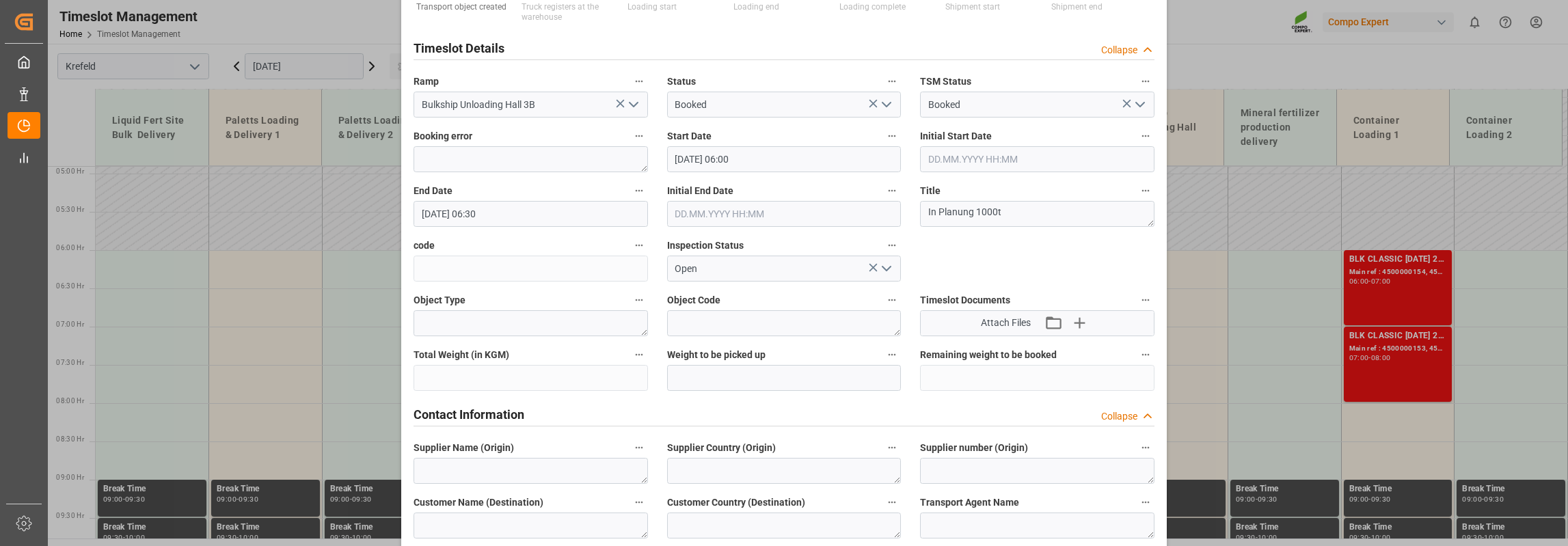
scroll to position [0, 0]
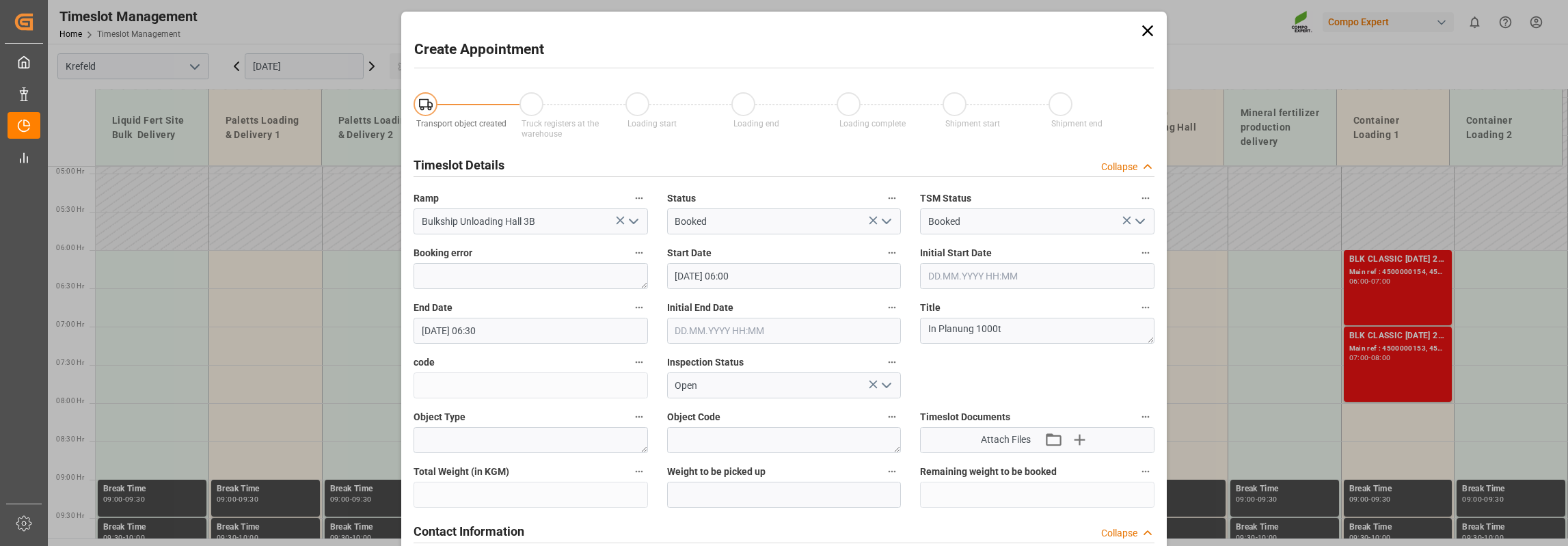
type textarea "ASS"
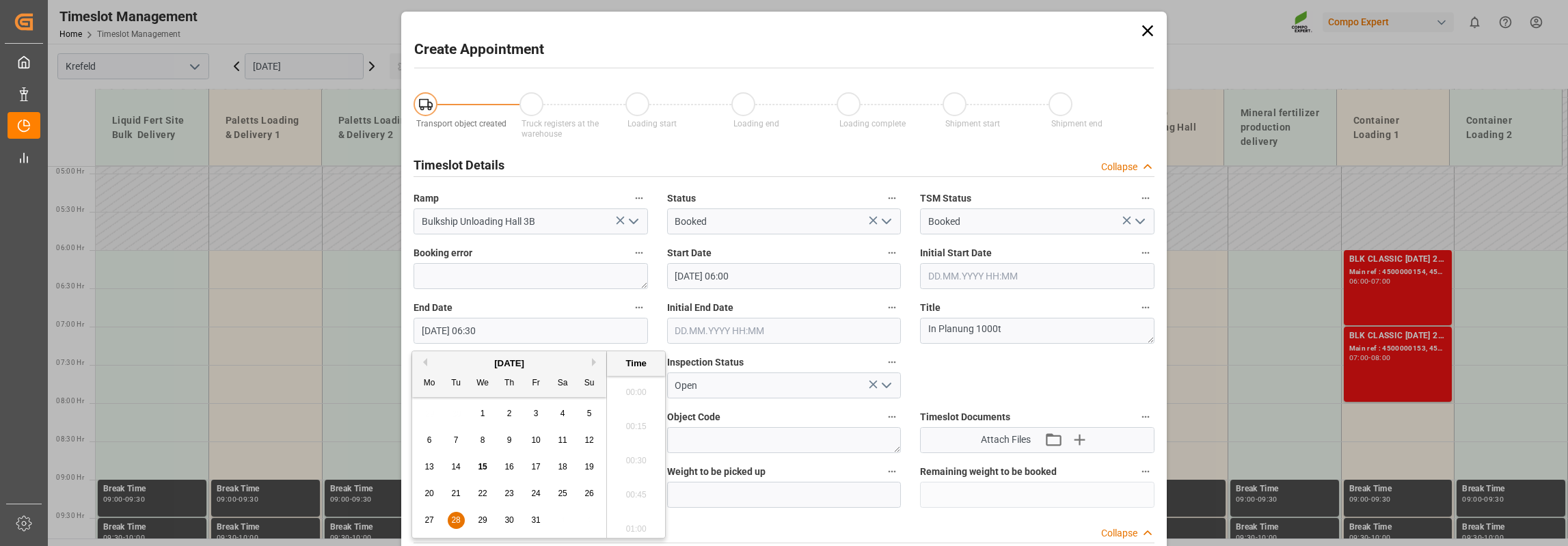
scroll to position [825, 0]
drag, startPoint x: 469, startPoint y: 335, endPoint x: 478, endPoint y: 337, distance: 9.2
click at [478, 337] on input "[DATE] 06:30" at bounding box center [531, 330] width 234 height 26
drag, startPoint x: 482, startPoint y: 335, endPoint x: 490, endPoint y: 338, distance: 8.5
click at [490, 338] on input "[DATE] 20:30" at bounding box center [531, 330] width 234 height 26
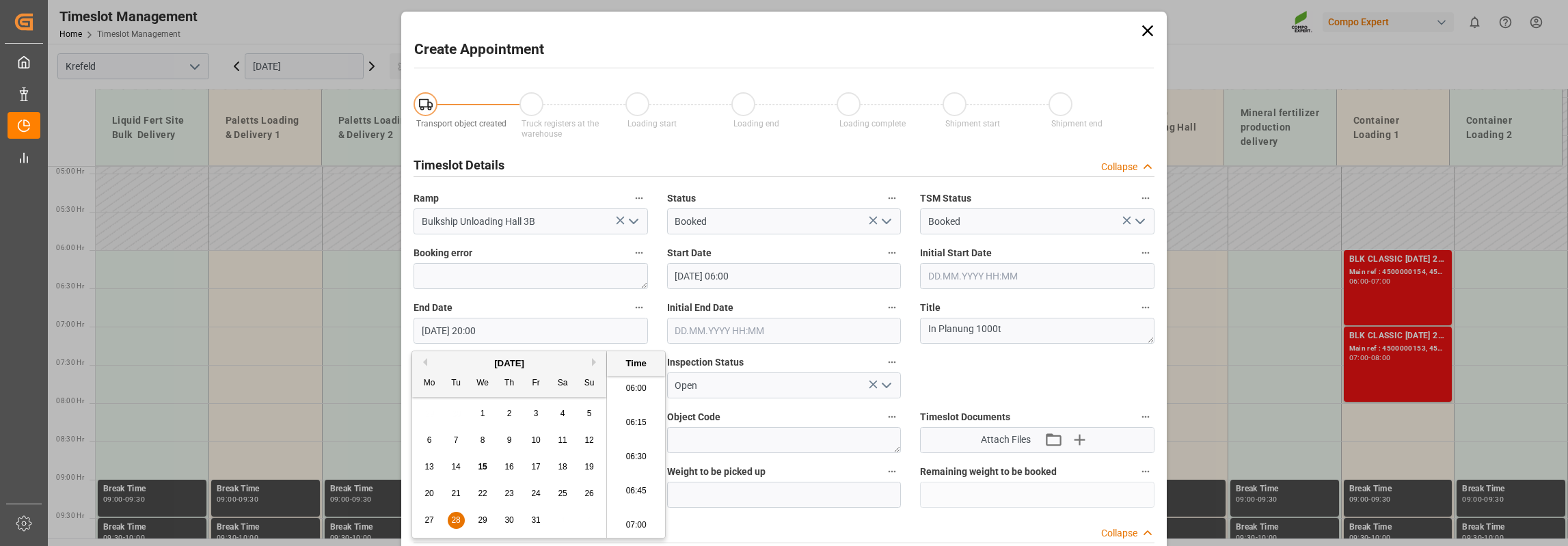
type input "[DATE] 20:00"
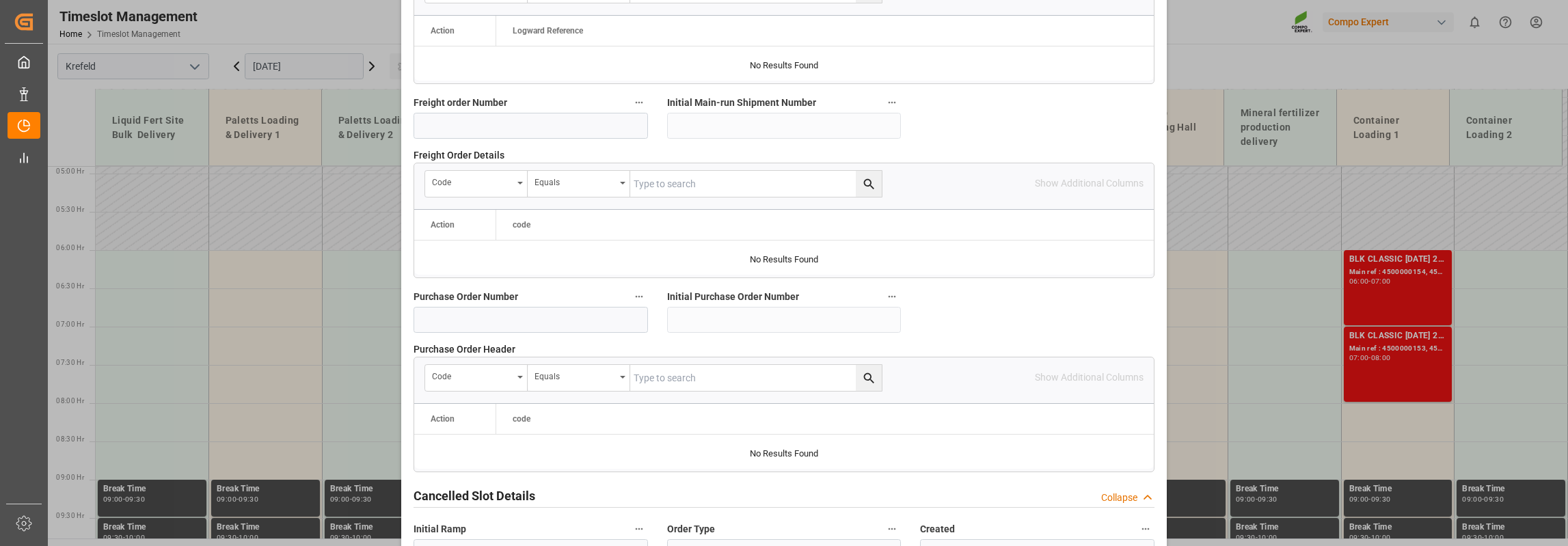
scroll to position [1348, 0]
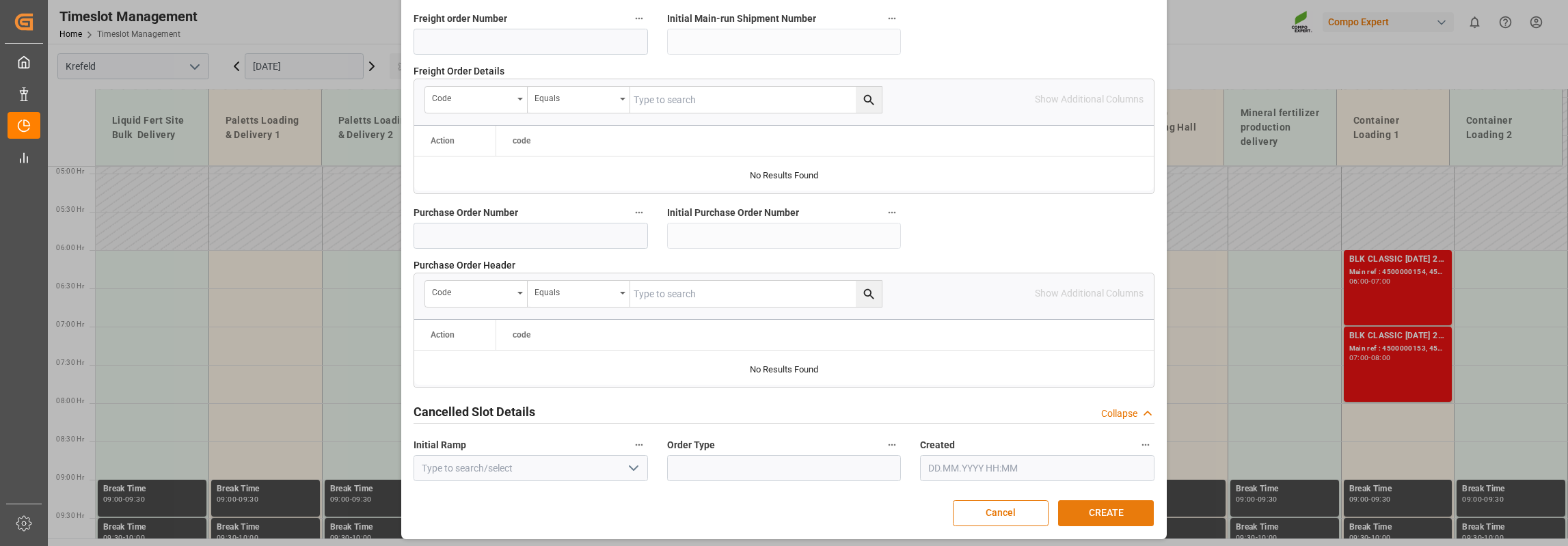
click at [1102, 506] on button "CREATE" at bounding box center [1105, 513] width 96 height 26
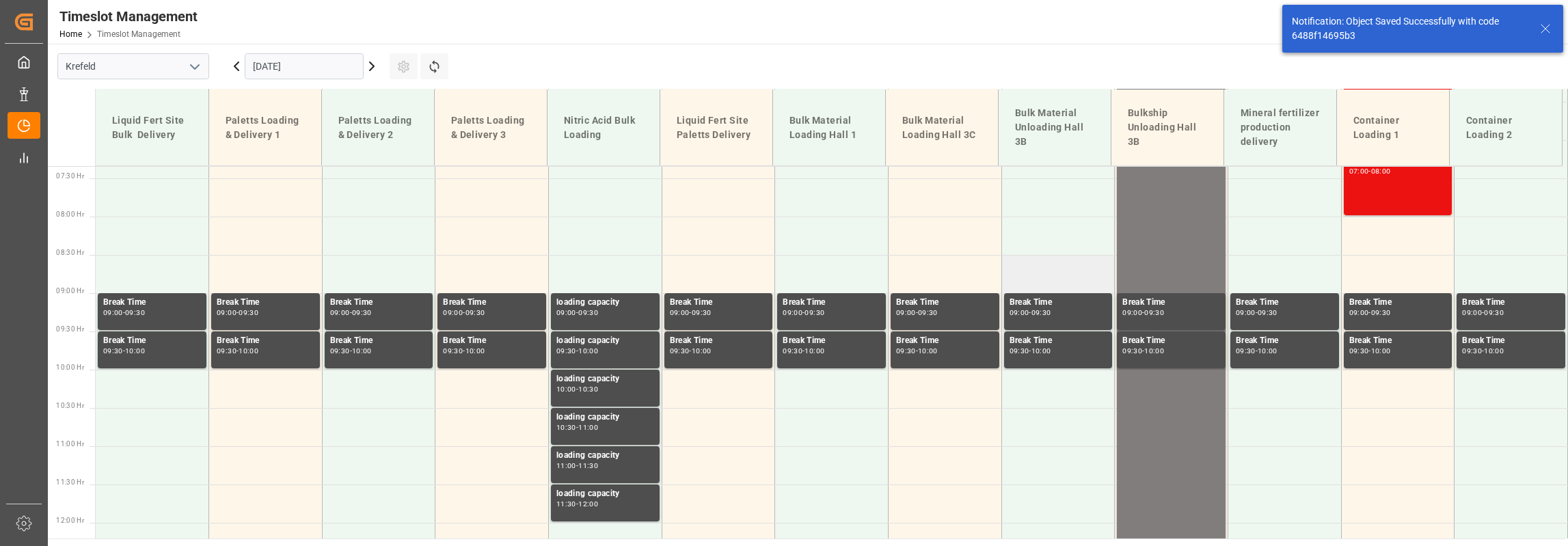
scroll to position [395, 0]
